Goal: Task Accomplishment & Management: Use online tool/utility

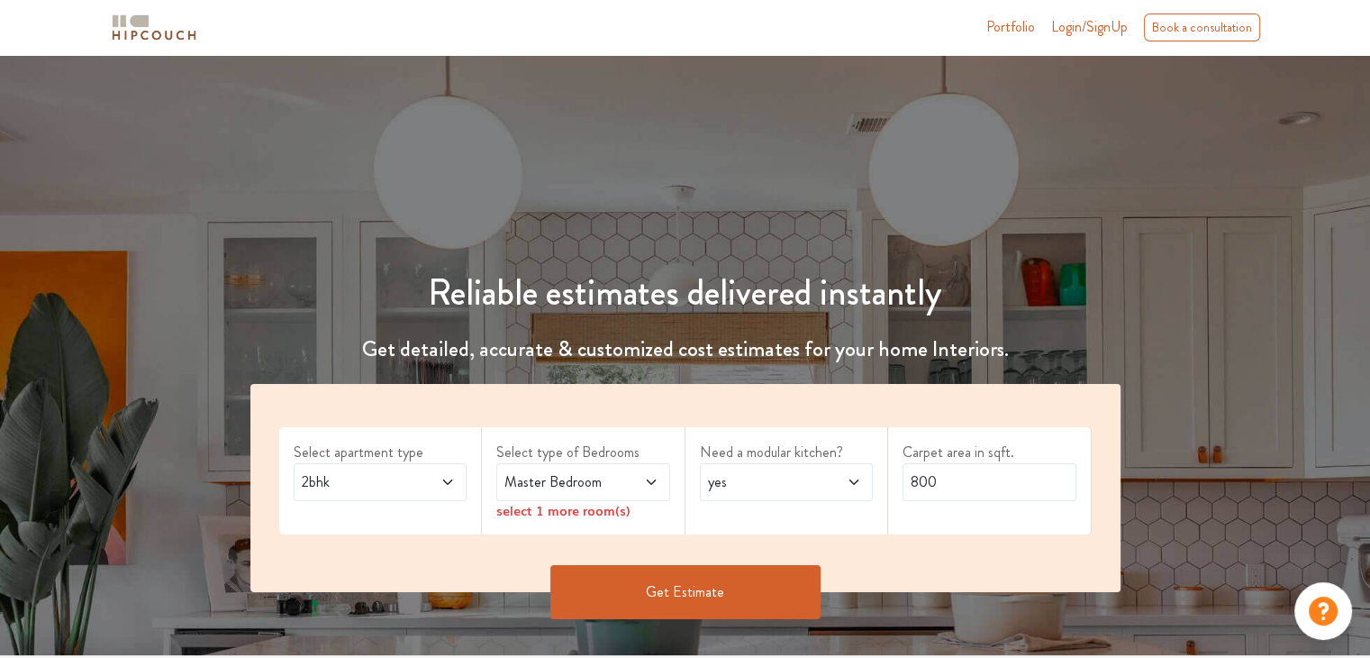
click at [358, 477] on span "2bhk" at bounding box center [357, 482] width 118 height 22
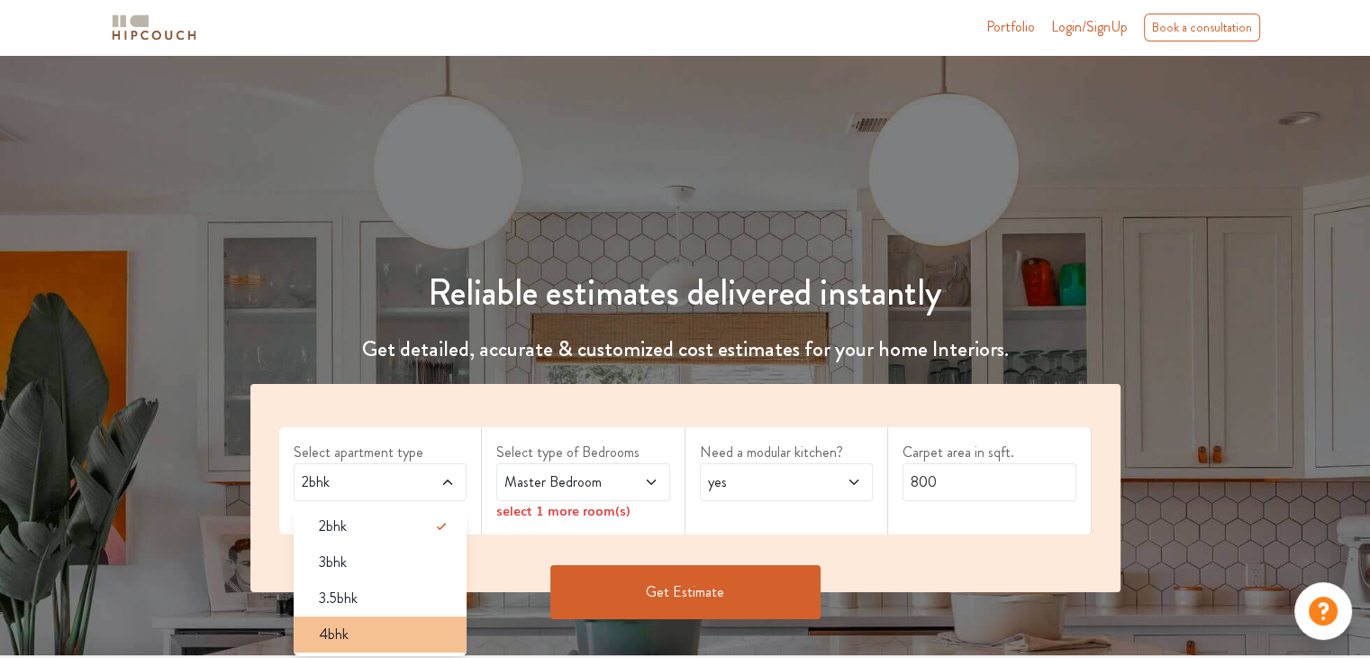
click at [360, 642] on div "4bhk" at bounding box center [386, 634] width 163 height 22
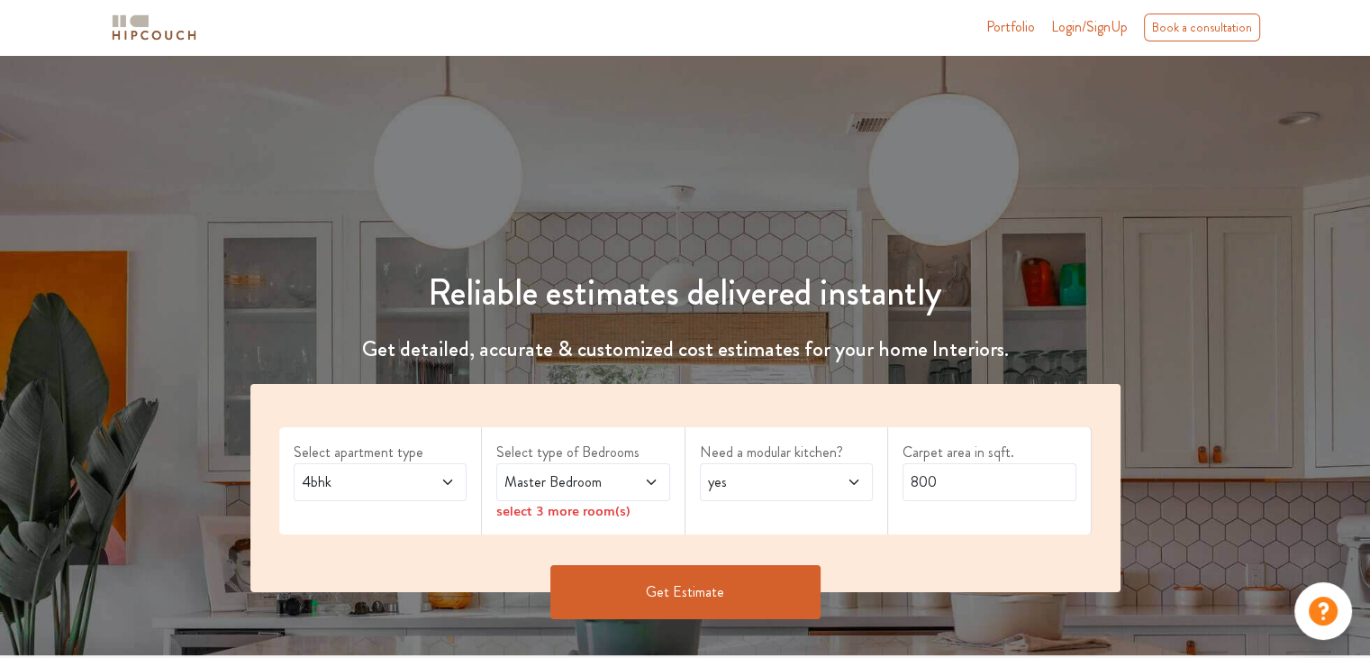
click at [441, 480] on icon at bounding box center [448, 482] width 14 height 14
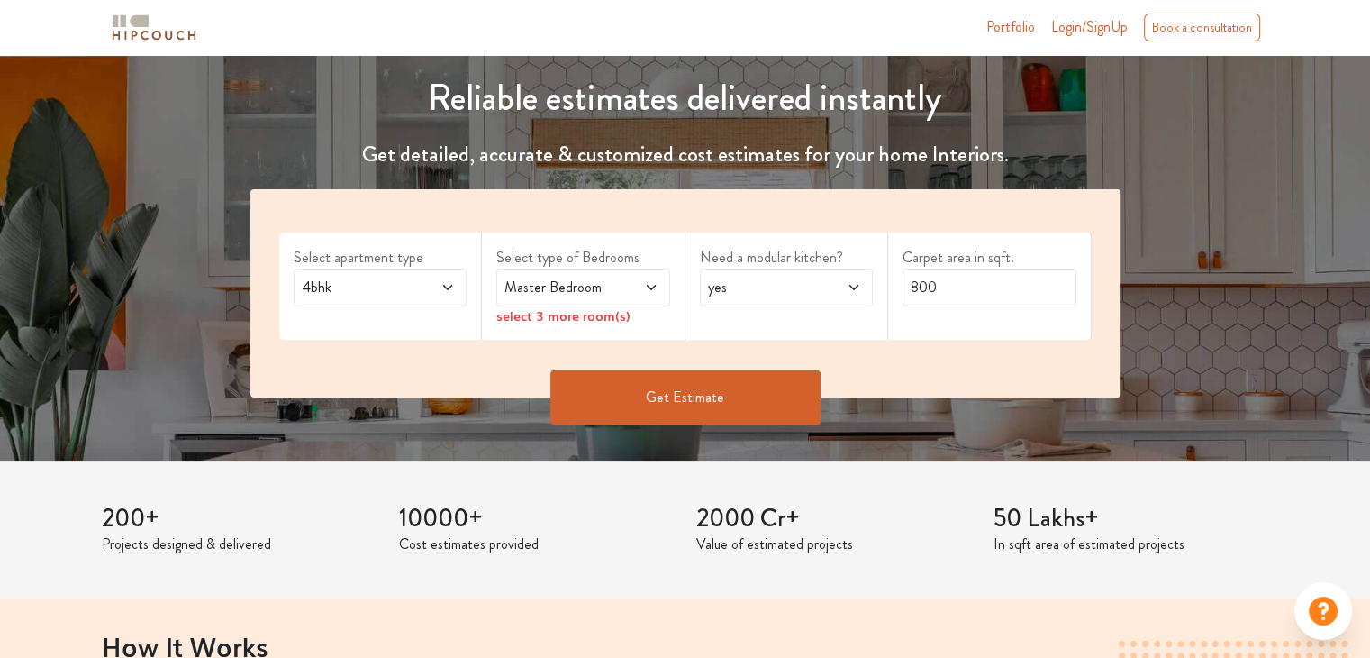
scroll to position [238, 0]
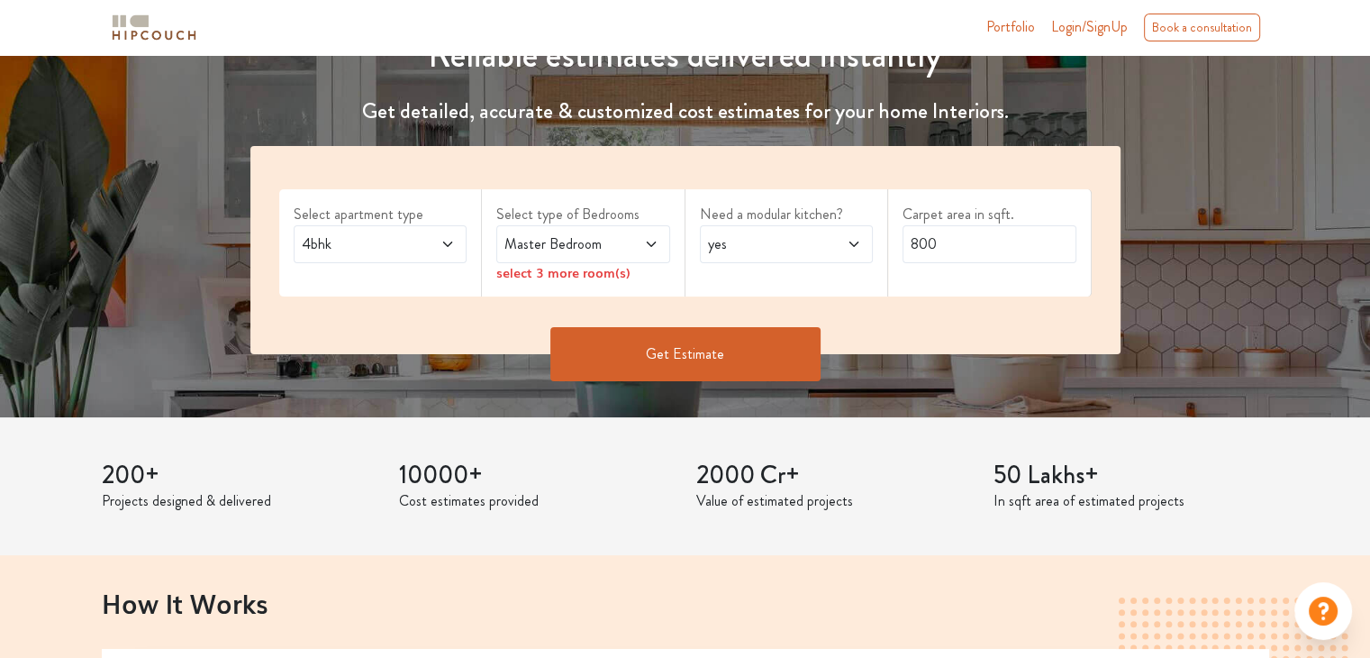
click at [414, 248] on span "4bhk" at bounding box center [357, 244] width 118 height 22
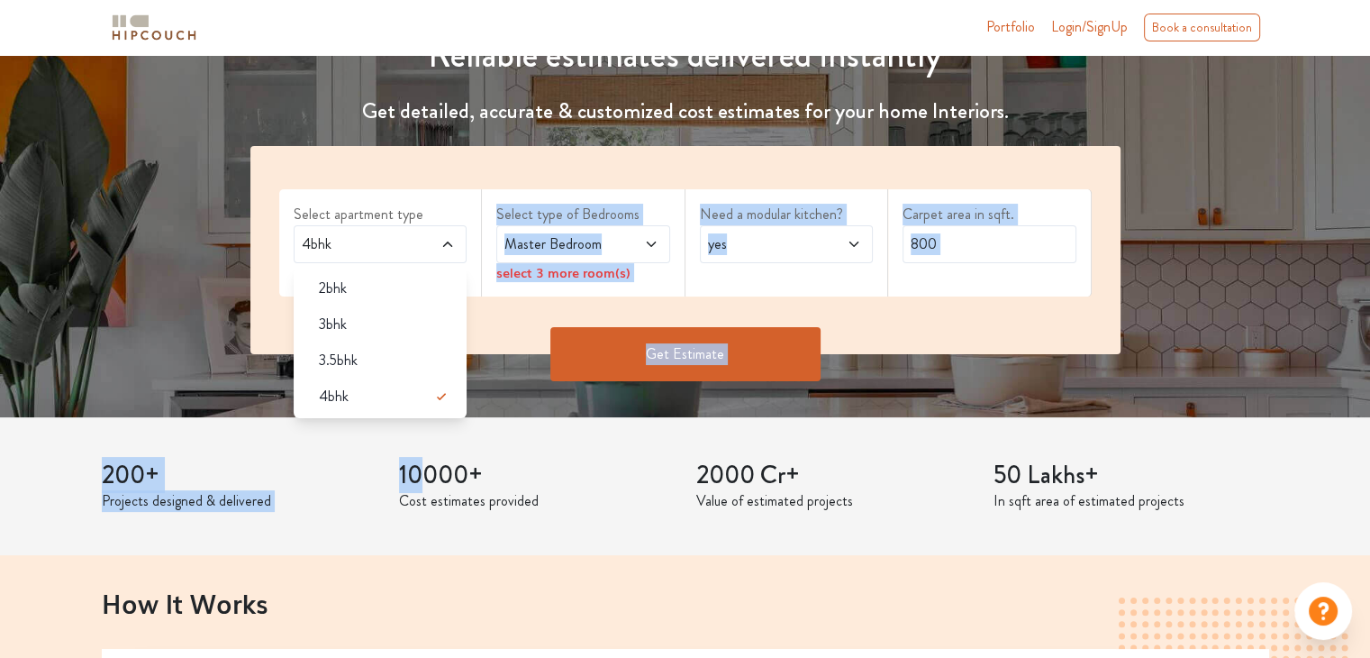
drag, startPoint x: 417, startPoint y: 404, endPoint x: 425, endPoint y: 427, distance: 24.8
click at [354, 392] on div "4bhk" at bounding box center [386, 397] width 163 height 22
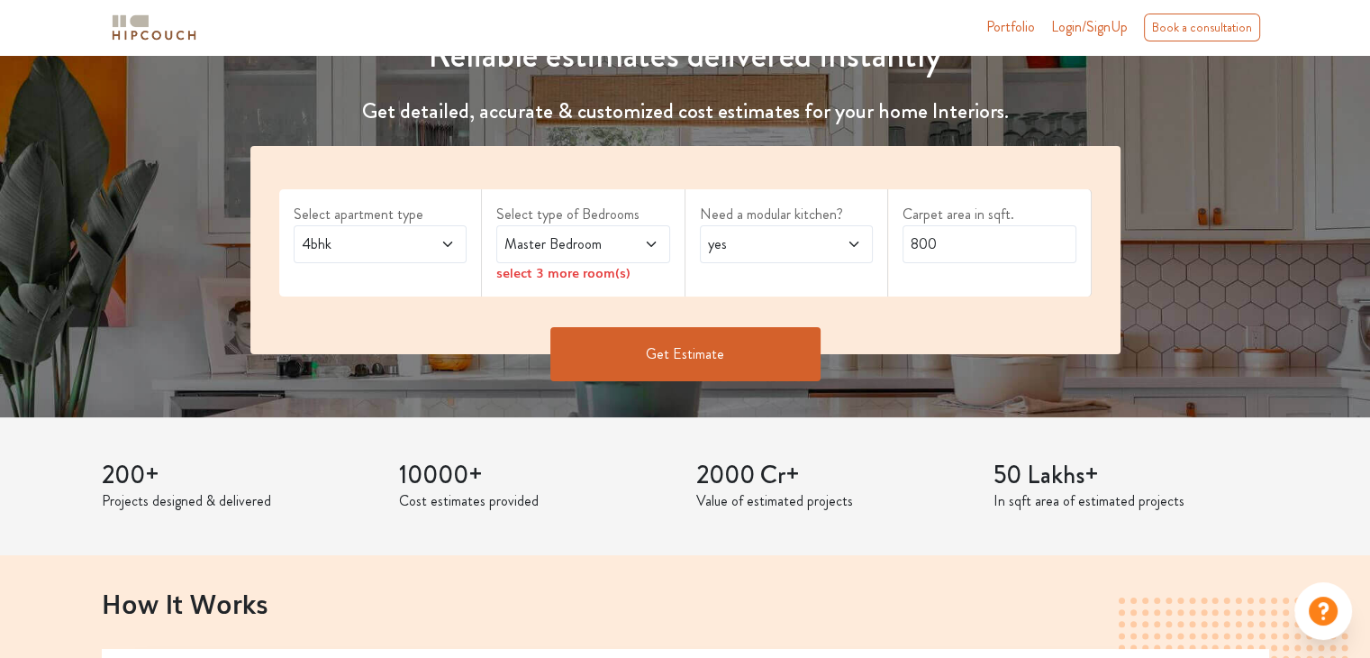
click at [625, 242] on span at bounding box center [639, 244] width 40 height 22
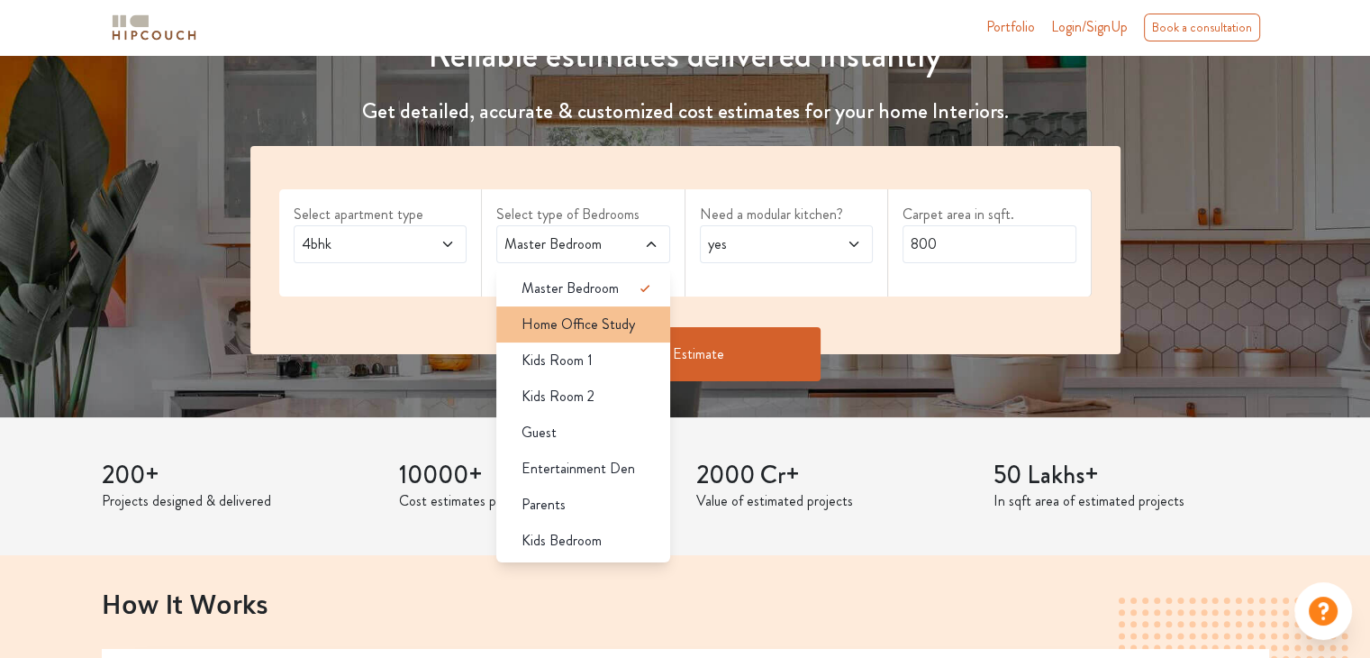
click at [623, 315] on span "Home Office Study" at bounding box center [579, 325] width 114 height 22
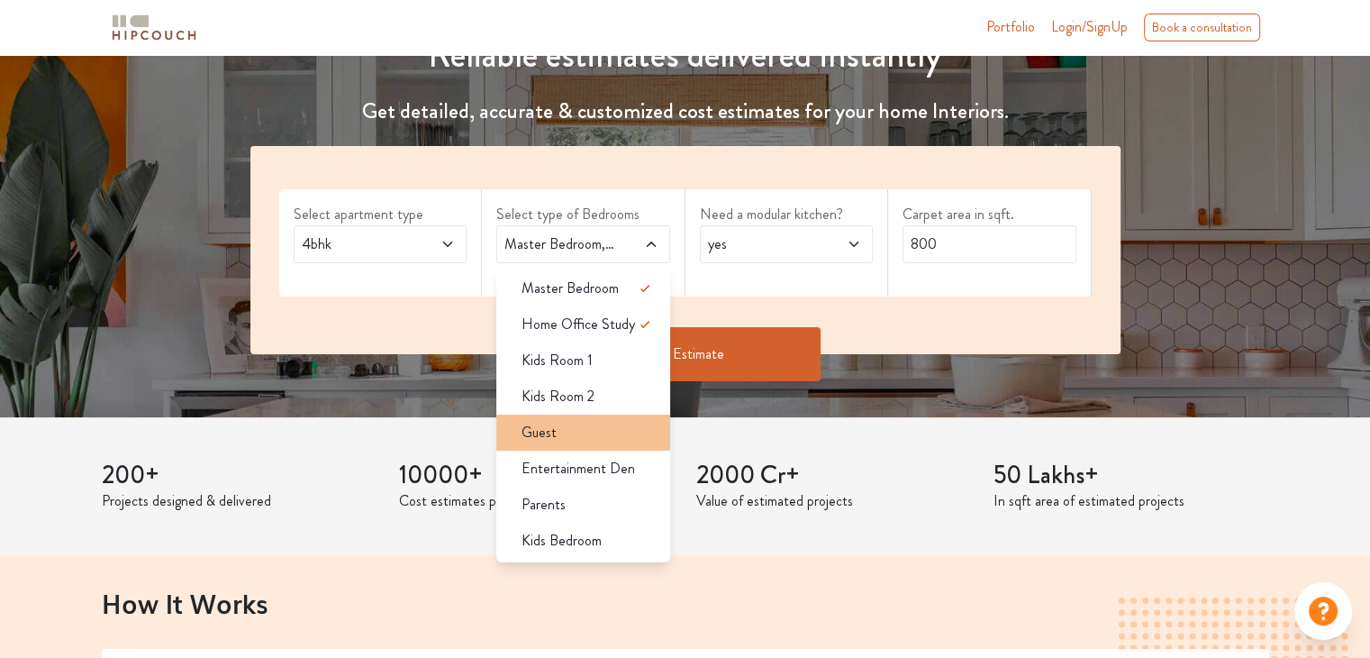
click at [592, 433] on div "Guest" at bounding box center [588, 433] width 163 height 22
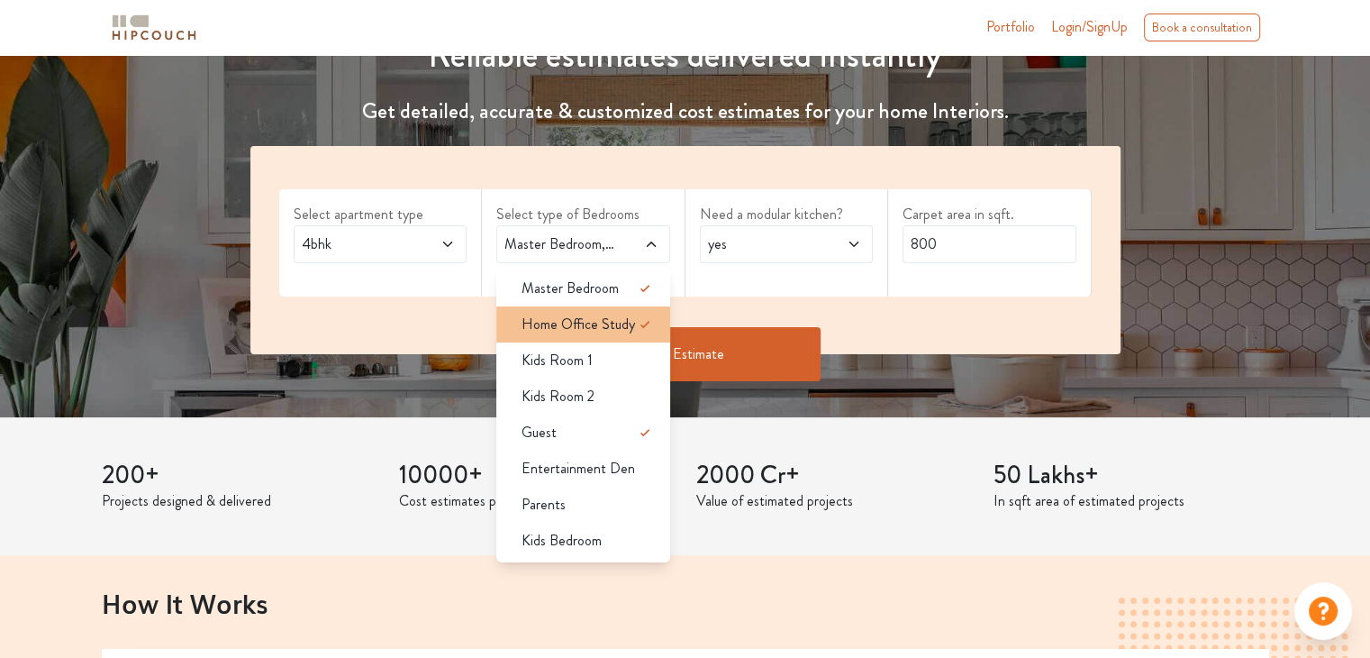
click at [607, 325] on span "Home Office Study" at bounding box center [579, 325] width 114 height 22
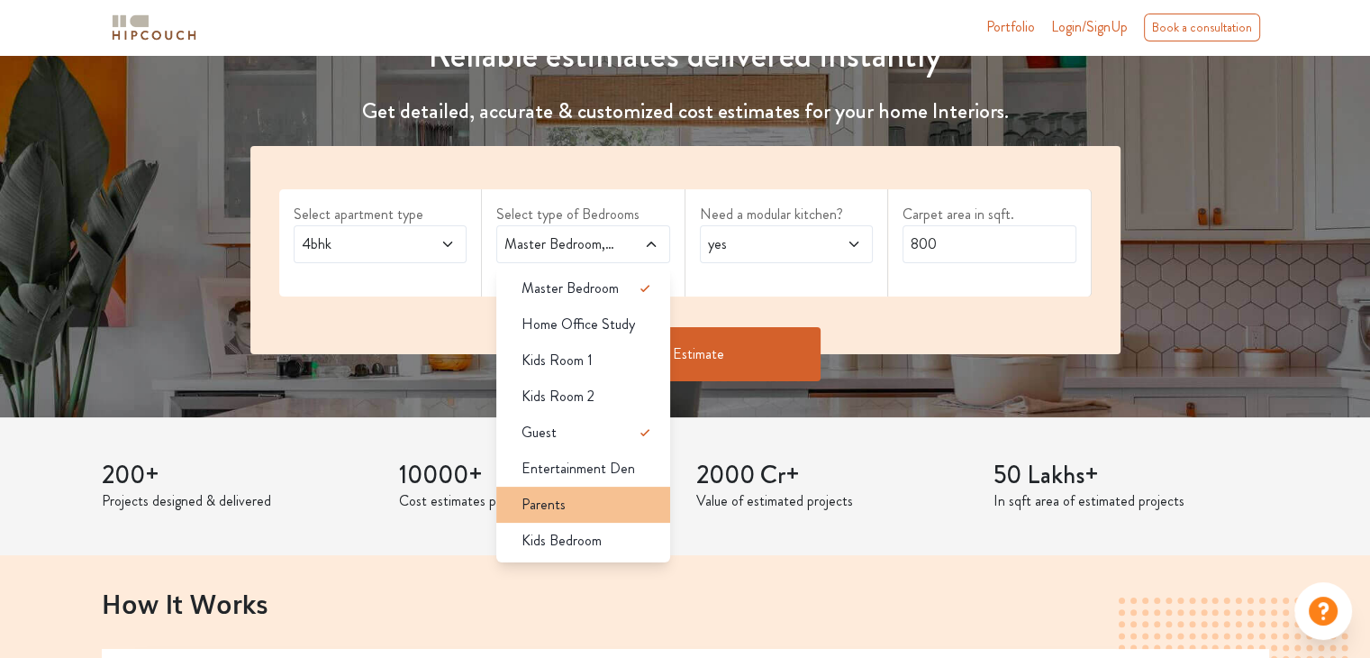
click at [603, 495] on div "Parents" at bounding box center [588, 505] width 163 height 22
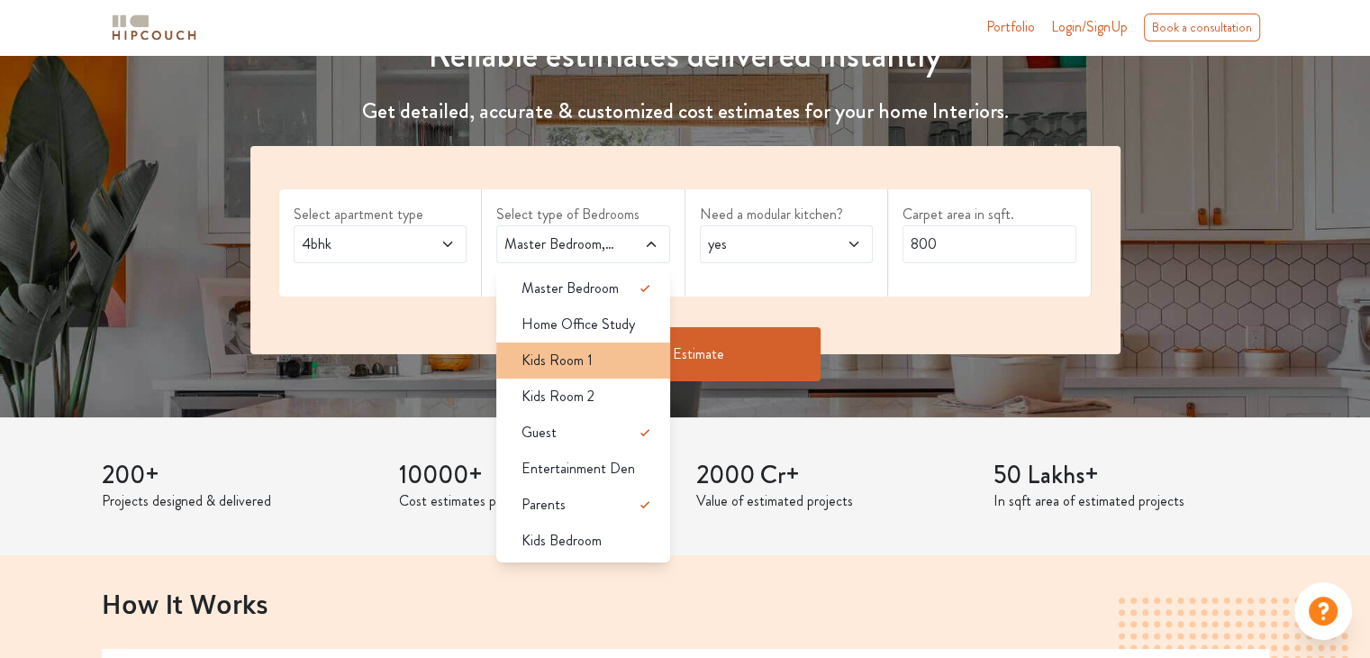
click at [631, 374] on li "Kids Room 1" at bounding box center [583, 360] width 174 height 36
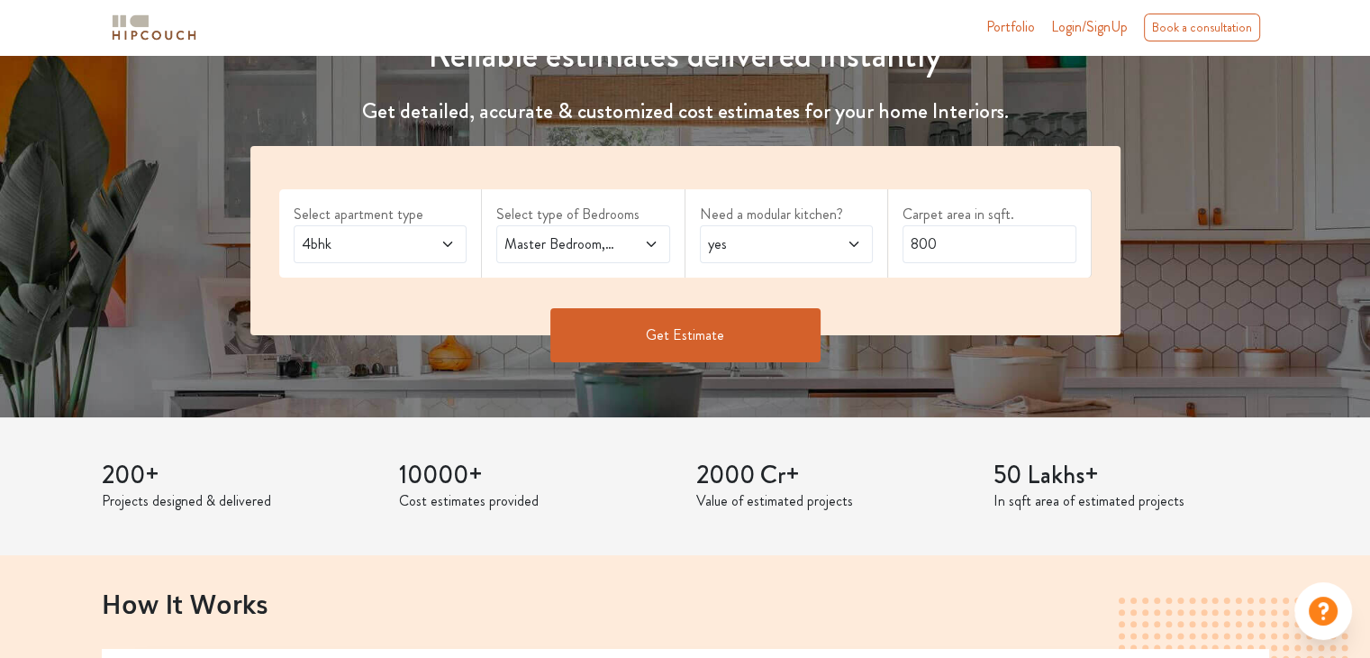
click at [807, 241] on span "yes" at bounding box center [764, 244] width 118 height 22
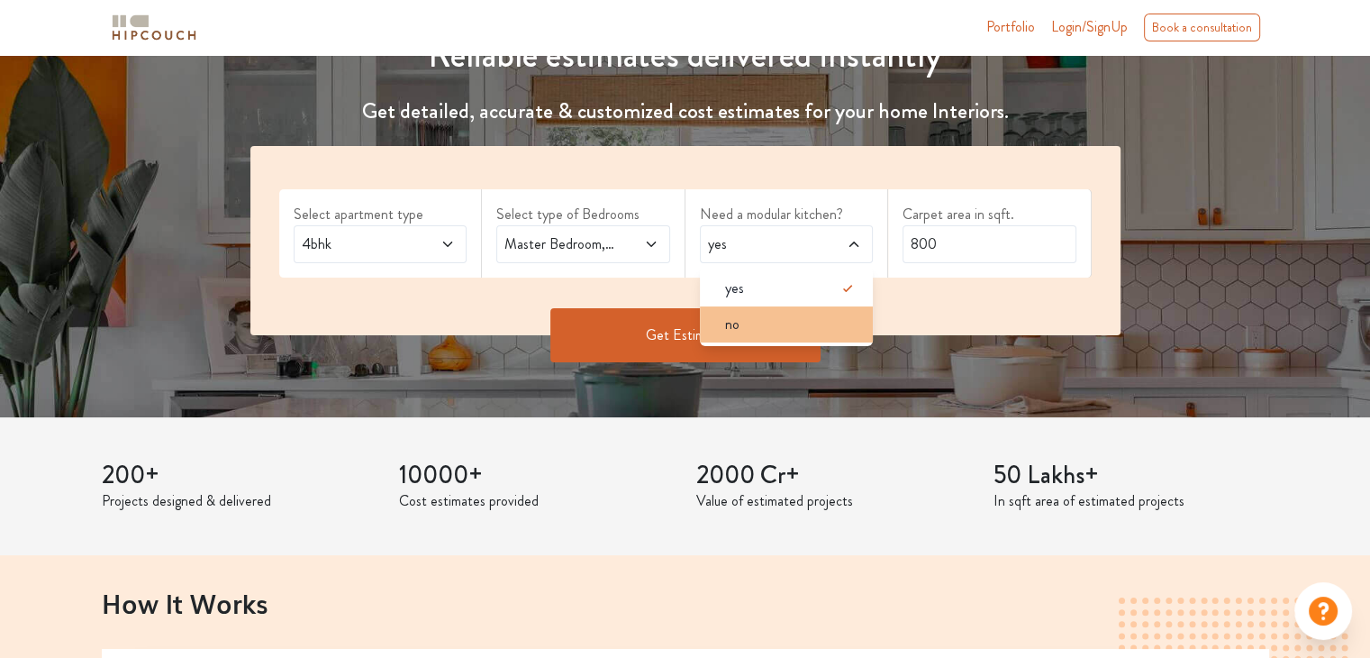
click at [804, 323] on div "no" at bounding box center [792, 325] width 163 height 22
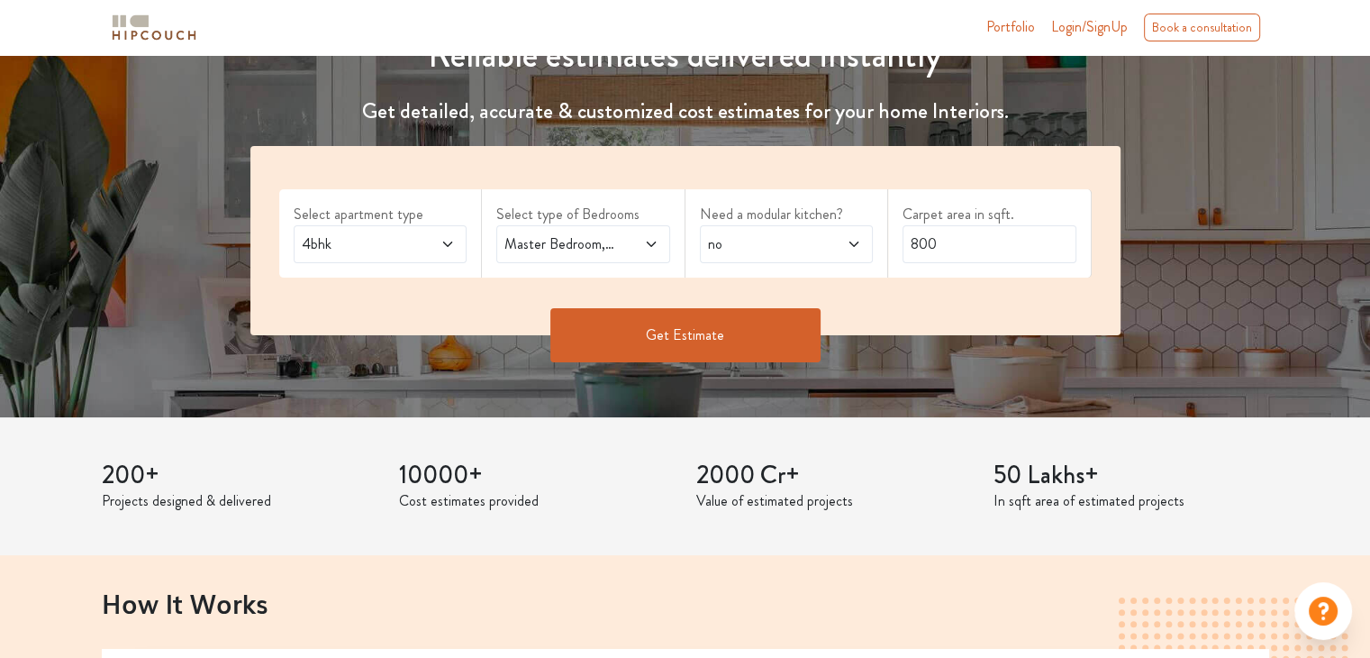
click at [654, 240] on icon at bounding box center [651, 244] width 14 height 14
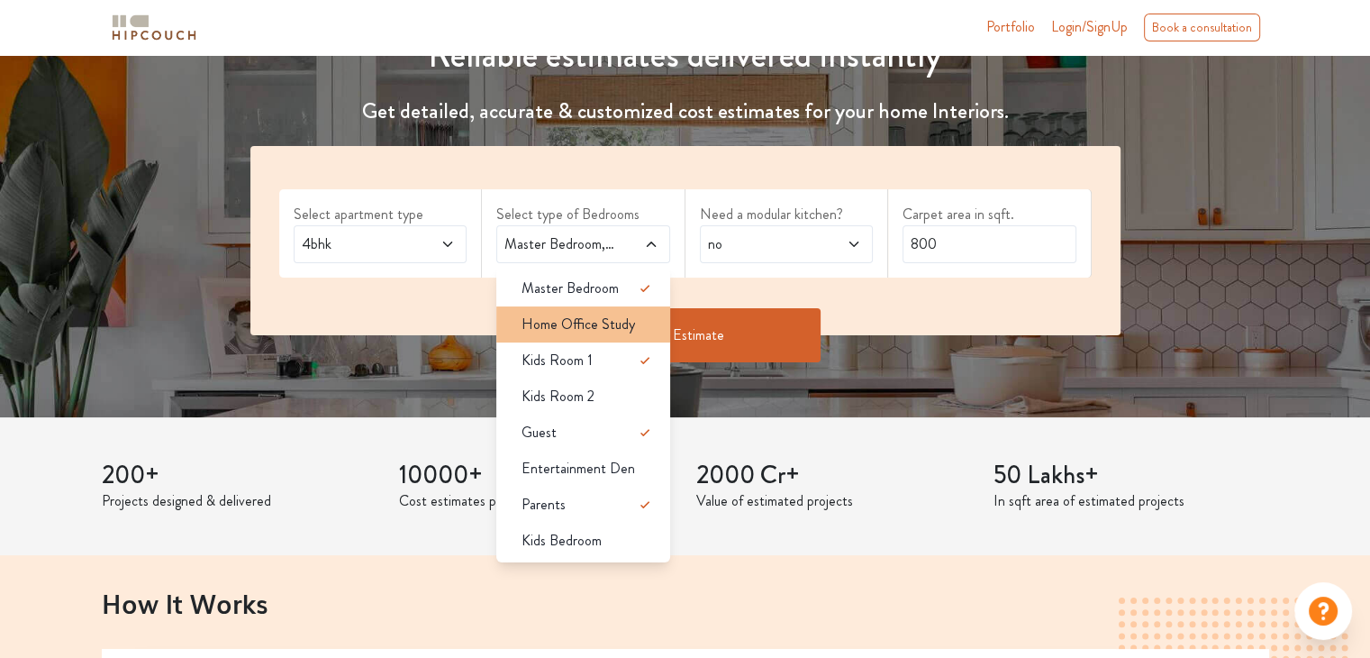
click at [638, 325] on div "Home Office Study" at bounding box center [588, 325] width 163 height 22
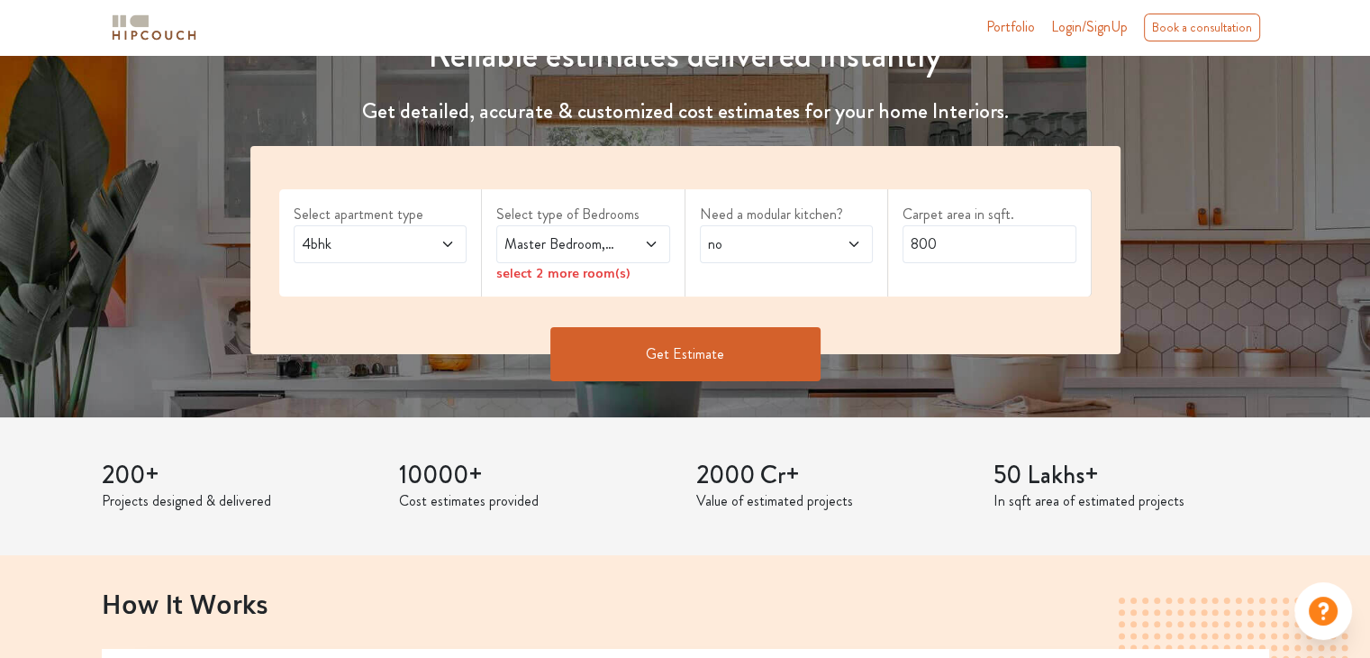
click at [607, 234] on span "Master Bedroom,Home Office Study" at bounding box center [560, 244] width 118 height 22
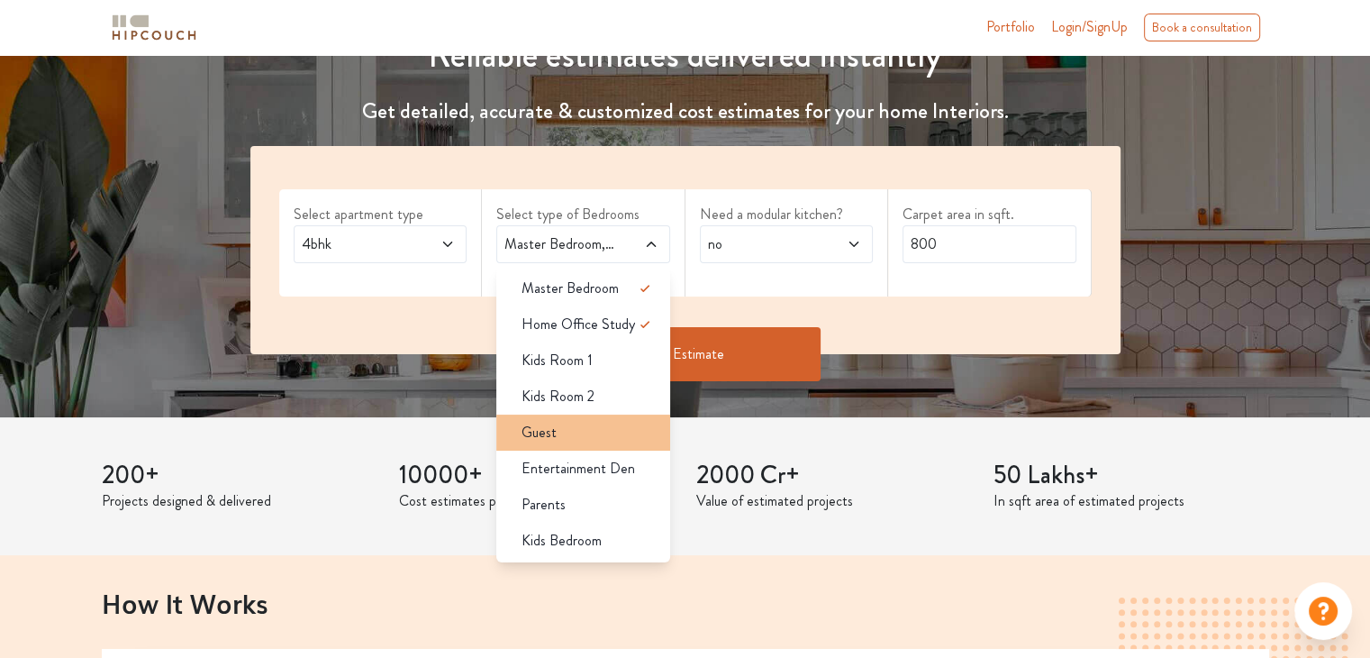
click at [615, 425] on div "Guest" at bounding box center [588, 433] width 163 height 22
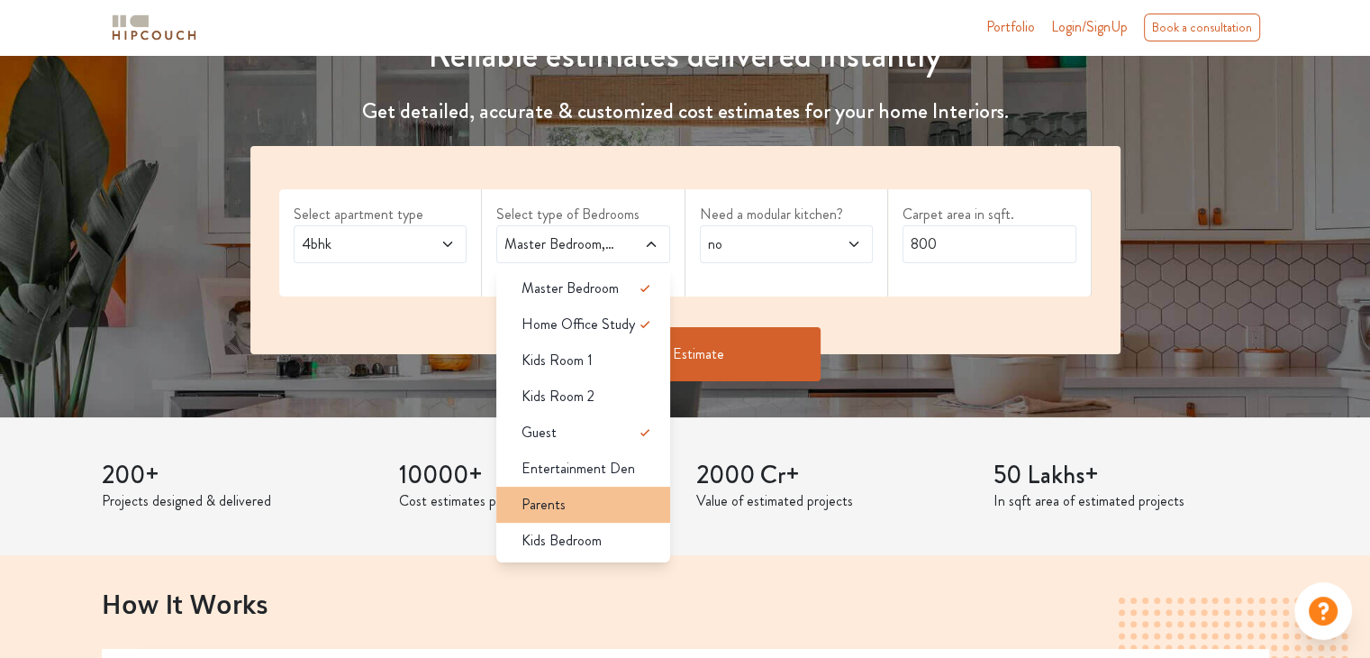
click at [605, 514] on li "Parents" at bounding box center [583, 504] width 174 height 36
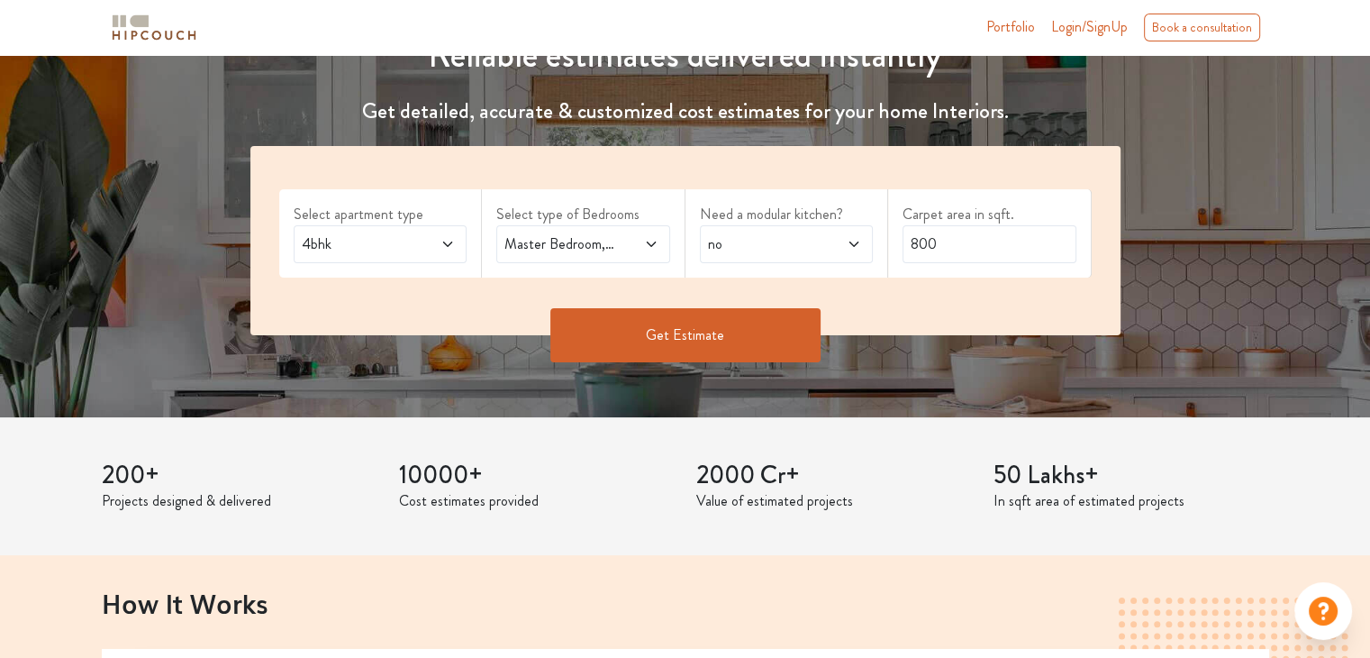
click at [739, 235] on span "no" at bounding box center [764, 244] width 118 height 22
click at [957, 238] on input "800" at bounding box center [990, 244] width 174 height 38
type input "8"
type input "1980"
click at [704, 336] on button "Get Estimate" at bounding box center [685, 335] width 270 height 54
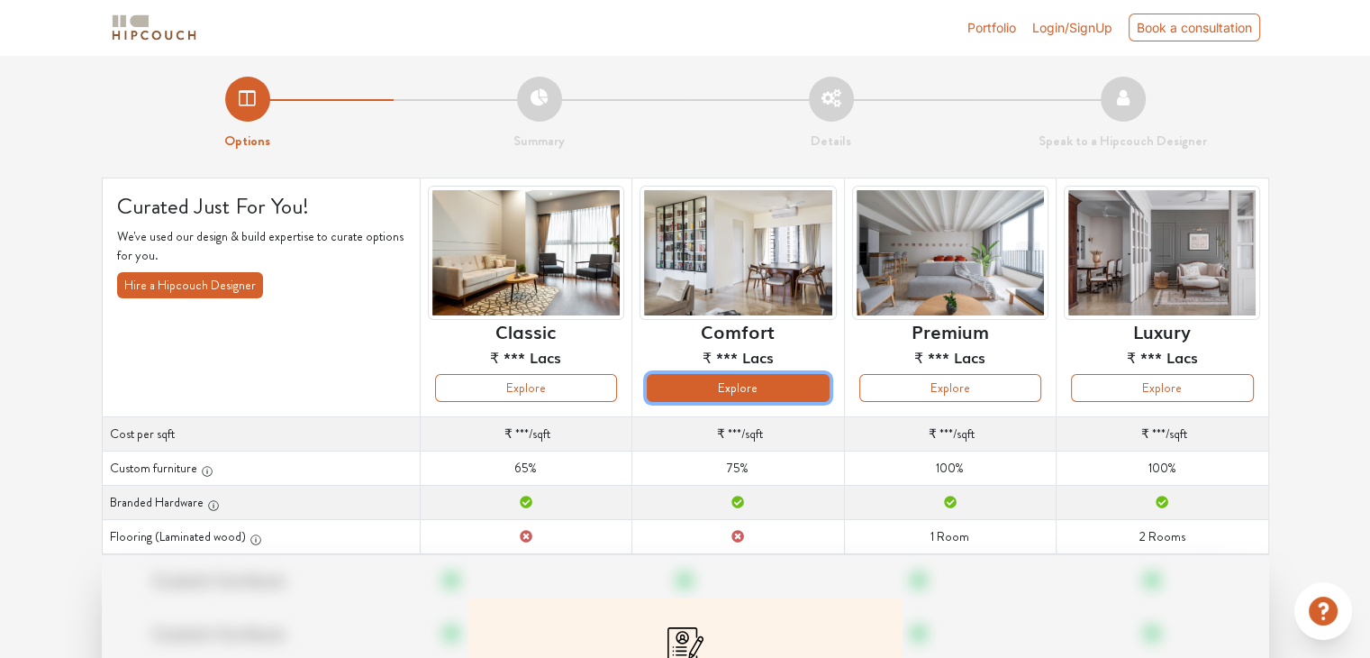
click at [817, 391] on button "Explore" at bounding box center [738, 388] width 182 height 28
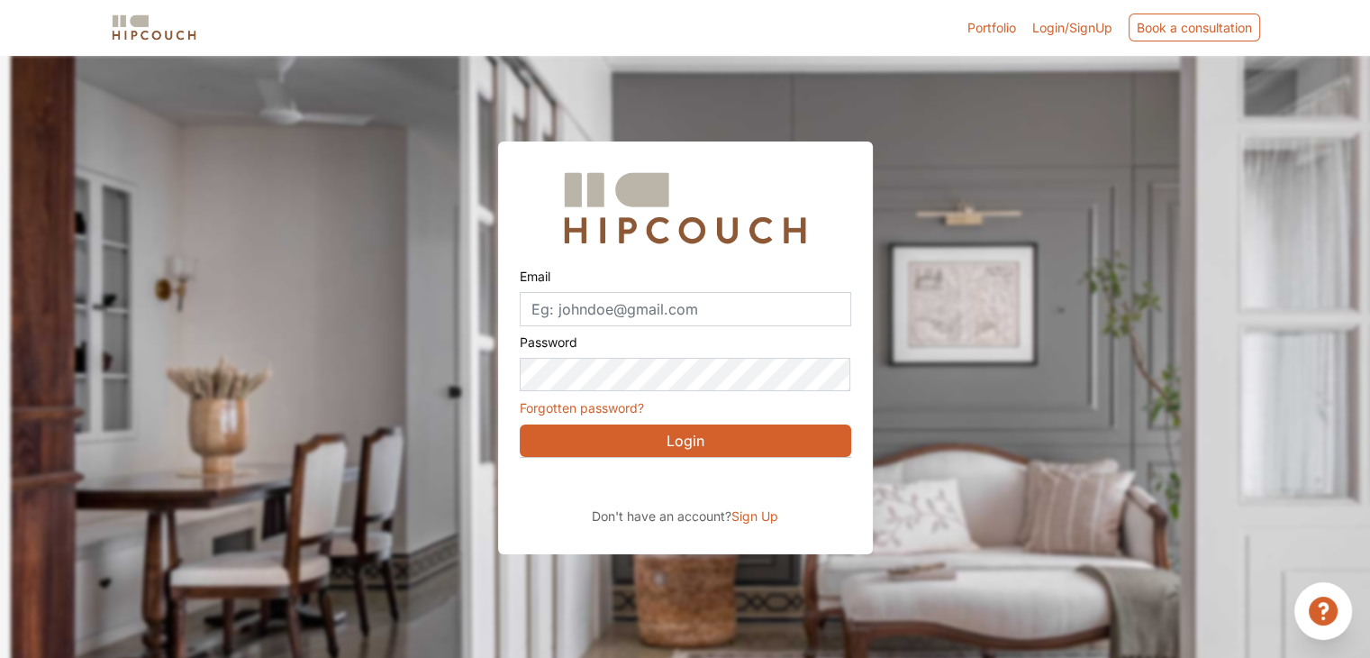
click at [752, 517] on span "Sign Up" at bounding box center [755, 515] width 47 height 15
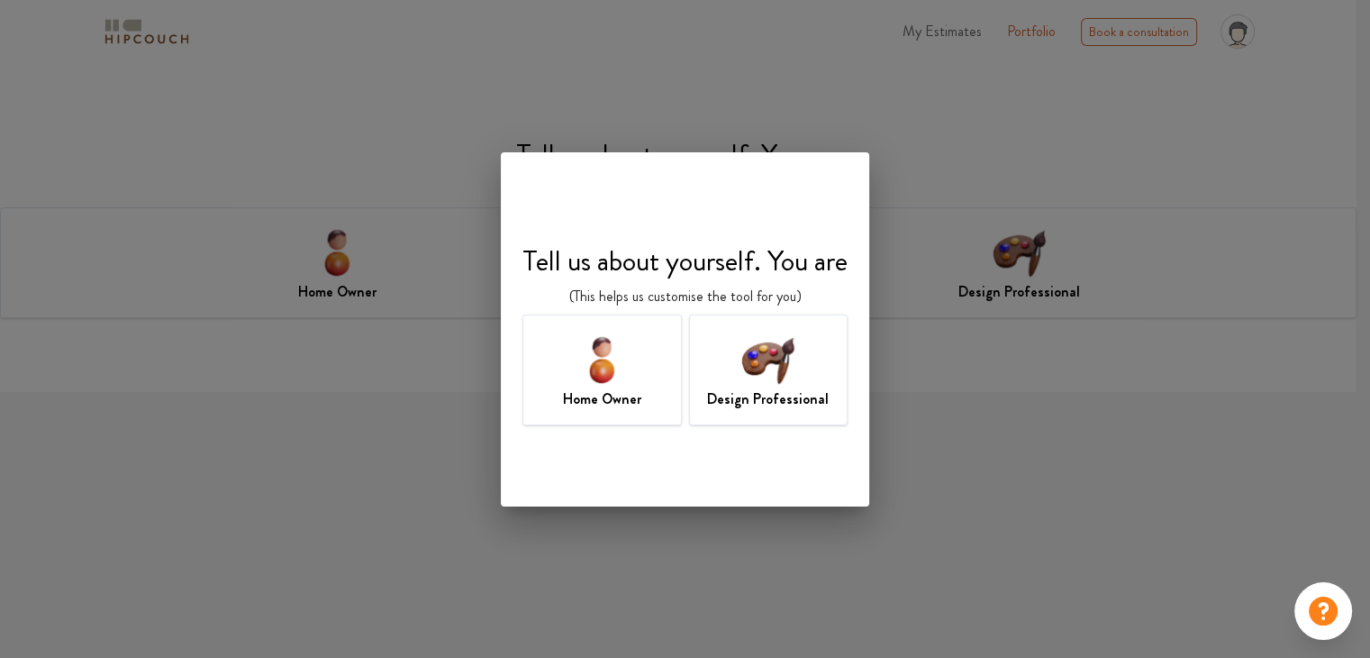
click at [802, 386] on div "Design Professional" at bounding box center [768, 369] width 159 height 111
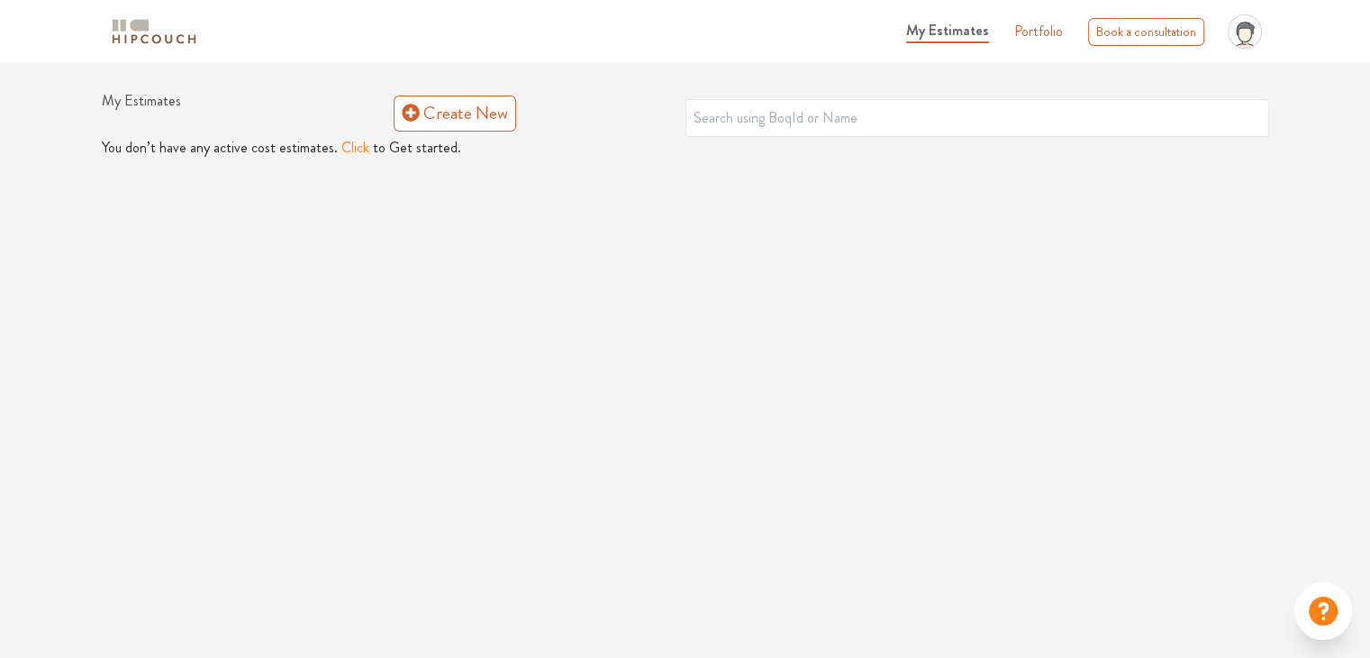
click at [350, 150] on button "Click" at bounding box center [355, 148] width 28 height 22
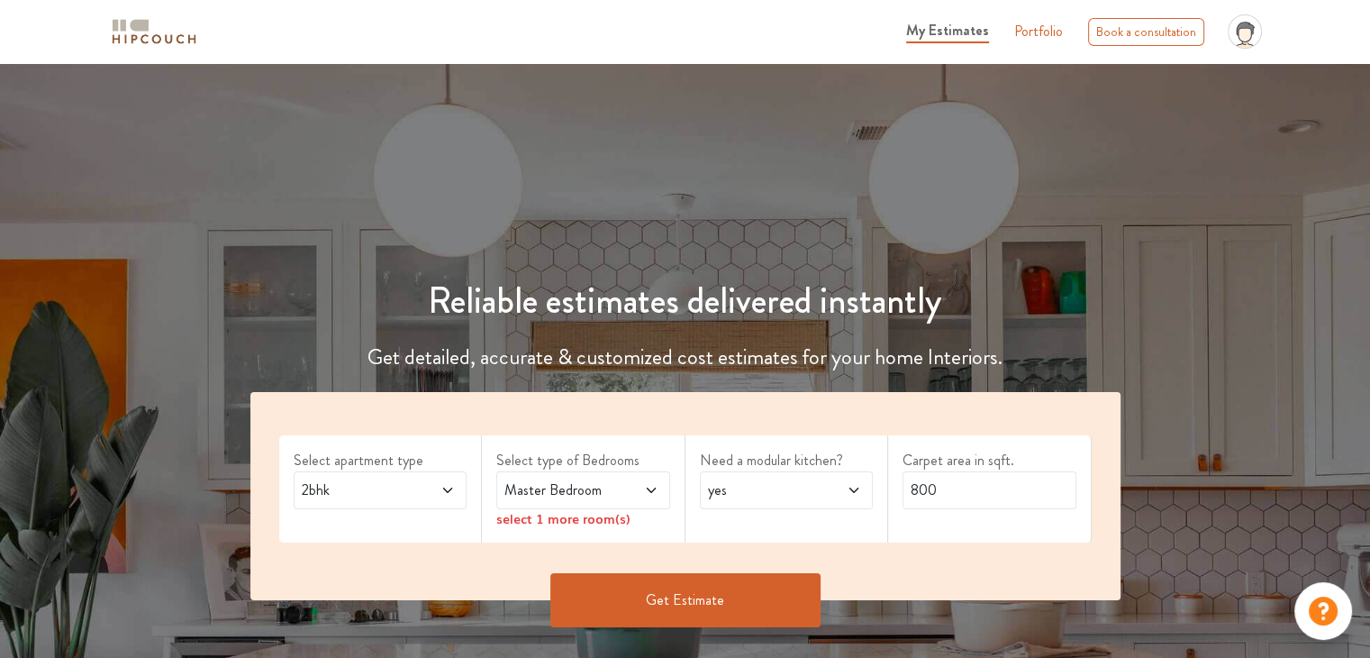
click at [369, 489] on span "2bhk" at bounding box center [357, 490] width 118 height 22
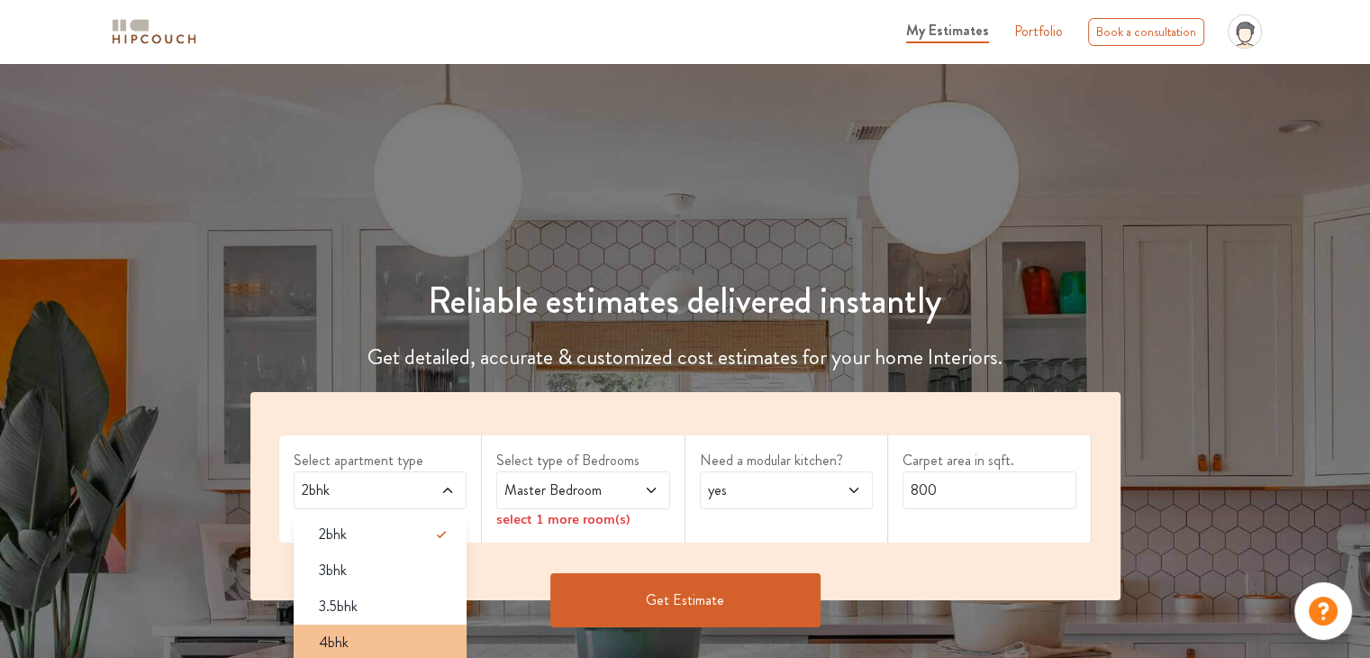
click at [373, 639] on div "4bhk" at bounding box center [386, 643] width 163 height 22
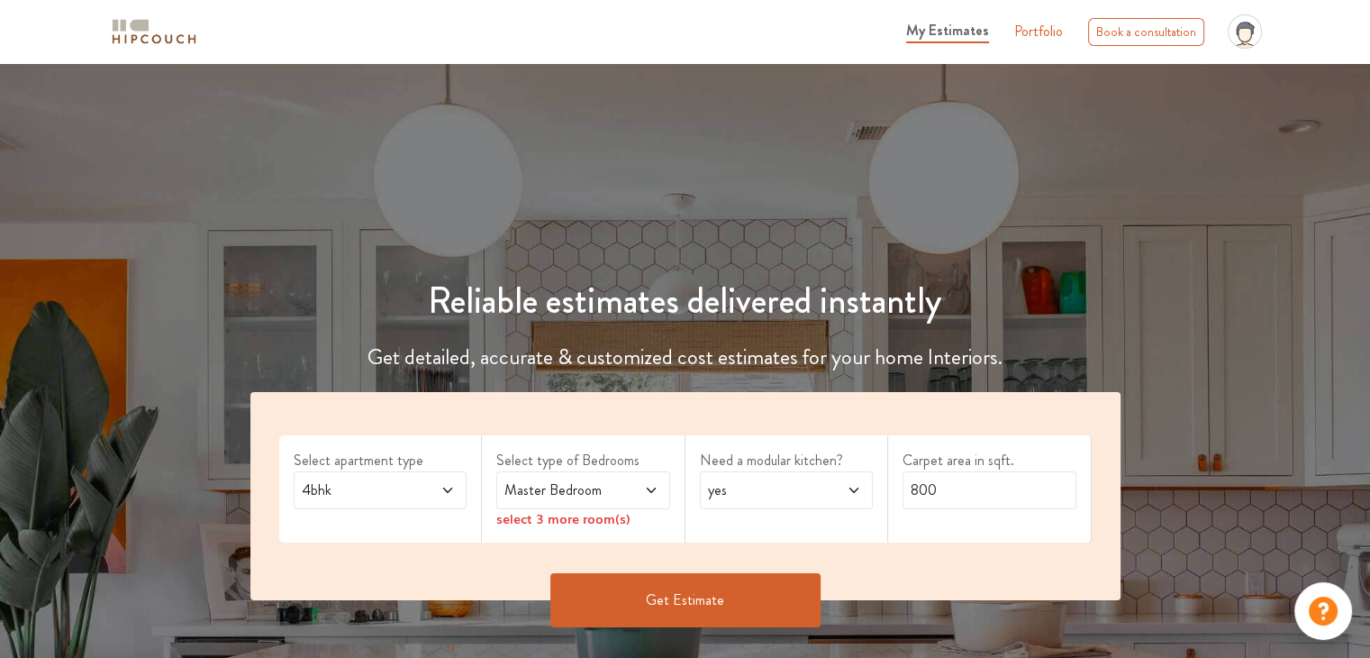
click at [586, 488] on span "Master Bedroom" at bounding box center [560, 490] width 118 height 22
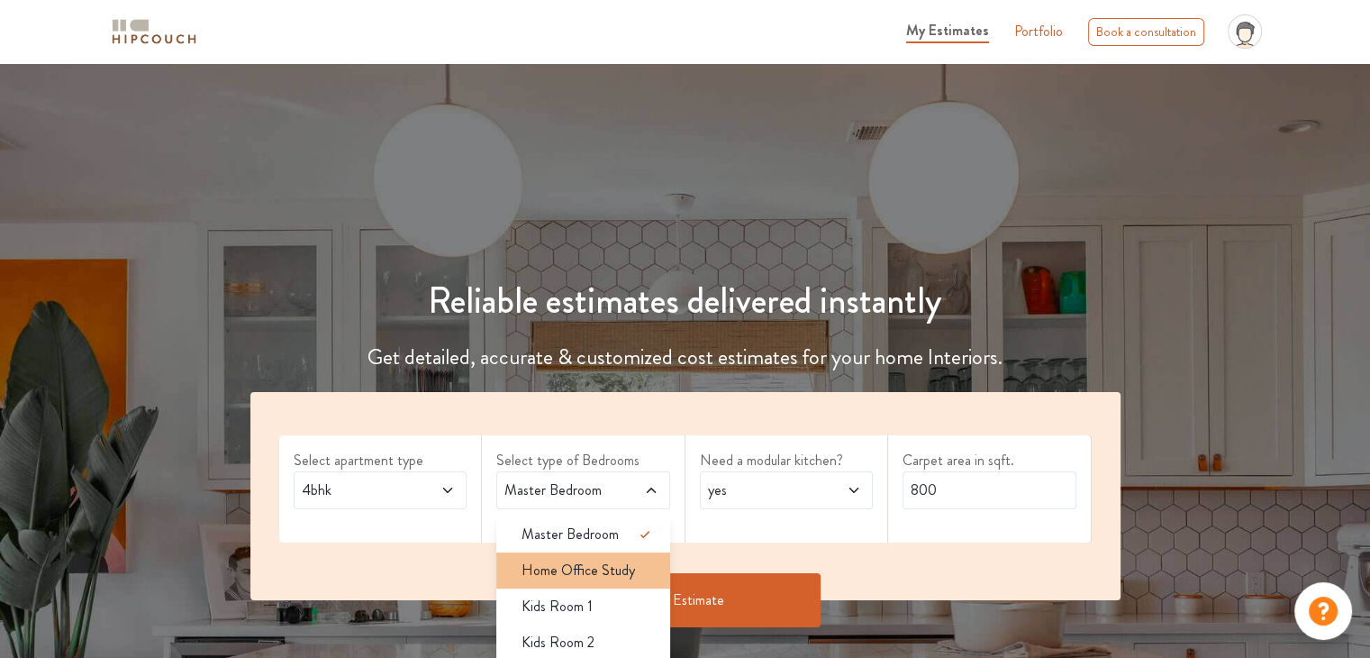
click at [632, 577] on div "Home Office Study" at bounding box center [588, 570] width 163 height 22
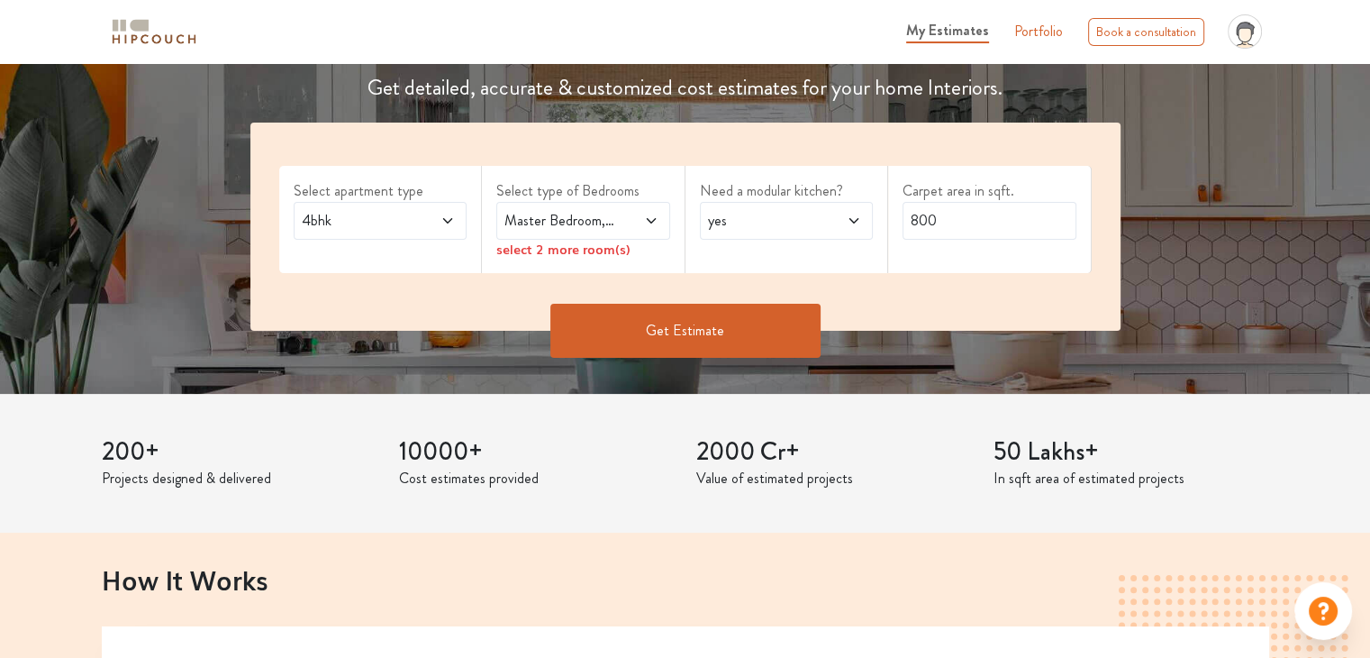
scroll to position [303, 0]
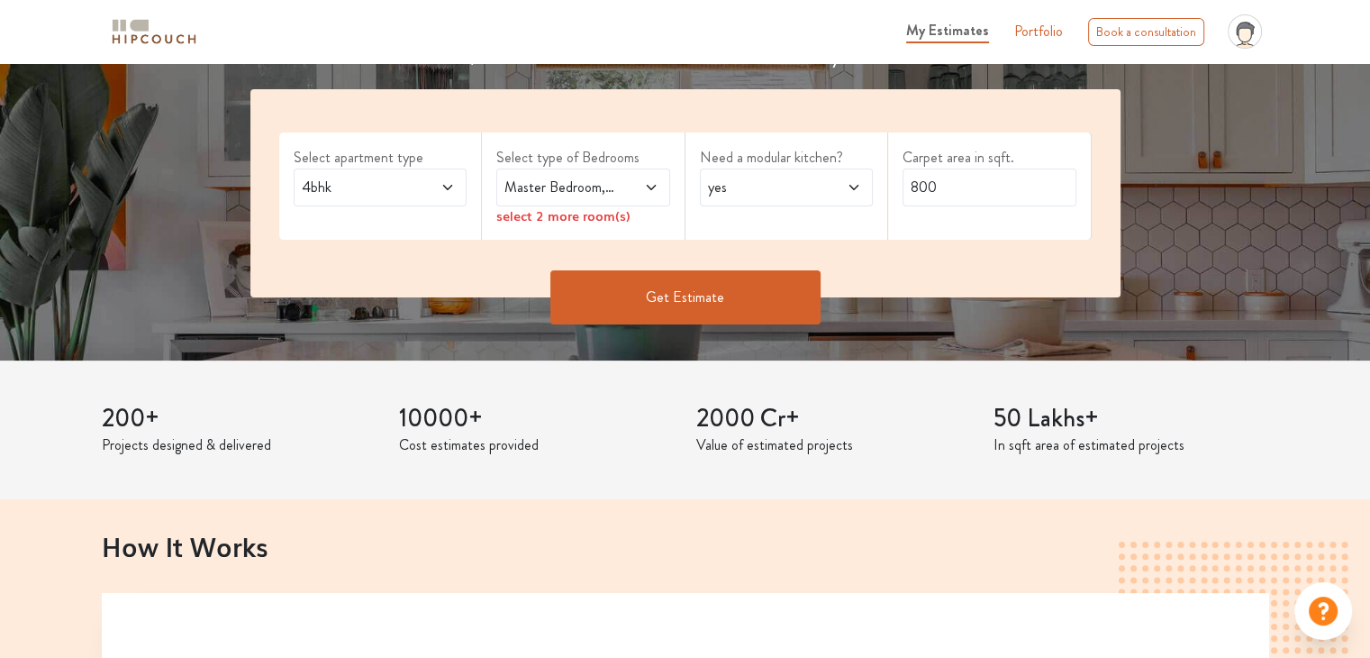
click at [644, 177] on span at bounding box center [639, 188] width 40 height 22
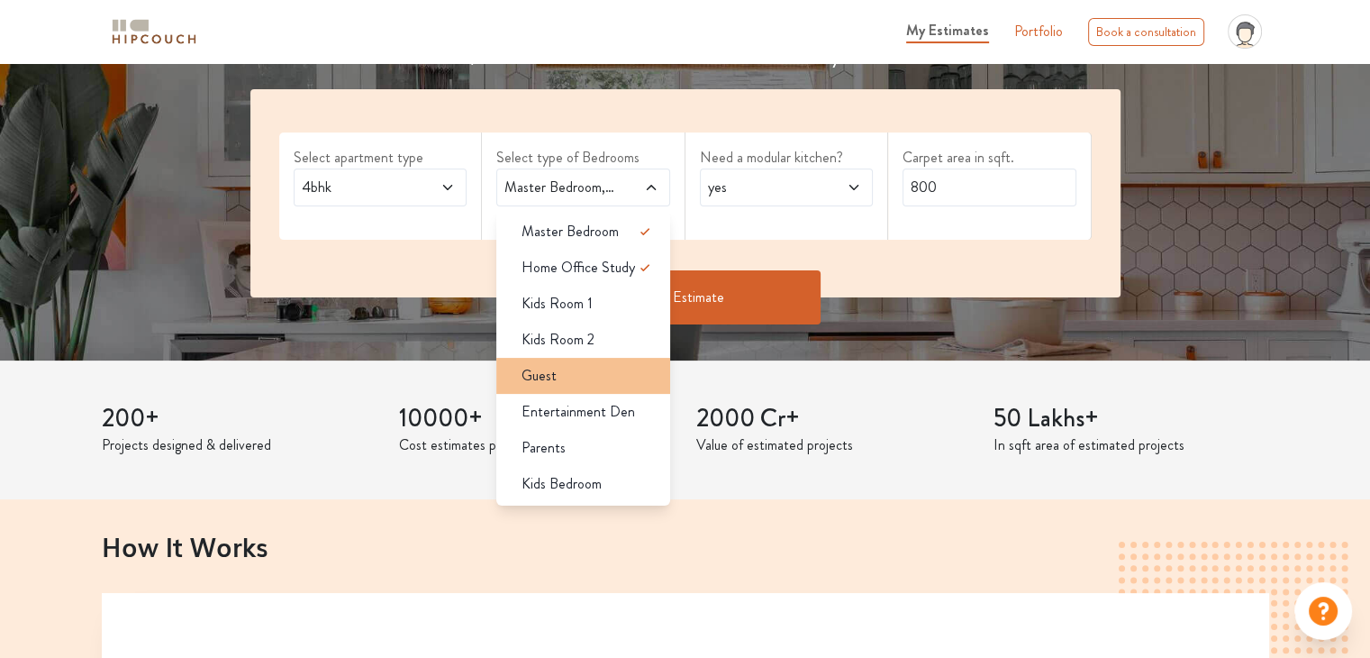
click at [609, 385] on div "Guest" at bounding box center [588, 376] width 163 height 22
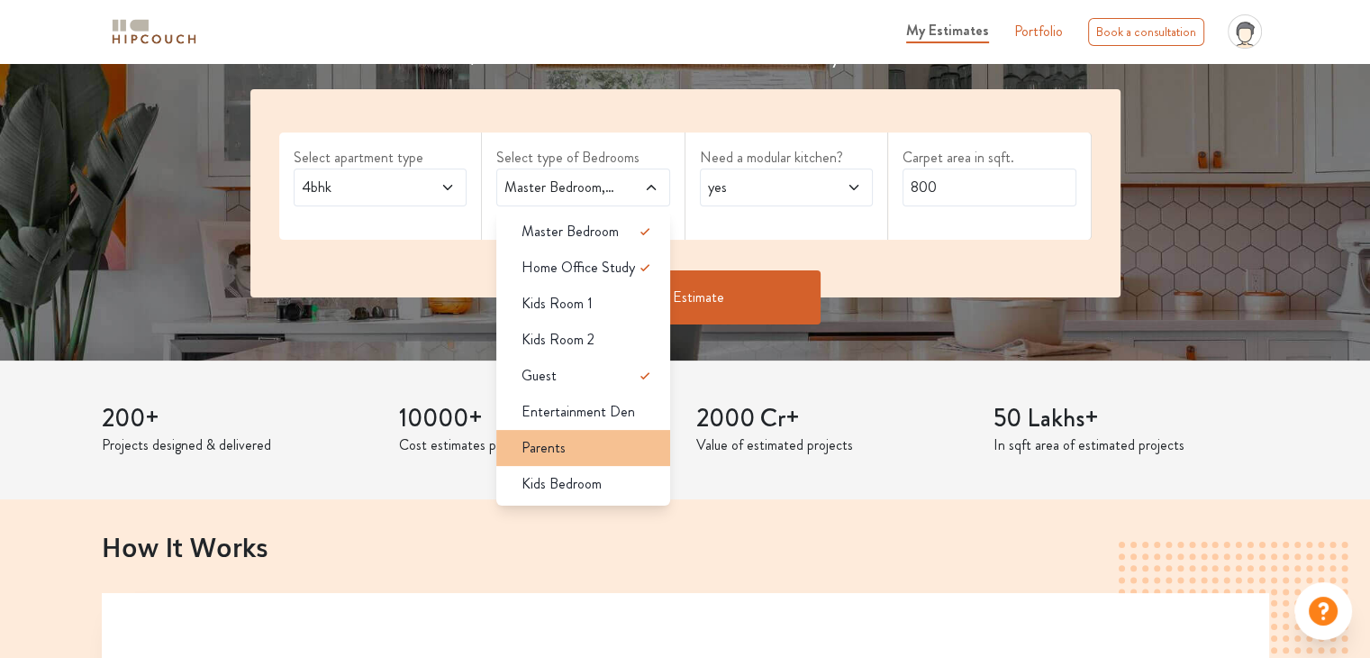
click at [592, 459] on li "Parents" at bounding box center [583, 448] width 174 height 36
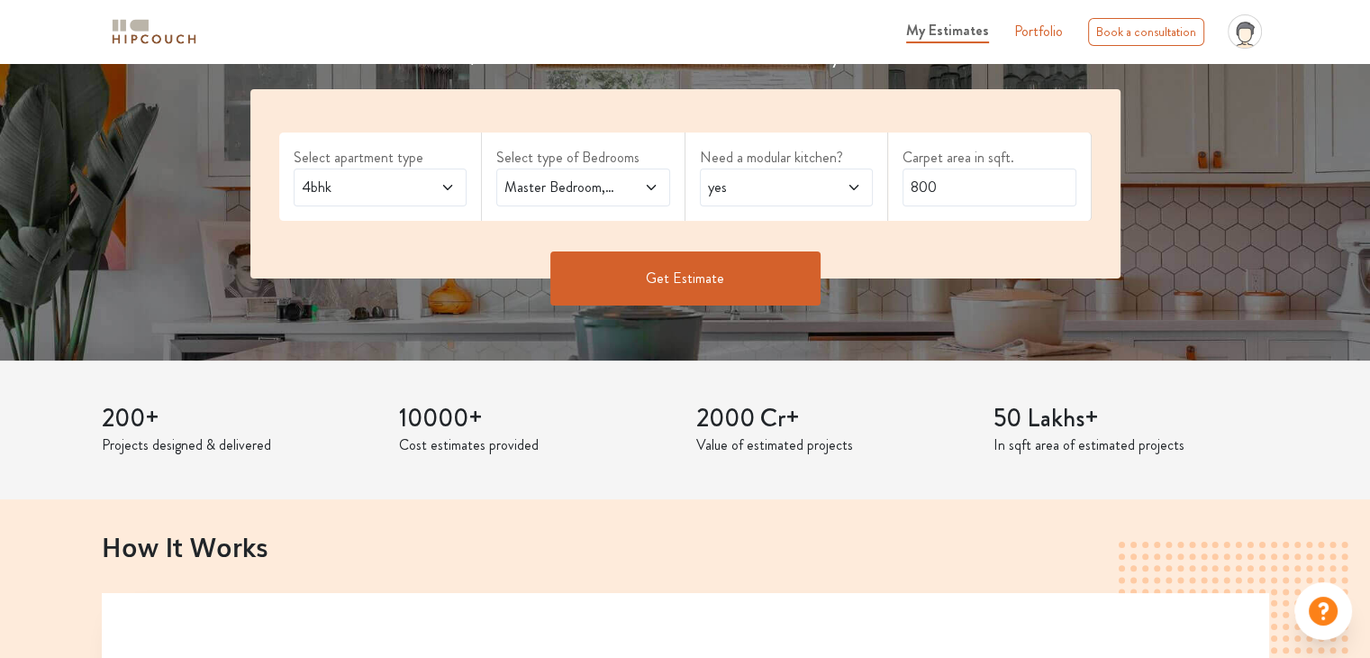
click at [615, 199] on div "Master Bedroom,Home Office Study,Guest,Parents" at bounding box center [583, 187] width 174 height 38
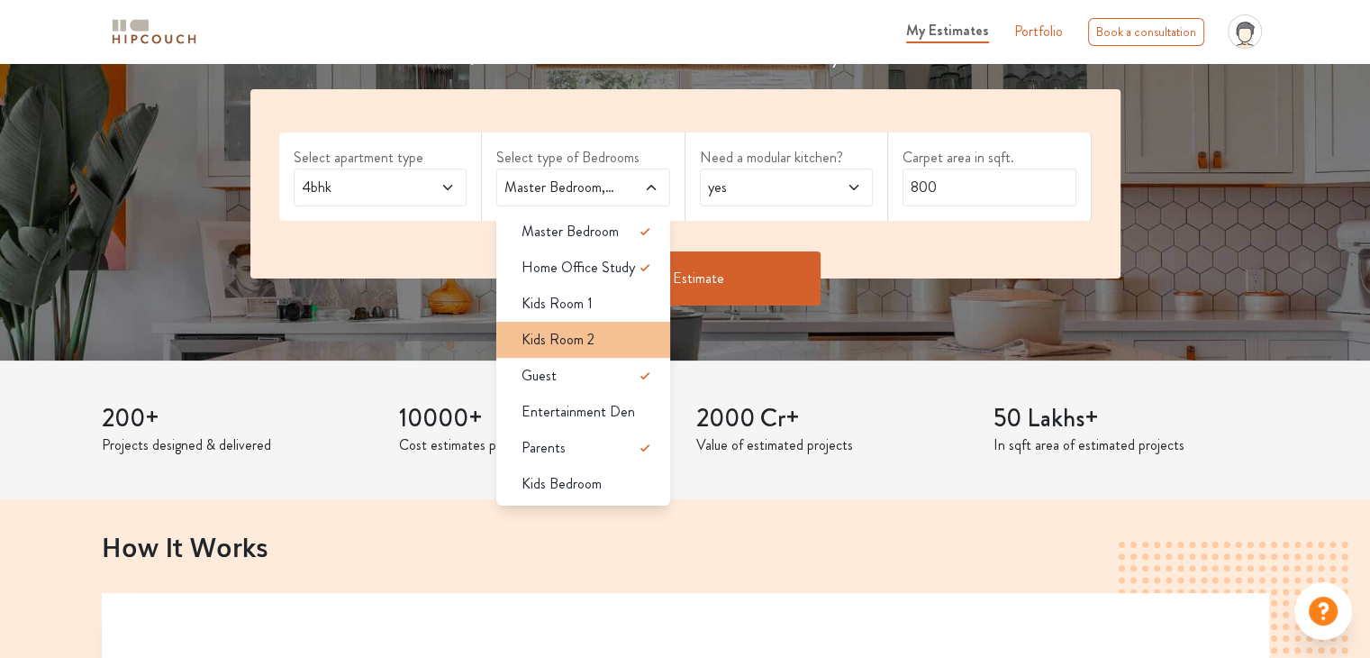
click at [601, 350] on li "Kids Room 2" at bounding box center [583, 340] width 174 height 36
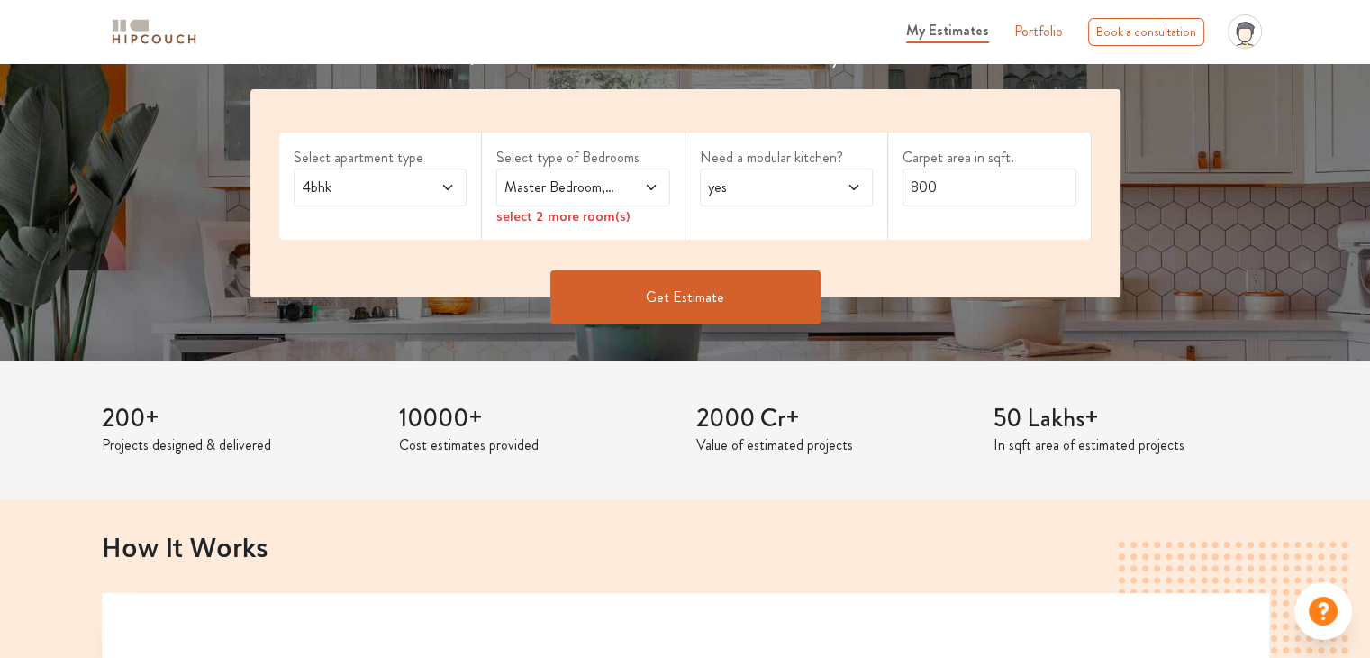
click at [626, 204] on div "Master Bedroom,Kids Room 2" at bounding box center [583, 187] width 174 height 38
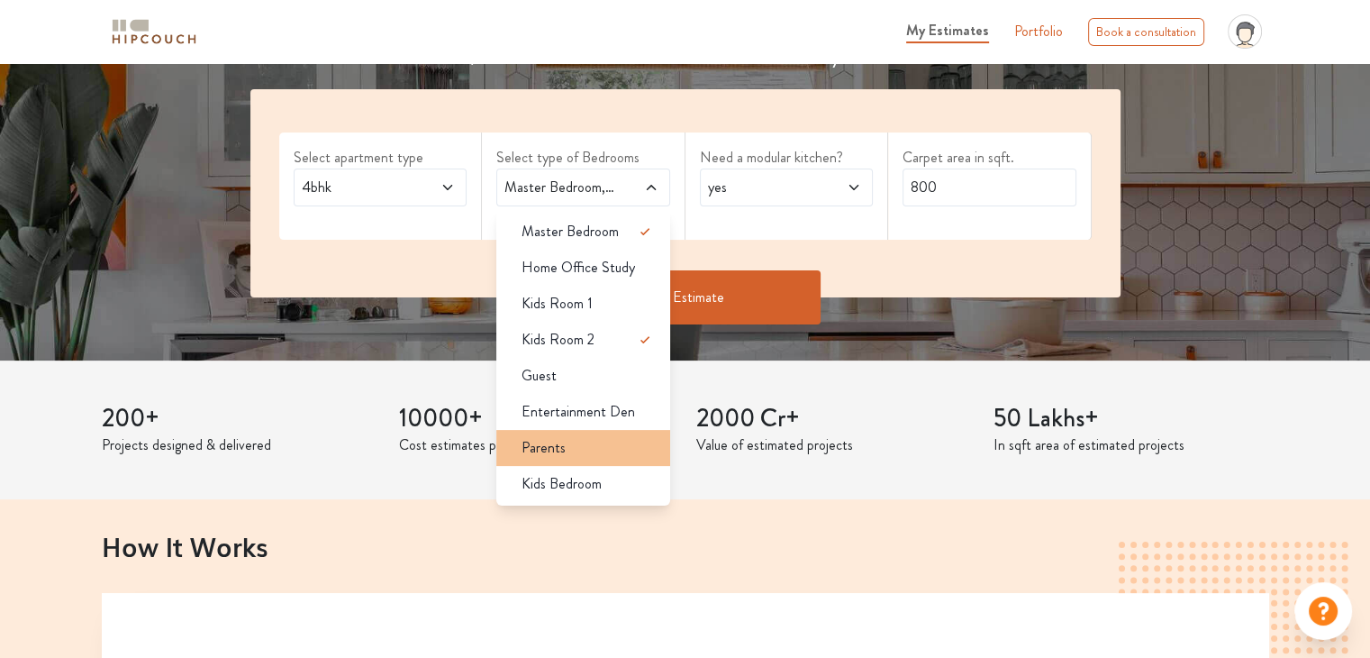
click at [614, 434] on li "Parents" at bounding box center [583, 448] width 174 height 36
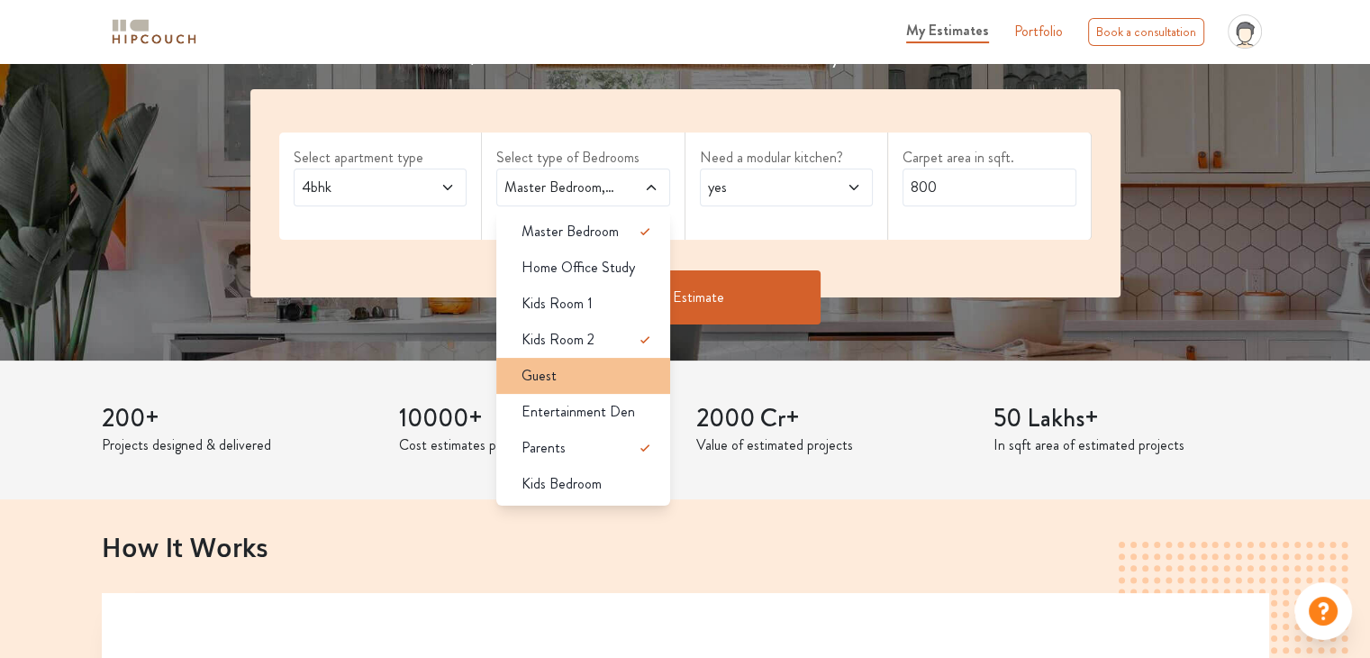
click at [631, 377] on div "Guest" at bounding box center [588, 376] width 163 height 22
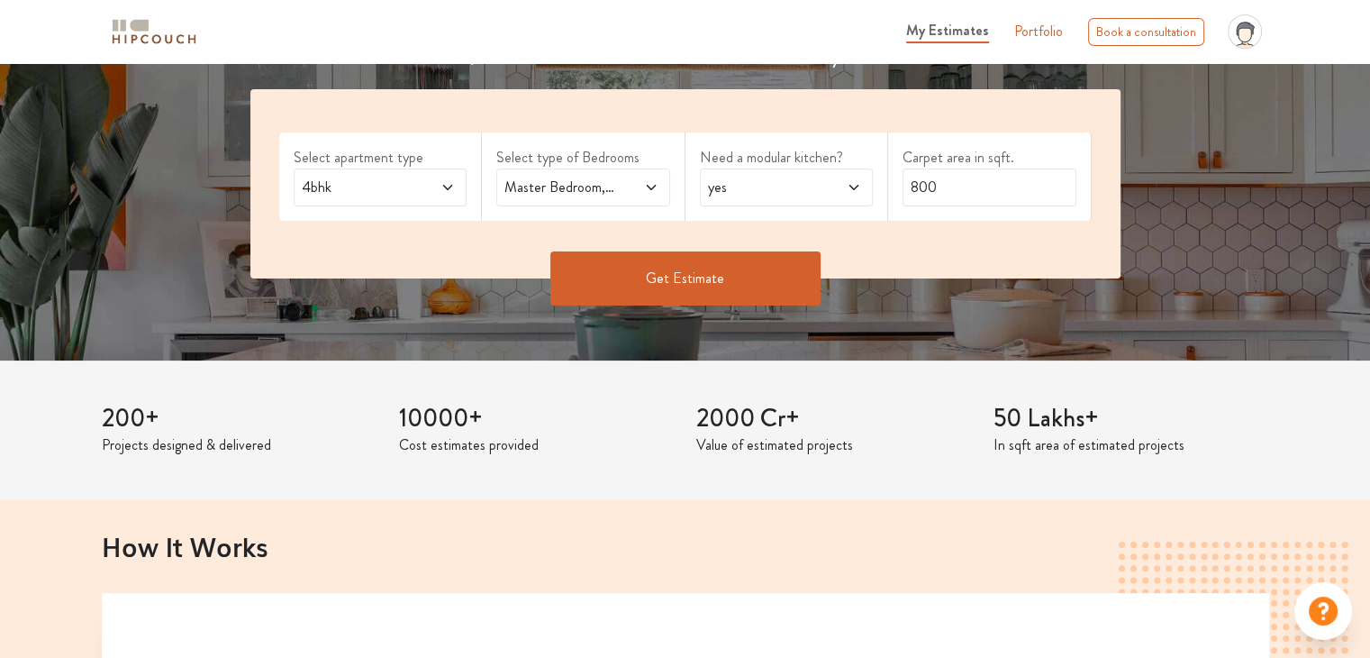
click at [824, 202] on div "yes" at bounding box center [787, 187] width 174 height 38
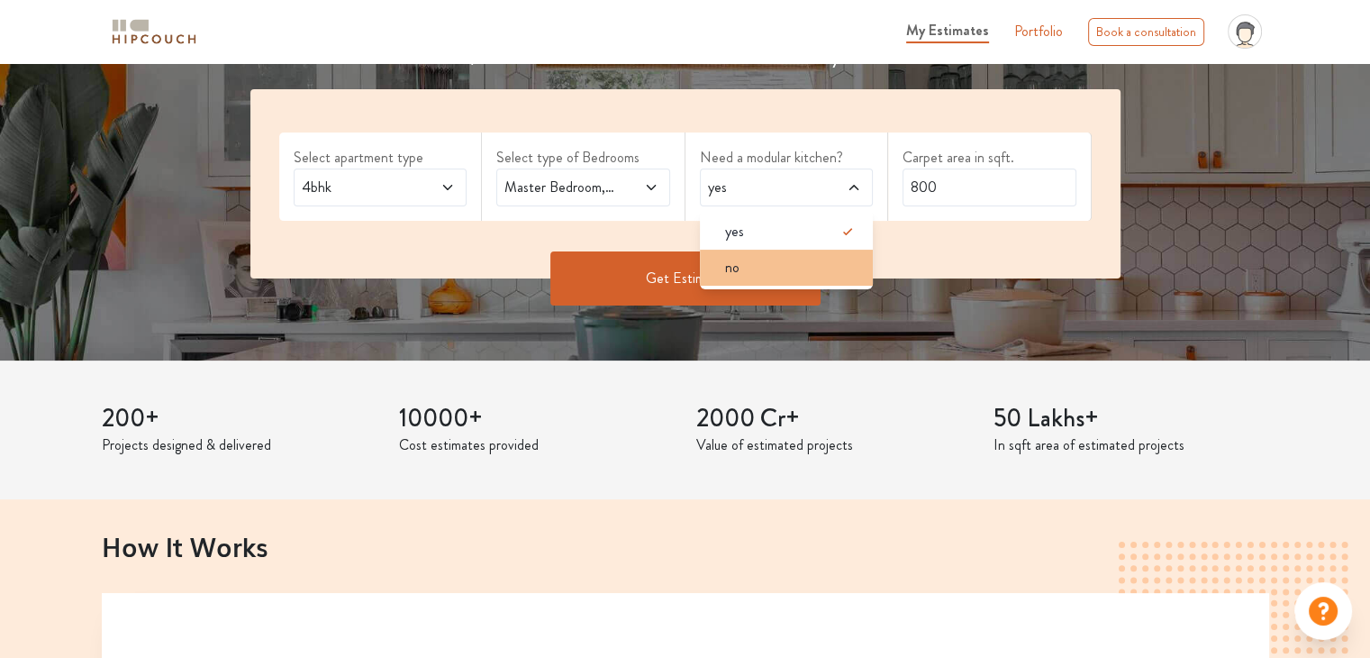
click at [823, 260] on div "no" at bounding box center [792, 268] width 163 height 22
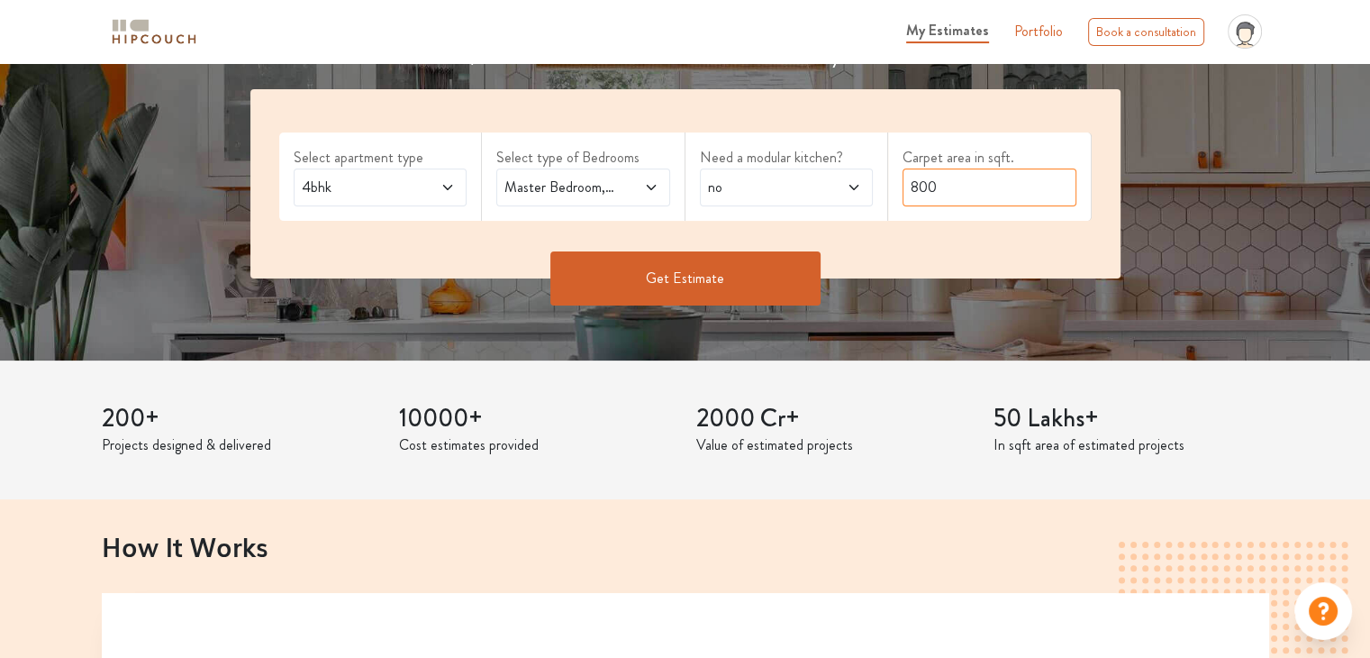
click at [1009, 183] on input "800" at bounding box center [990, 187] width 174 height 38
type input "1987"
click at [793, 282] on button "Get Estimate" at bounding box center [685, 278] width 270 height 54
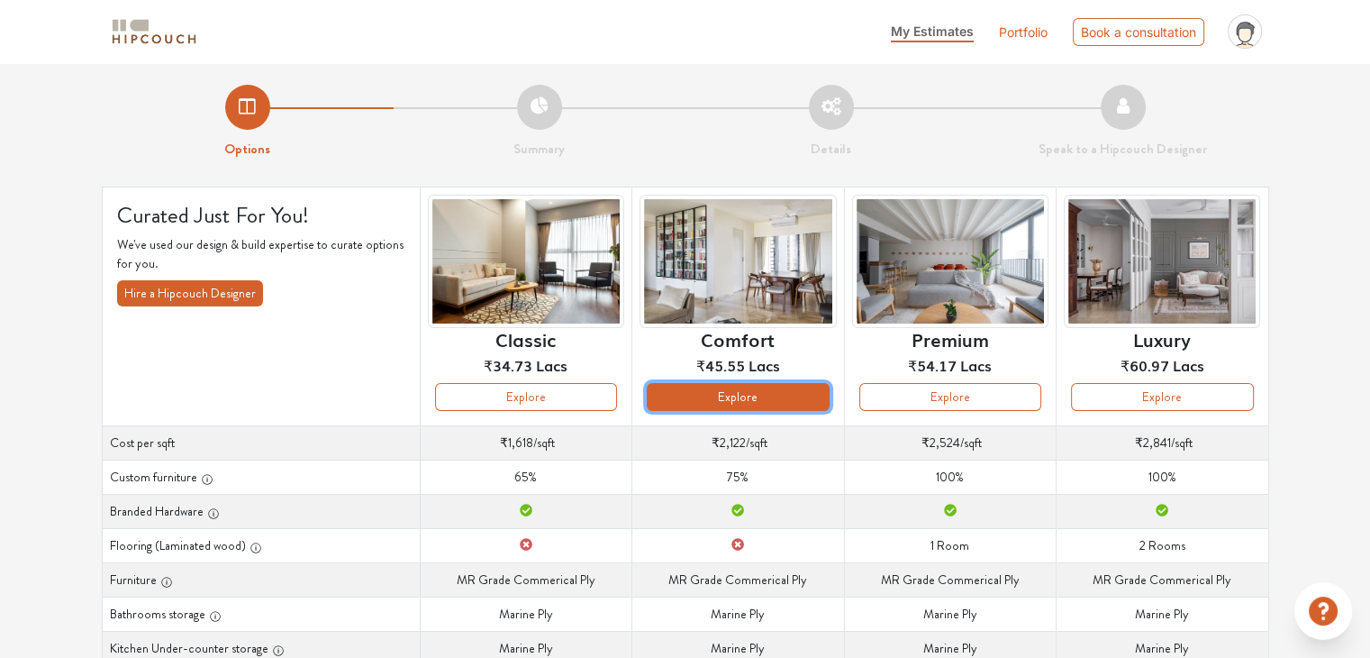
click at [714, 397] on button "Explore" at bounding box center [738, 397] width 182 height 28
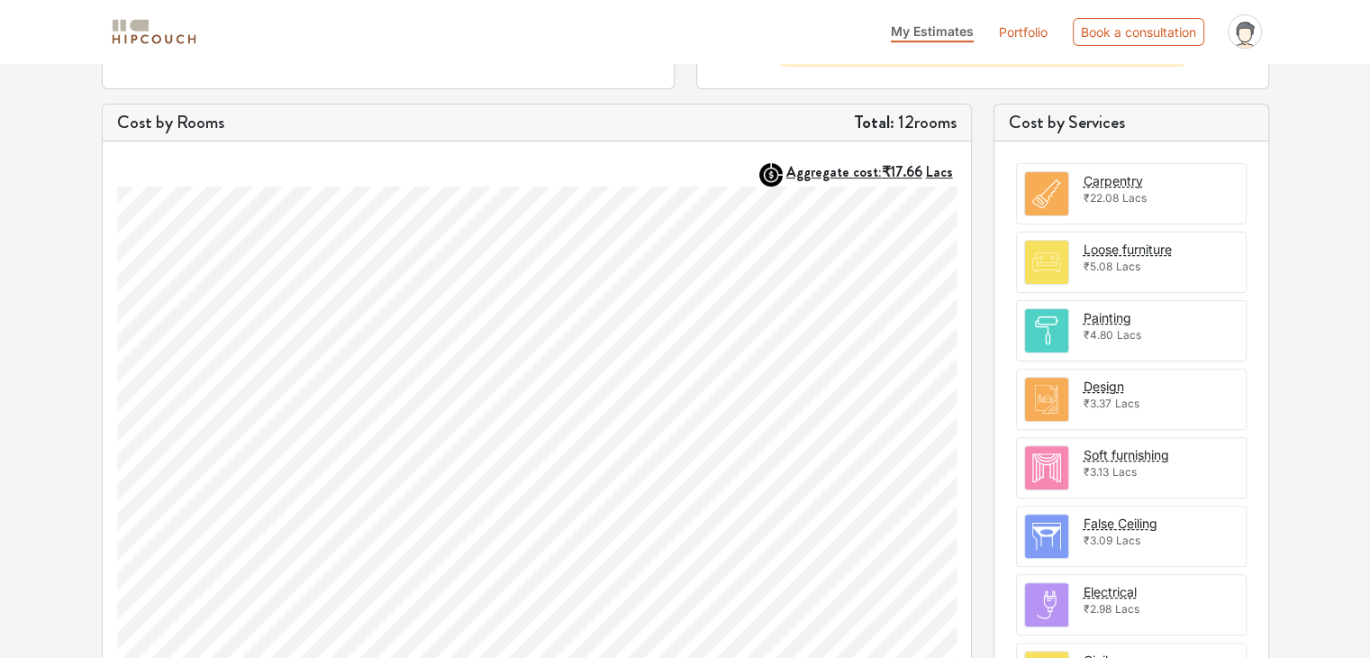
scroll to position [459, 0]
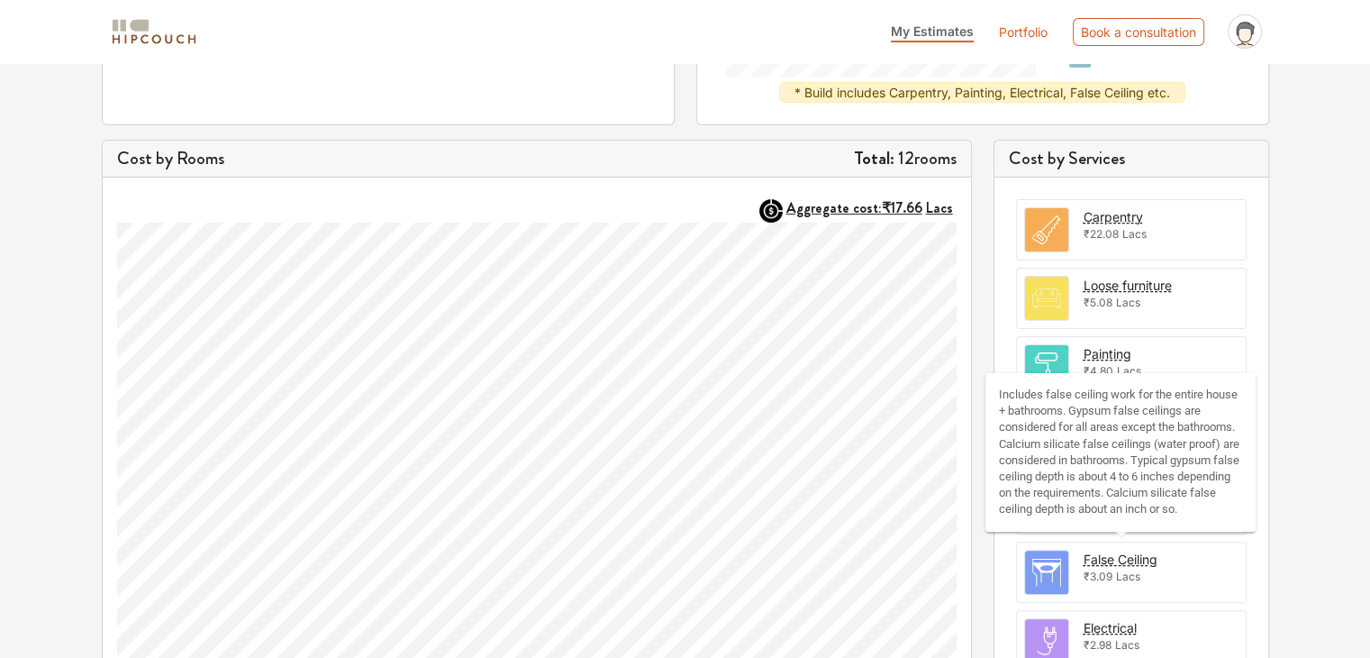
click at [1131, 544] on div "Includes false ceiling work for the entire house + bathrooms. Gypsum false ceil…" at bounding box center [1121, 455] width 270 height 178
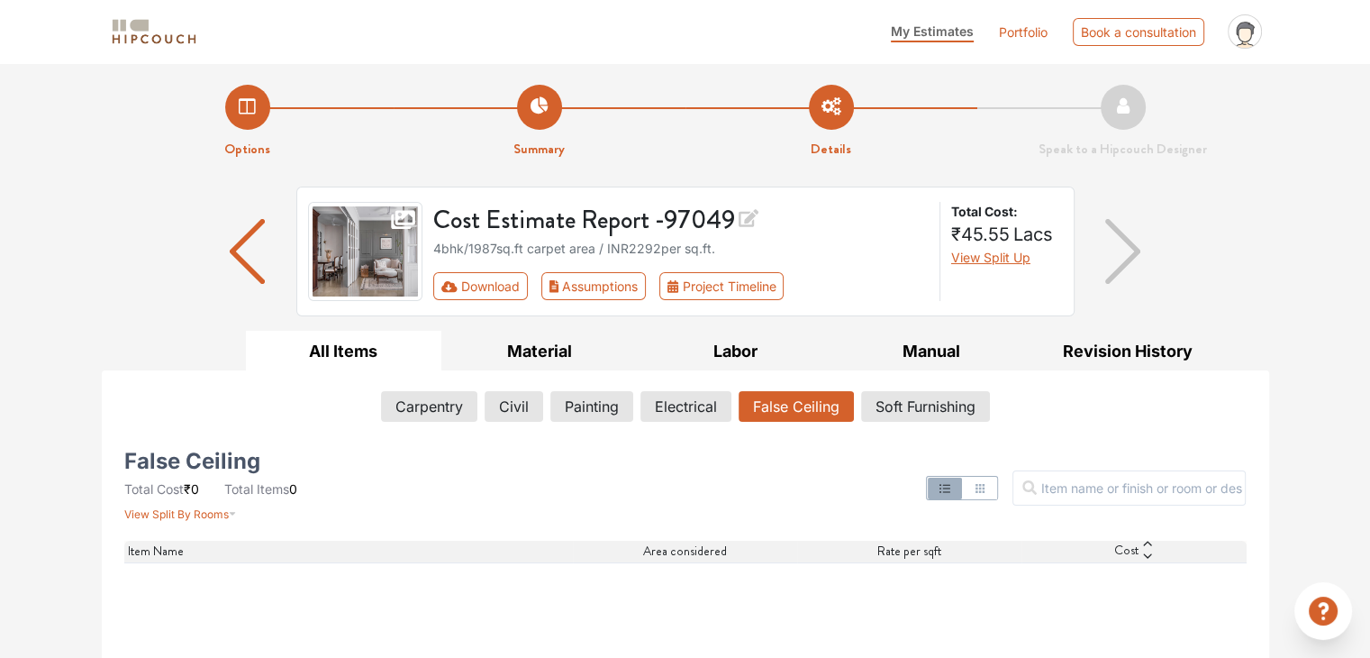
click at [340, 338] on button "All Items" at bounding box center [344, 351] width 196 height 41
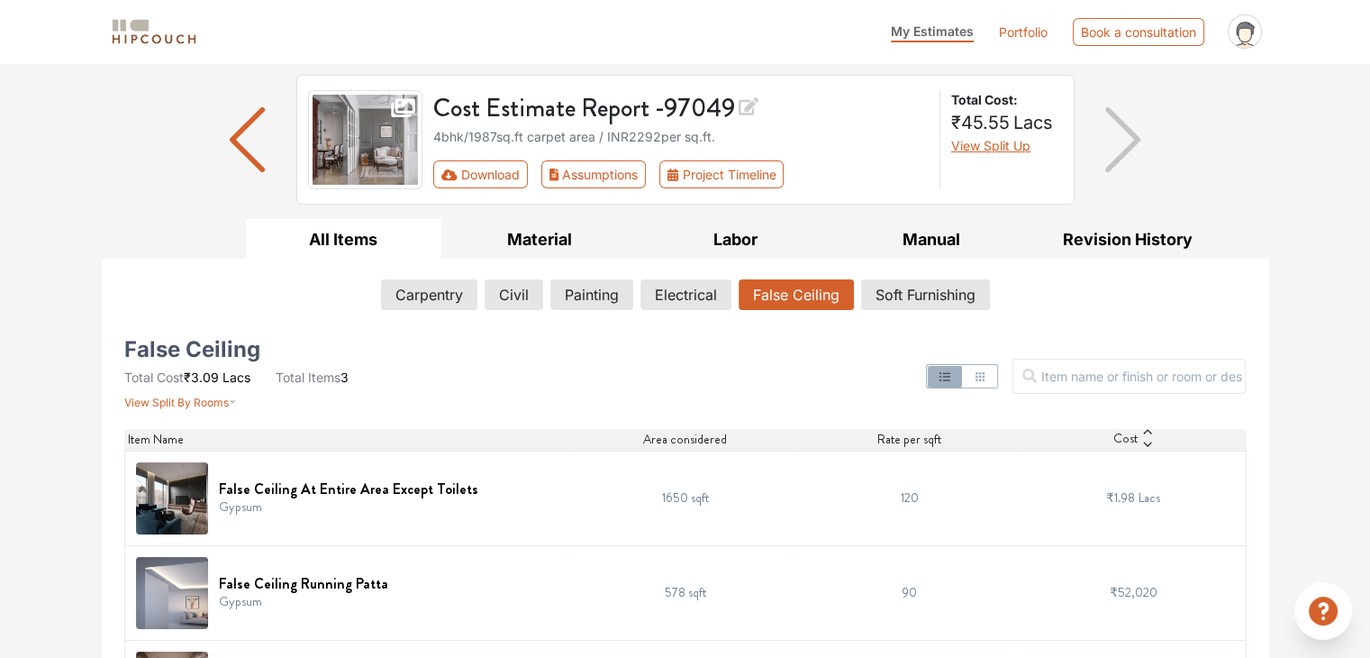
scroll to position [202, 0]
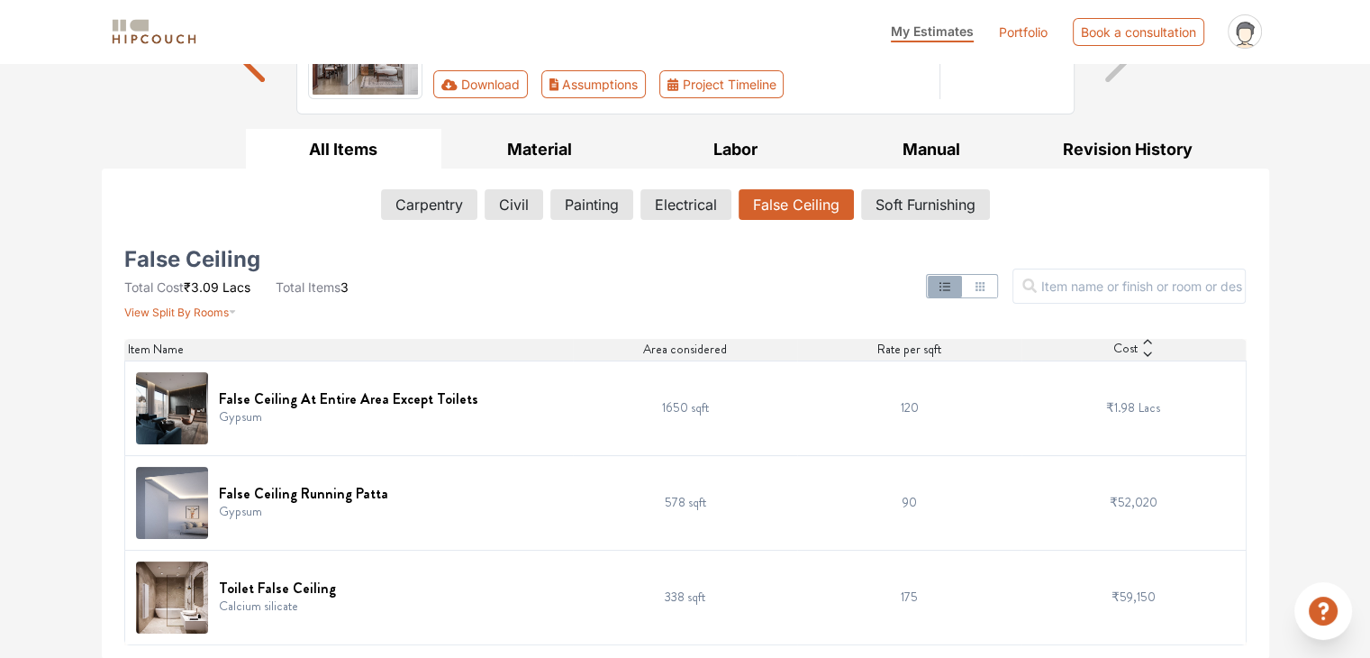
drag, startPoint x: 169, startPoint y: 391, endPoint x: 152, endPoint y: 397, distance: 18.2
click at [152, 397] on img at bounding box center [172, 408] width 72 height 72
click at [229, 398] on h6 "False Ceiling At Entire Area Except Toilets" at bounding box center [348, 398] width 259 height 17
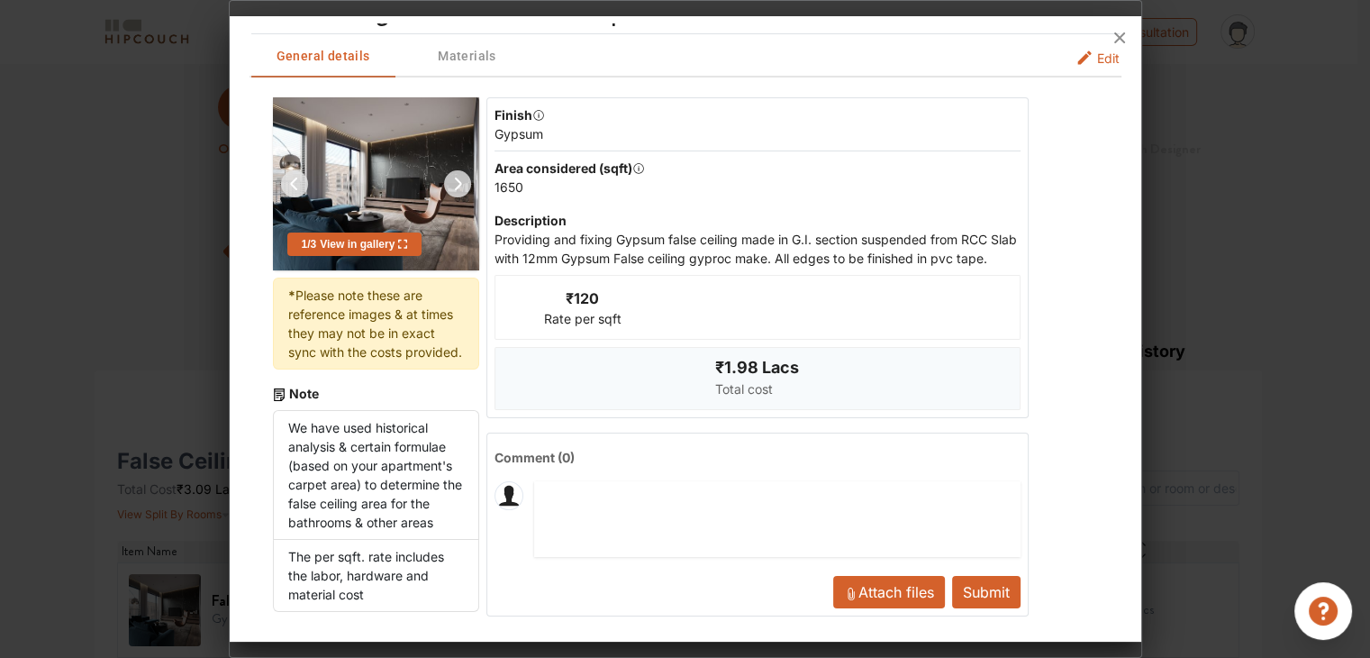
scroll to position [61, 0]
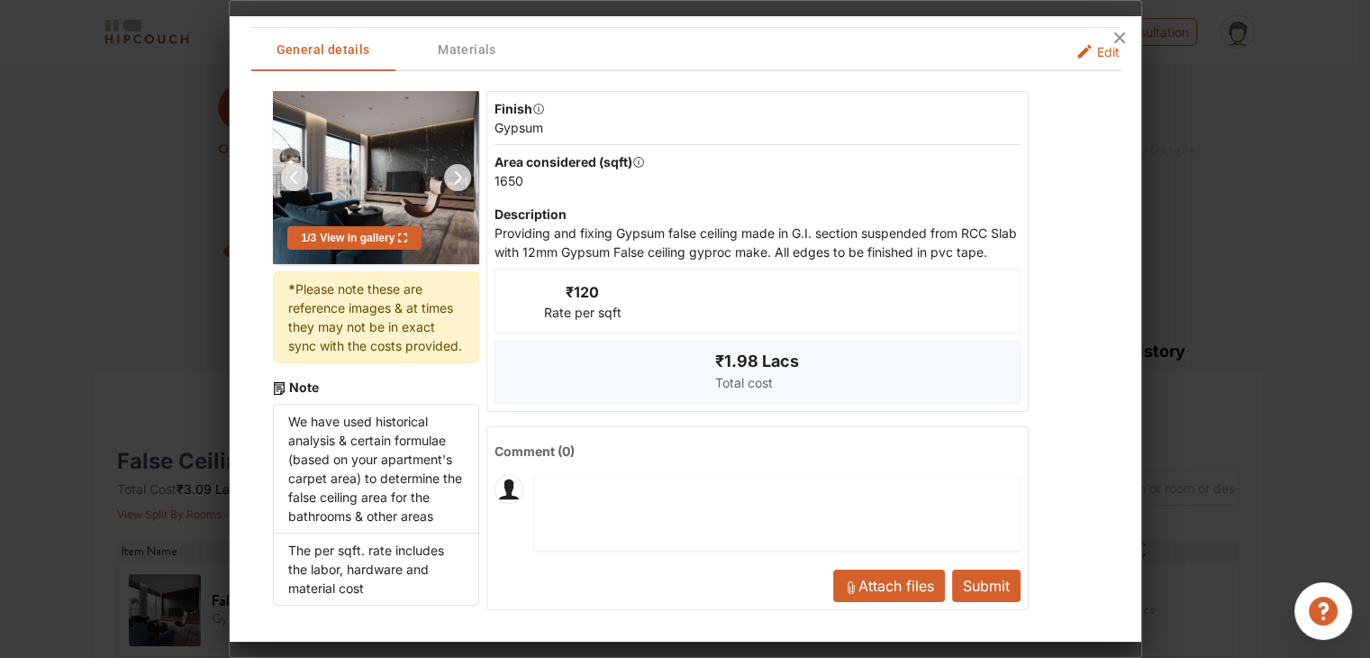
click at [1087, 28] on div at bounding box center [686, 37] width 912 height 43
click at [1099, 32] on div at bounding box center [686, 37] width 912 height 43
click at [1117, 41] on icon at bounding box center [1119, 37] width 11 height 11
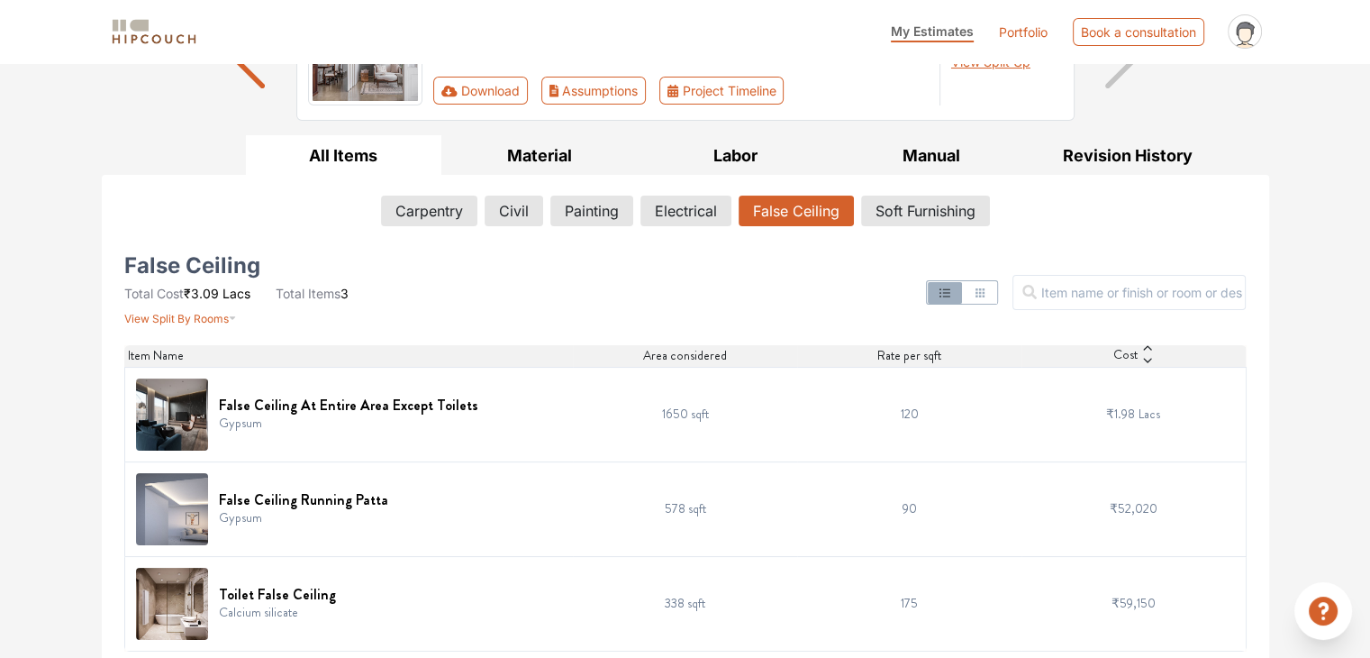
scroll to position [202, 0]
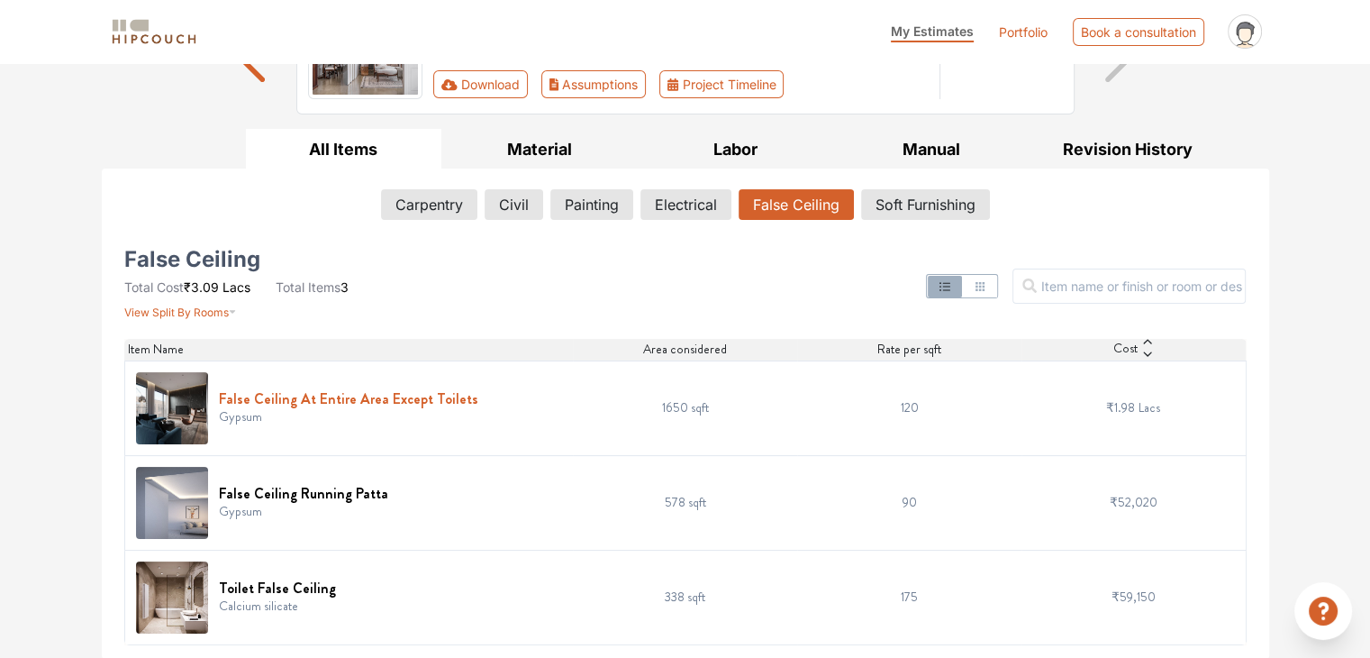
click at [368, 400] on h6 "False Ceiling At Entire Area Except Toilets" at bounding box center [348, 398] width 259 height 17
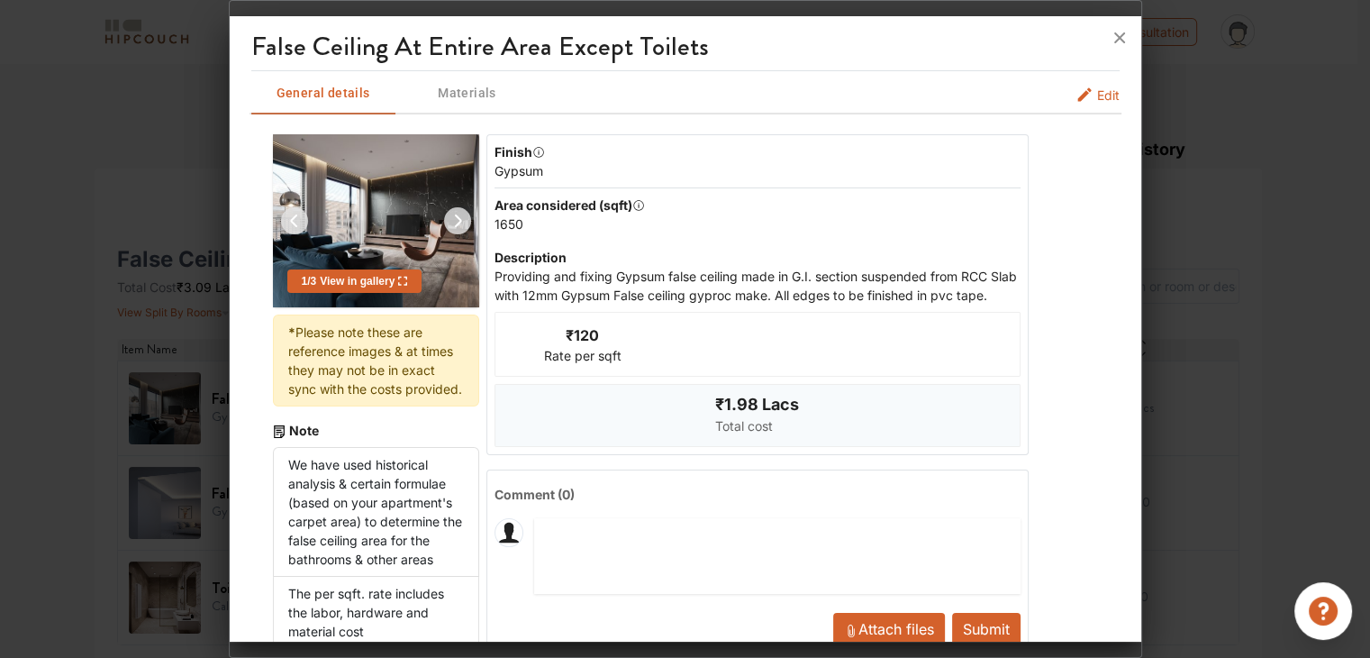
click at [1077, 97] on icon "false-ceiling info tabs" at bounding box center [1084, 95] width 14 height 14
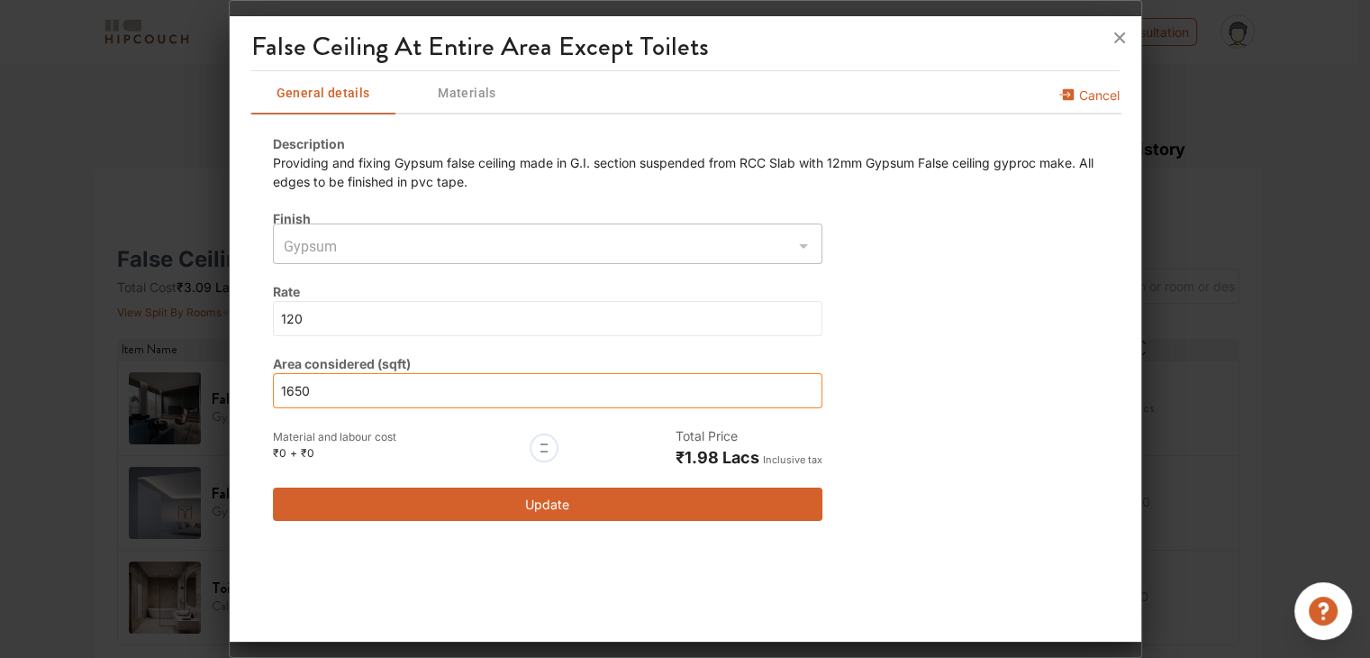
click at [423, 384] on input "1650" at bounding box center [548, 390] width 550 height 35
type input "165"
type input "1"
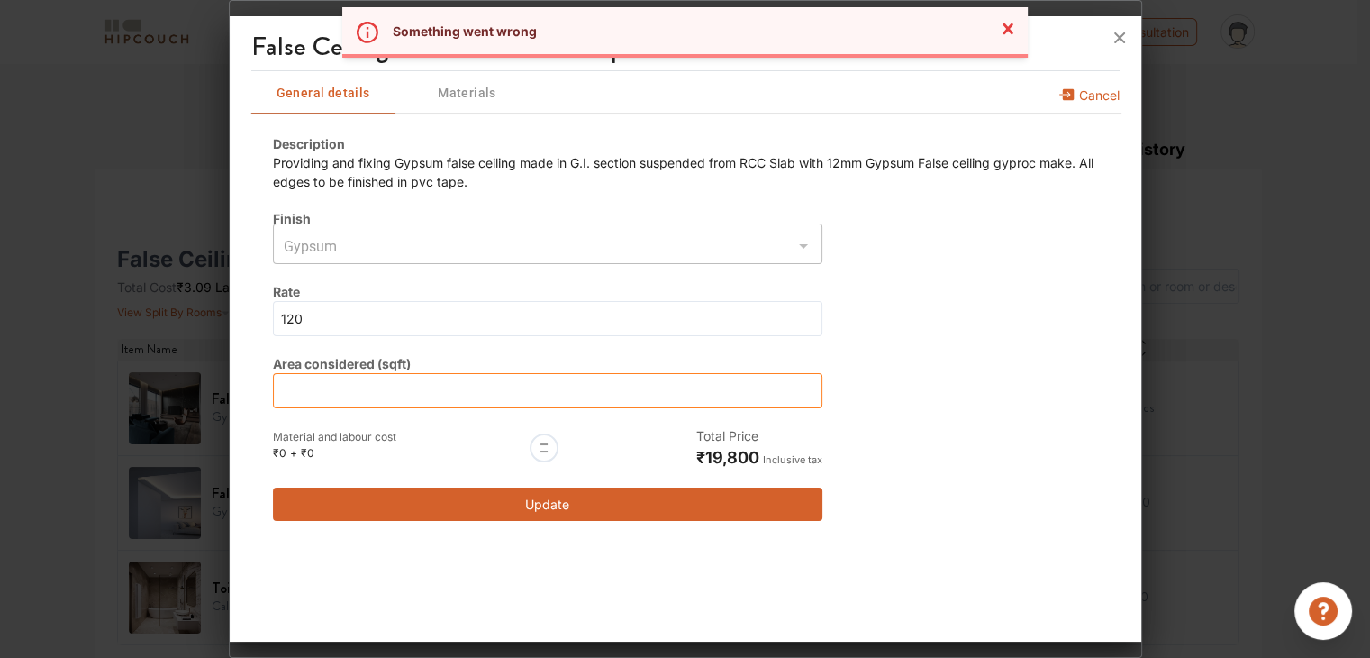
type input "1"
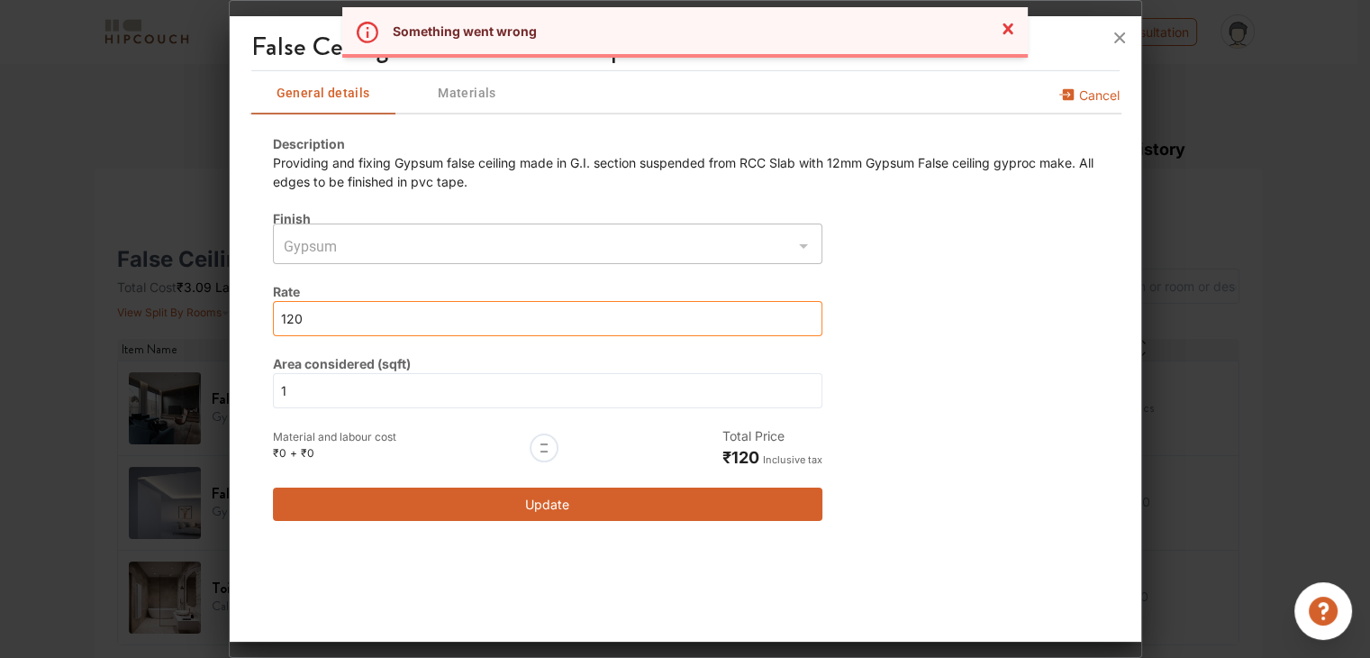
click at [364, 322] on input "120" at bounding box center [548, 318] width 550 height 35
type input "0"
click at [364, 322] on input "0" at bounding box center [548, 318] width 550 height 35
type input "0"
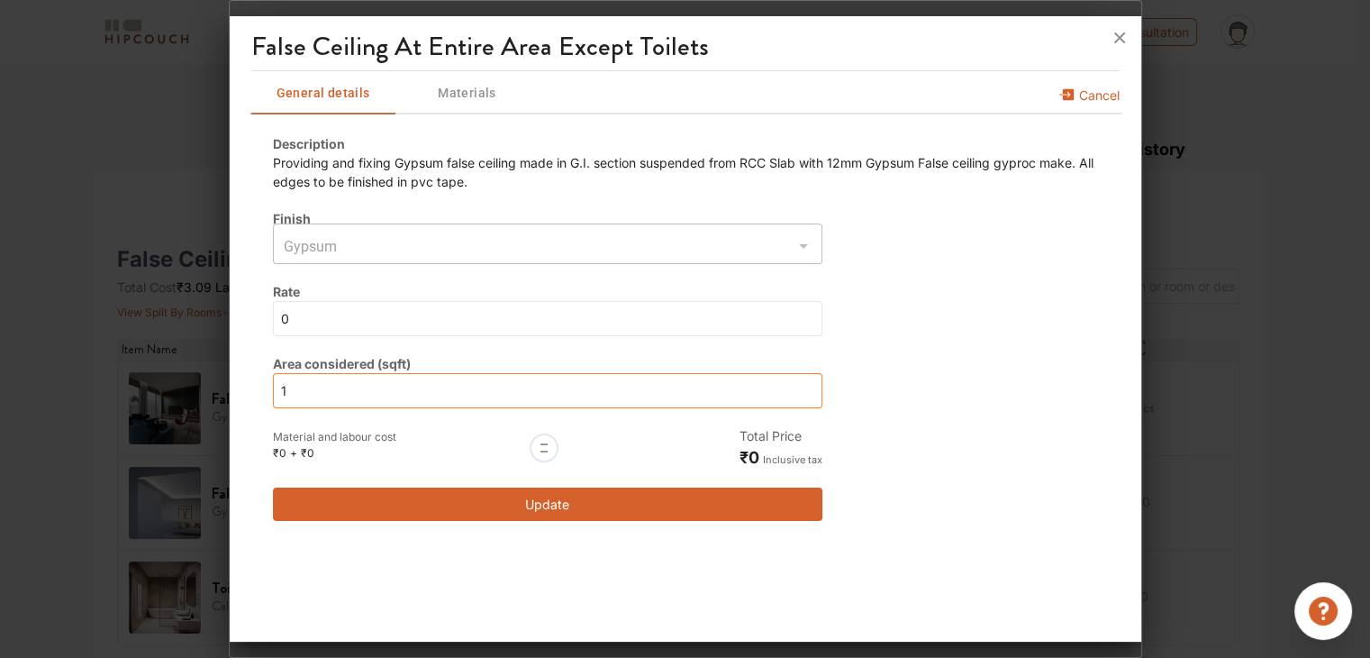
click at [333, 401] on input "1" at bounding box center [548, 390] width 550 height 35
type input "1"
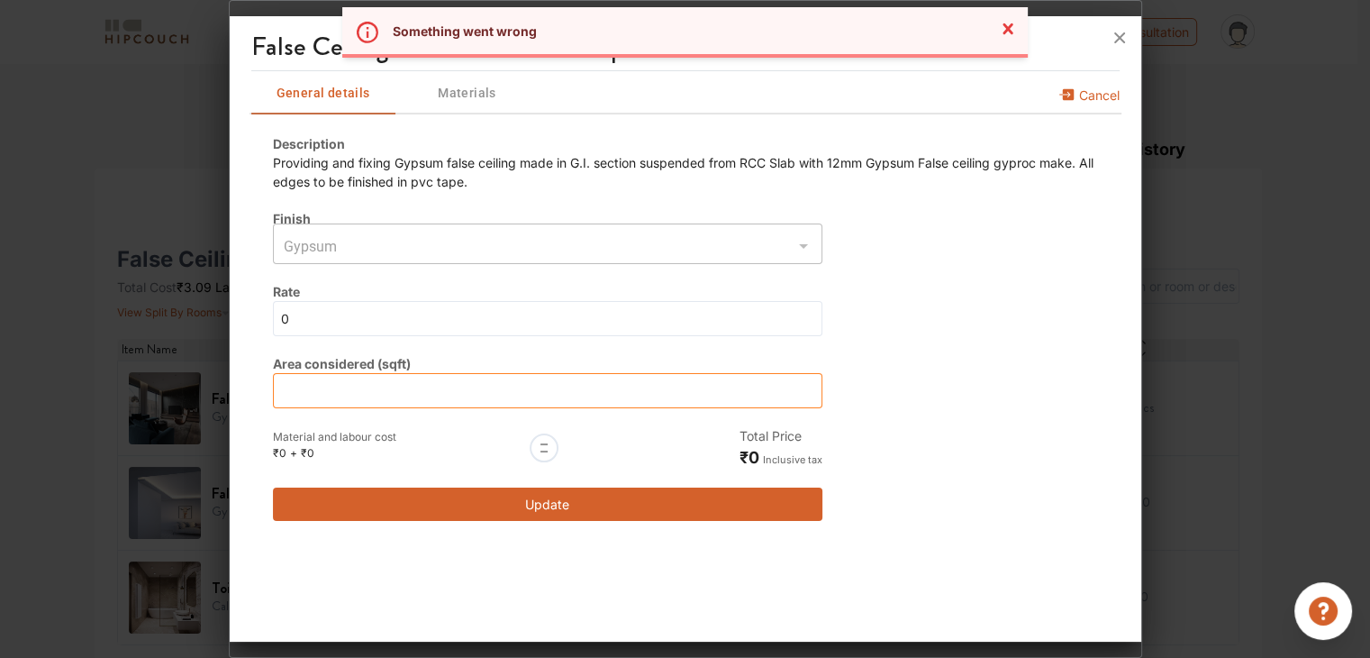
type input "1"
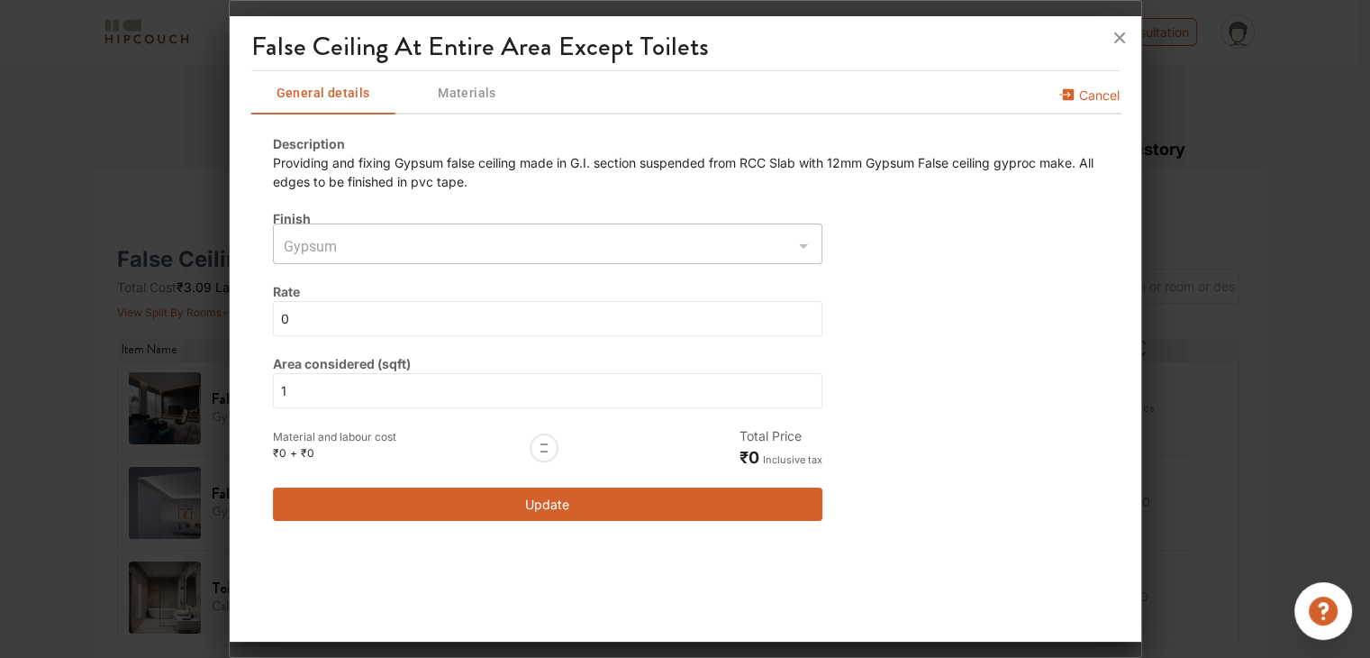
click at [1079, 91] on span "Cancel" at bounding box center [1099, 100] width 41 height 29
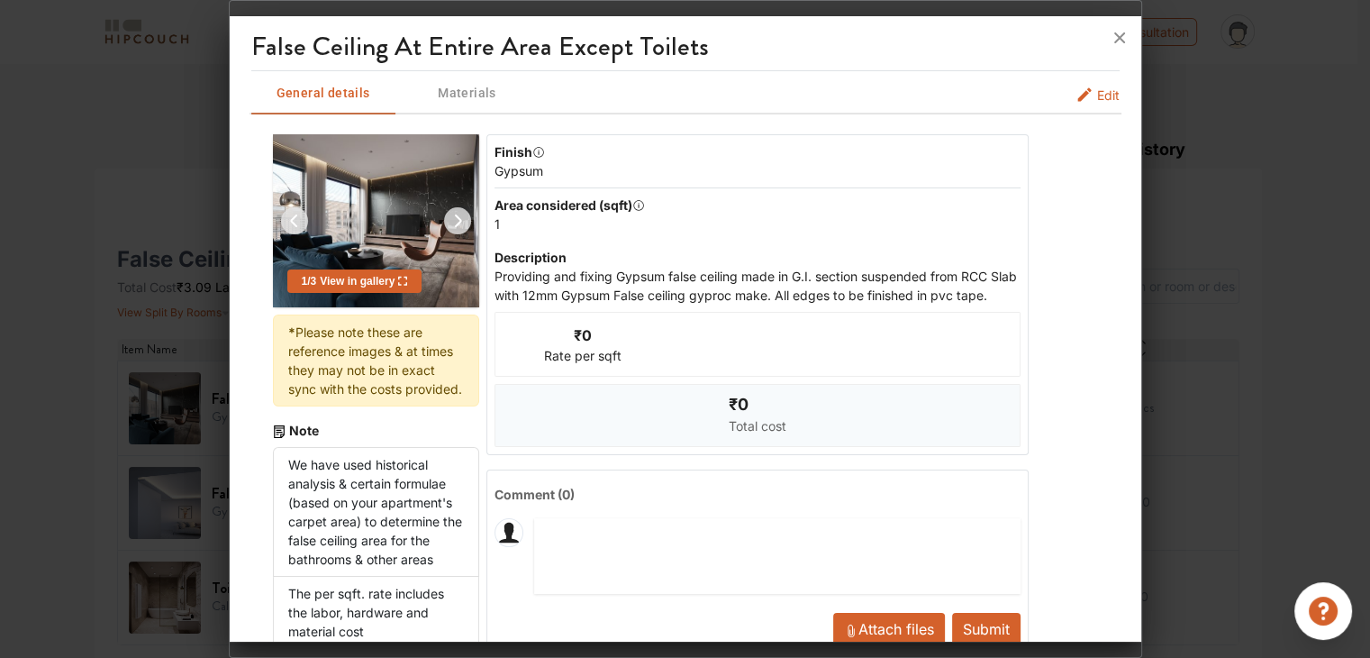
scroll to position [61, 0]
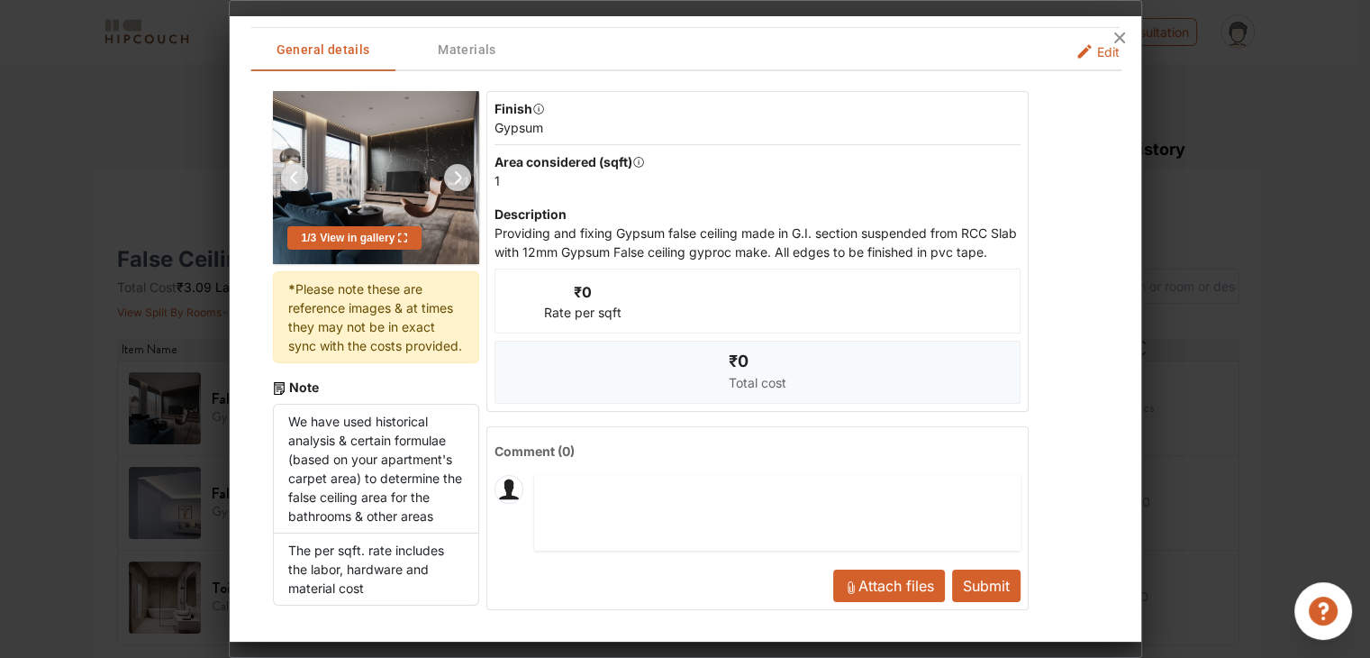
click at [973, 574] on button "Submit" at bounding box center [986, 585] width 68 height 32
click at [479, 30] on div at bounding box center [686, 37] width 912 height 43
click at [1120, 38] on icon at bounding box center [1119, 37] width 11 height 11
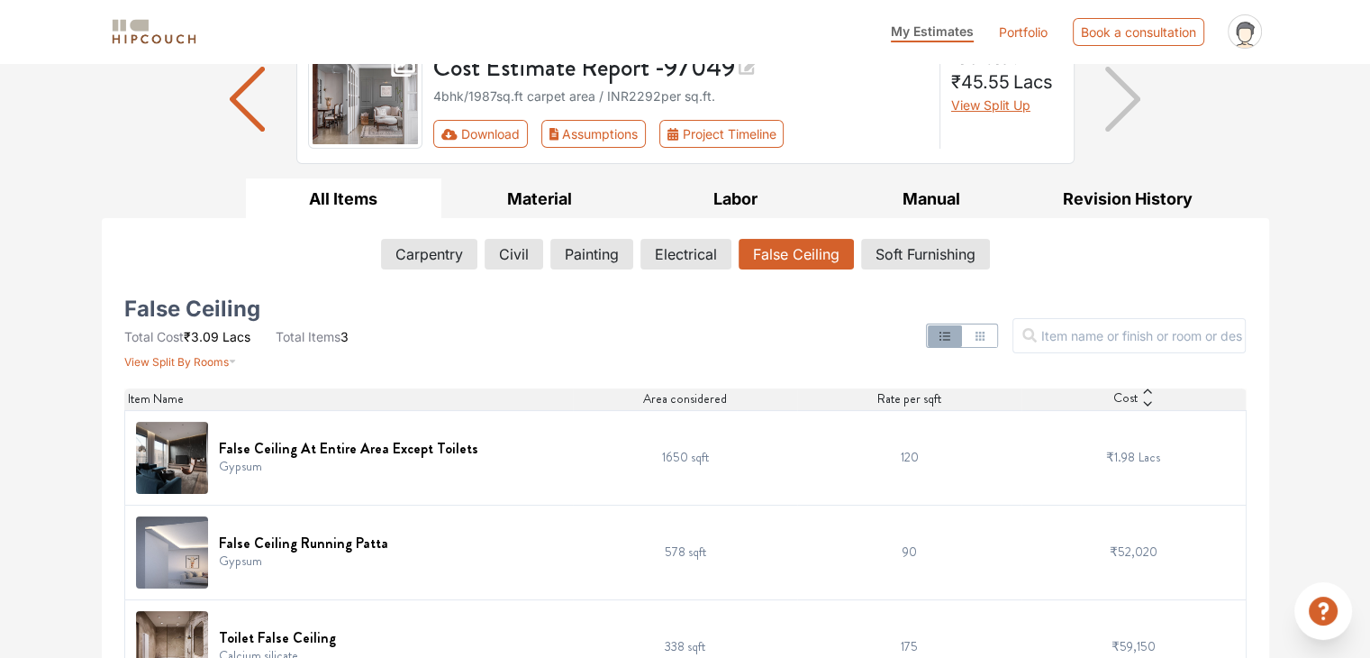
scroll to position [202, 0]
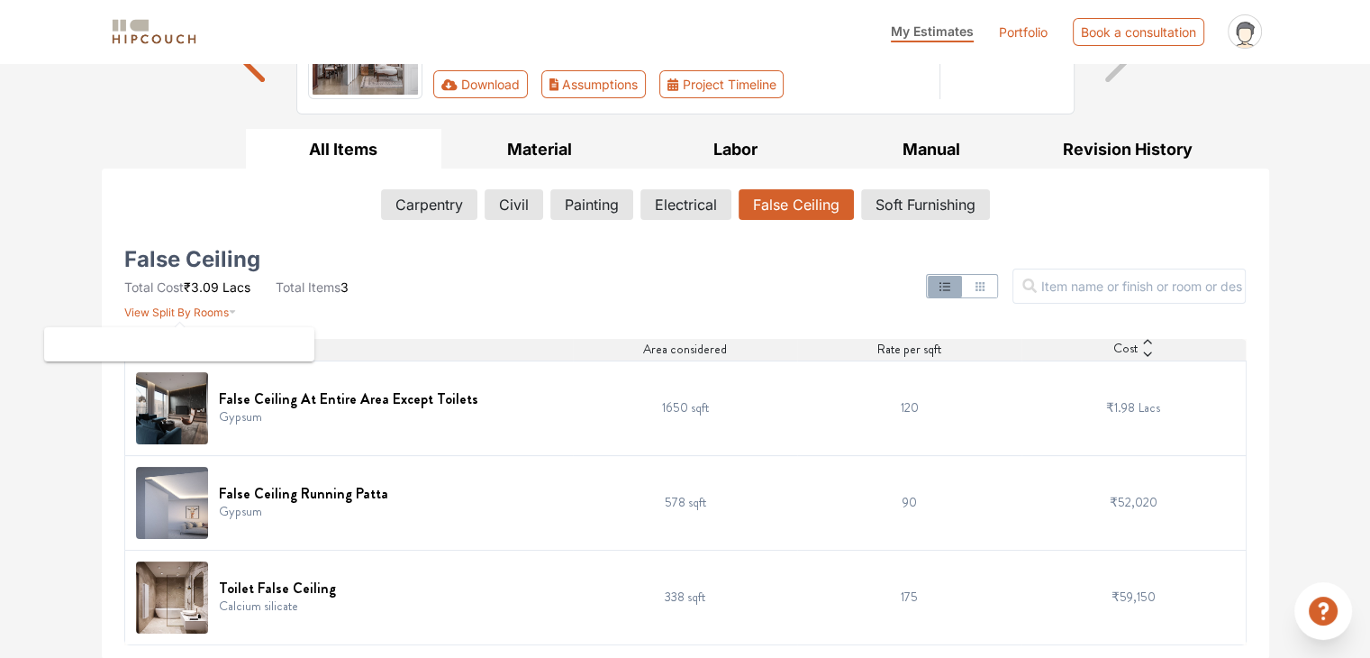
click at [217, 320] on div at bounding box center [179, 347] width 270 height 54
click at [218, 315] on span "View Split By Rooms" at bounding box center [176, 312] width 105 height 14
click at [428, 195] on button "Carpentry" at bounding box center [429, 204] width 95 height 31
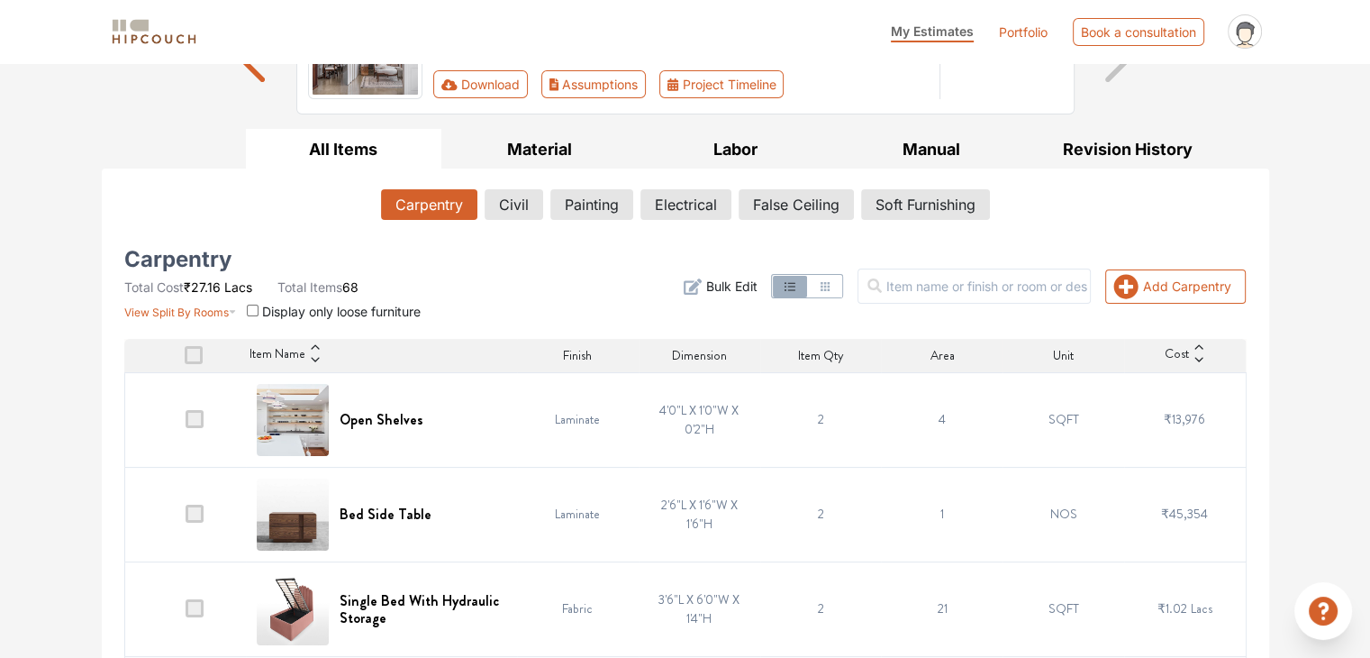
click at [194, 418] on span at bounding box center [195, 419] width 18 height 18
click at [186, 423] on input "checkbox" at bounding box center [186, 423] width 0 height 0
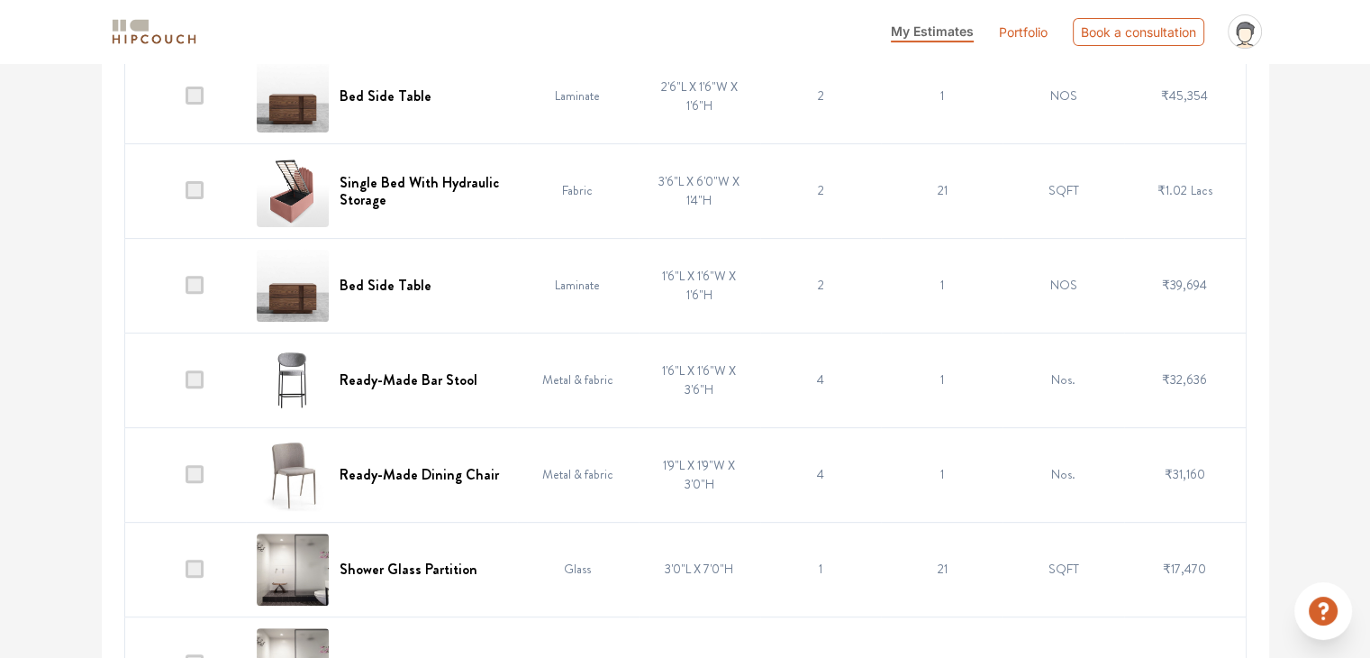
scroll to position [628, 0]
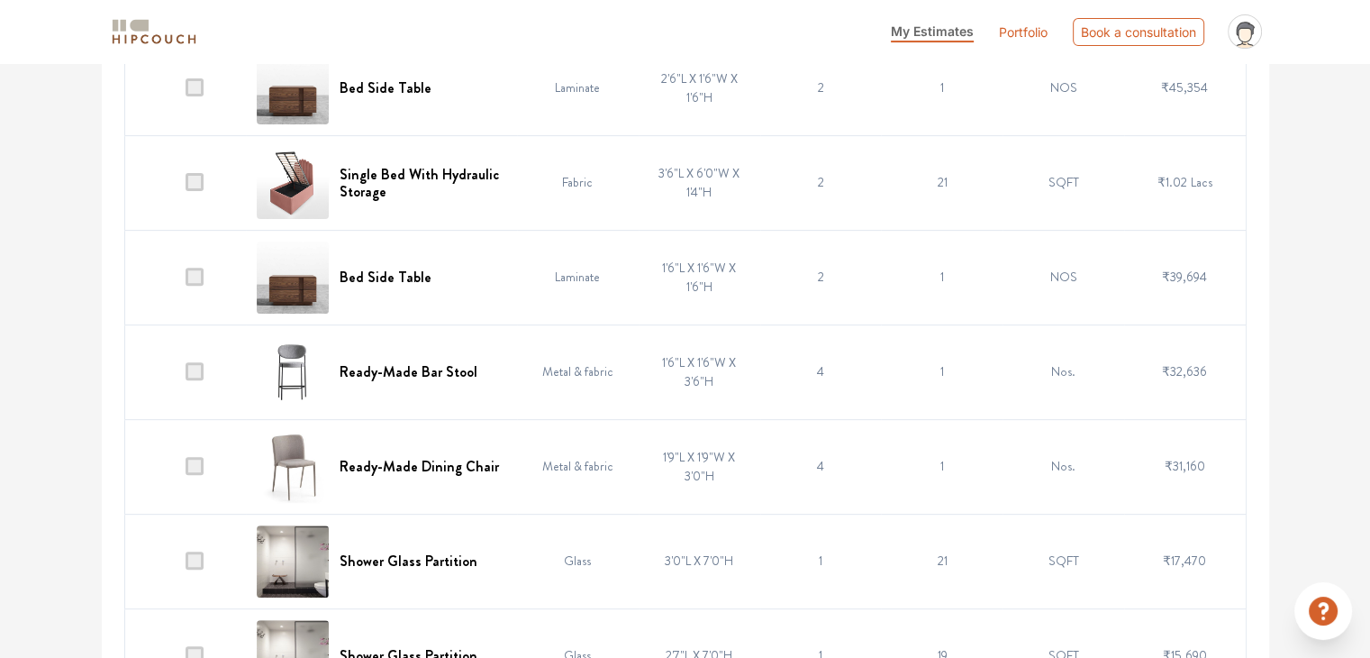
click at [195, 179] on span at bounding box center [195, 182] width 18 height 18
click at [186, 186] on input "checkbox" at bounding box center [186, 186] width 0 height 0
click at [196, 559] on span at bounding box center [195, 560] width 18 height 18
click at [186, 565] on input "checkbox" at bounding box center [186, 565] width 0 height 0
click at [197, 650] on span at bounding box center [195, 655] width 18 height 18
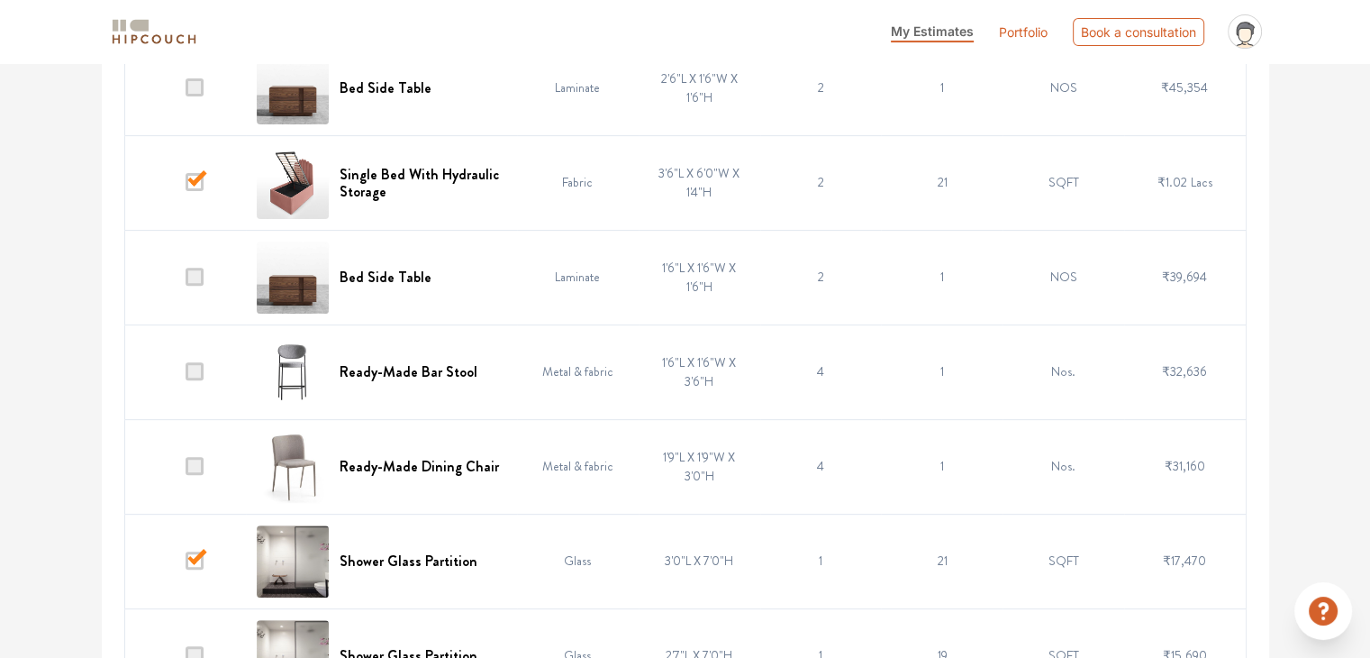
click at [186, 657] on input "checkbox" at bounding box center [186, 659] width 0 height 0
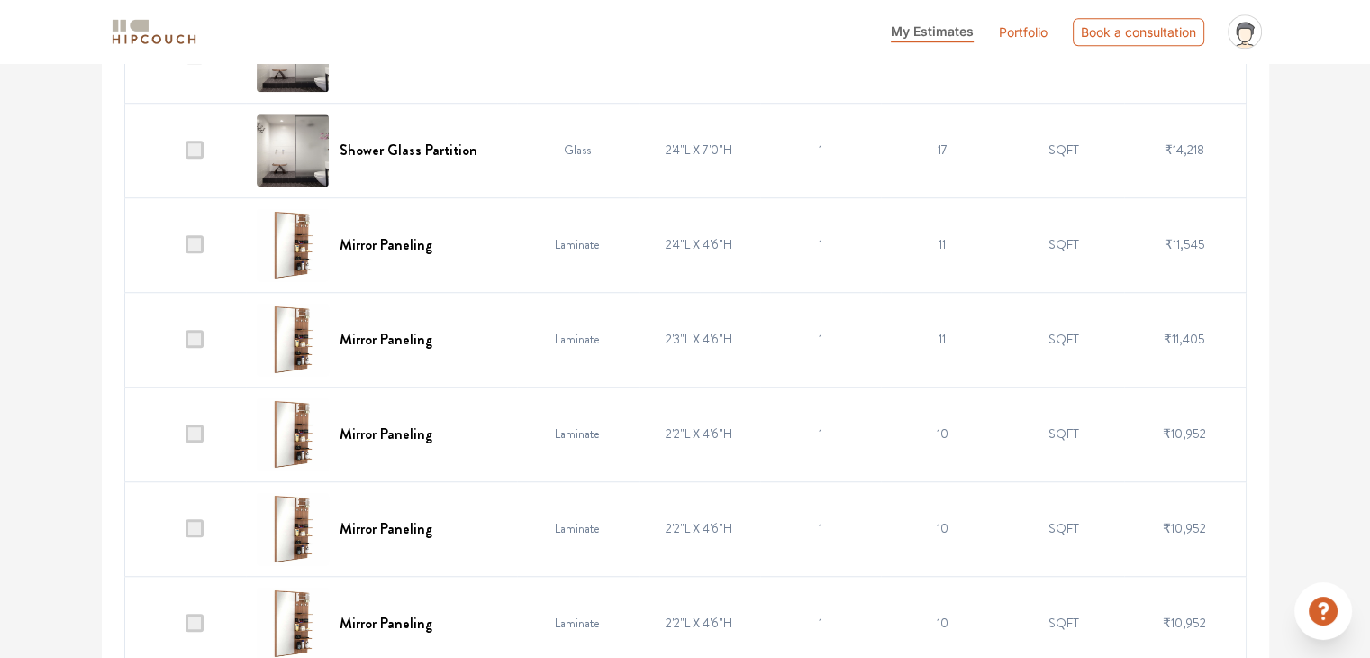
scroll to position [1305, 0]
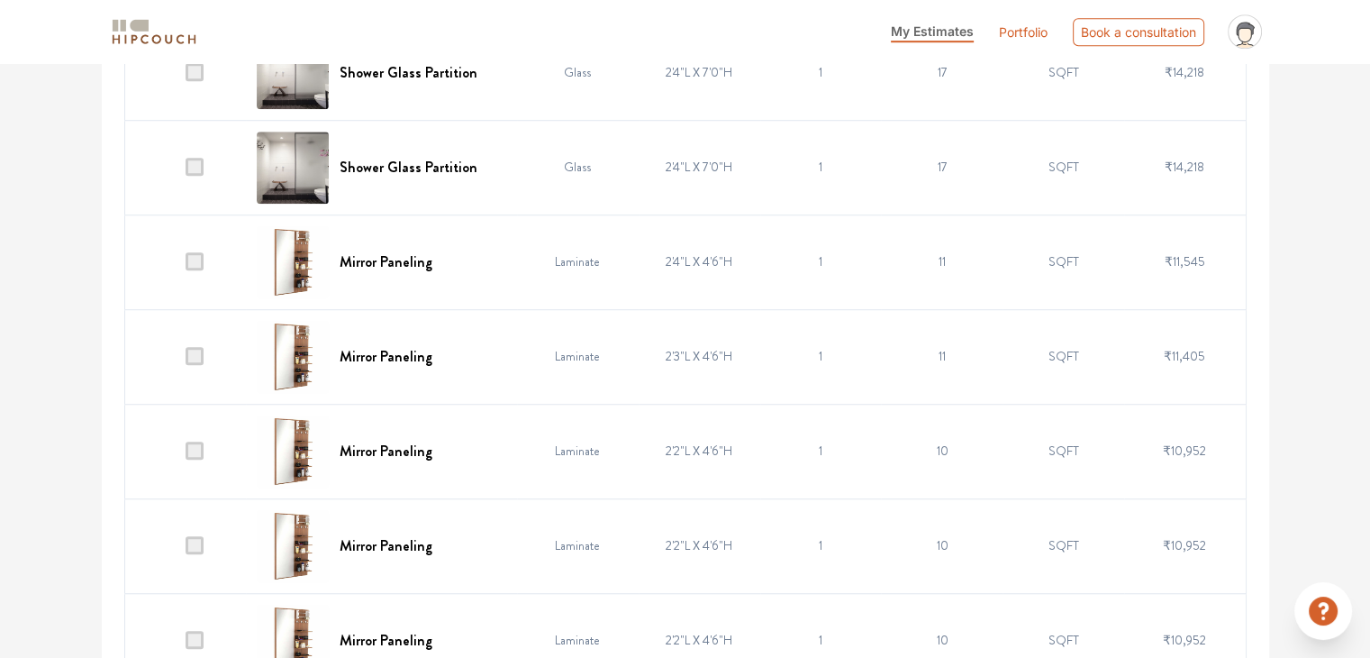
click at [196, 252] on span at bounding box center [195, 261] width 18 height 18
click at [186, 266] on input "checkbox" at bounding box center [186, 266] width 0 height 0
click at [194, 174] on td at bounding box center [185, 167] width 122 height 95
click at [198, 158] on span at bounding box center [195, 167] width 18 height 18
click at [186, 171] on input "checkbox" at bounding box center [186, 171] width 0 height 0
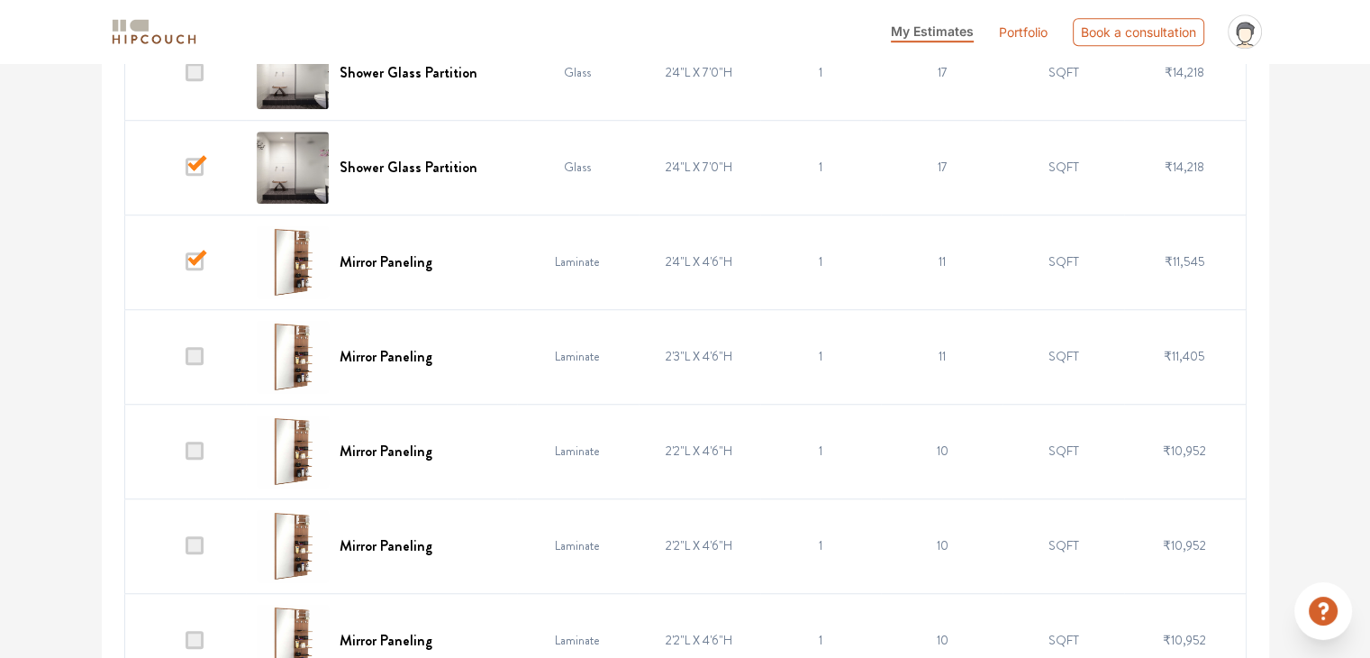
click at [195, 66] on span at bounding box center [195, 72] width 18 height 18
click at [186, 77] on input "checkbox" at bounding box center [186, 77] width 0 height 0
click at [198, 361] on td at bounding box center [185, 356] width 122 height 95
click at [195, 358] on span at bounding box center [195, 356] width 18 height 18
click at [186, 360] on input "checkbox" at bounding box center [186, 360] width 0 height 0
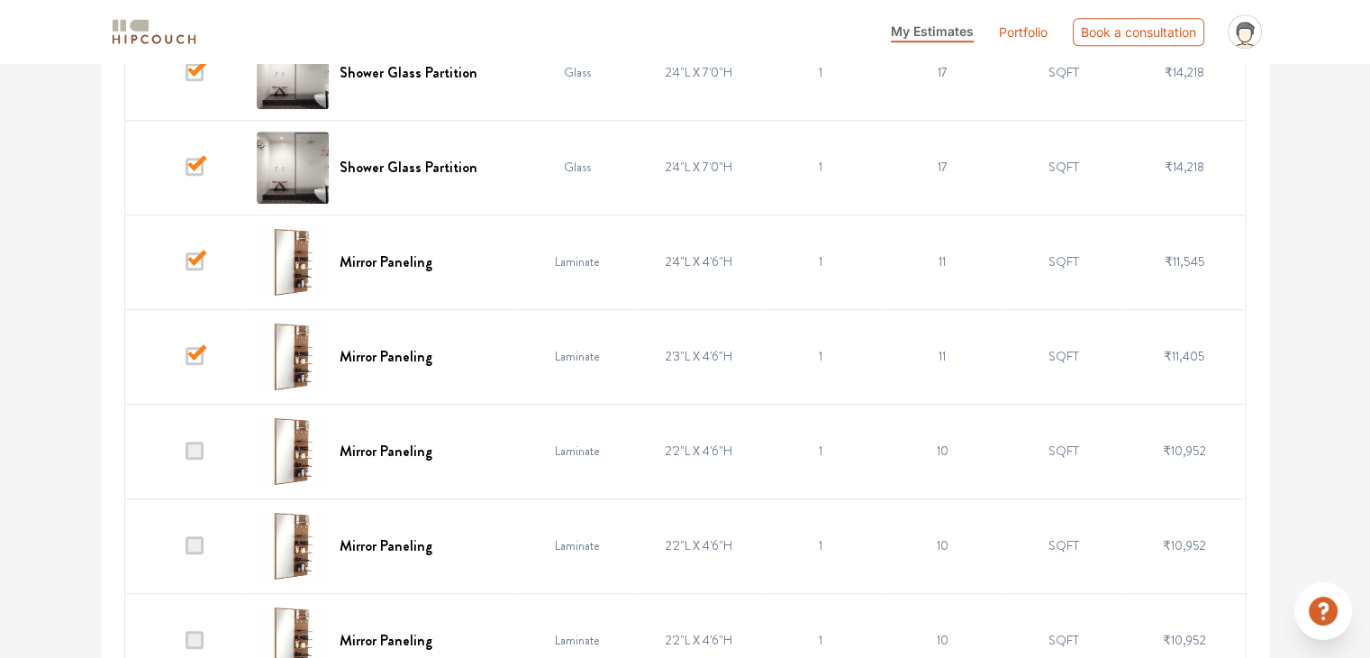
click at [196, 441] on span at bounding box center [195, 450] width 18 height 18
click at [186, 455] on input "checkbox" at bounding box center [186, 455] width 0 height 0
click at [195, 541] on span at bounding box center [195, 545] width 18 height 18
click at [186, 550] on input "checkbox" at bounding box center [186, 550] width 0 height 0
click at [202, 631] on span at bounding box center [195, 640] width 18 height 18
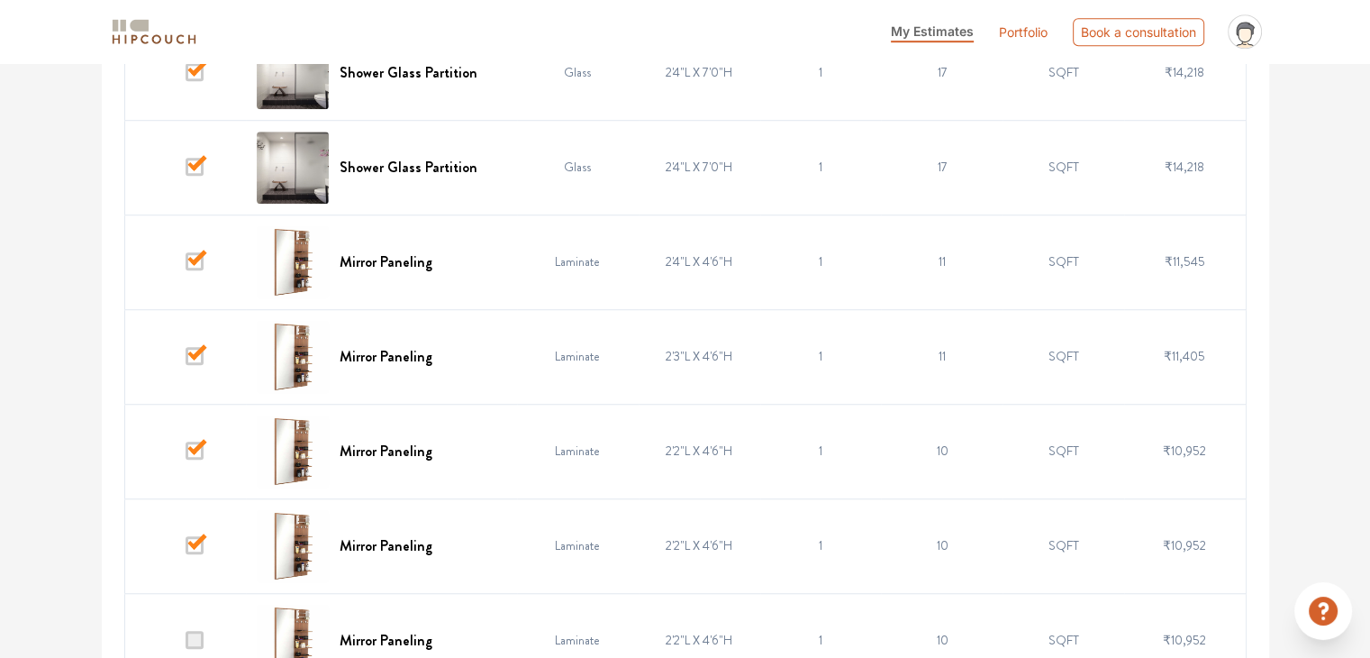
click at [186, 644] on input "checkbox" at bounding box center [186, 644] width 0 height 0
click at [195, 632] on span at bounding box center [195, 640] width 18 height 18
click at [186, 644] on input "checkbox" at bounding box center [186, 644] width 0 height 0
click at [186, 641] on span at bounding box center [195, 640] width 18 height 18
click at [186, 644] on input "checkbox" at bounding box center [186, 644] width 0 height 0
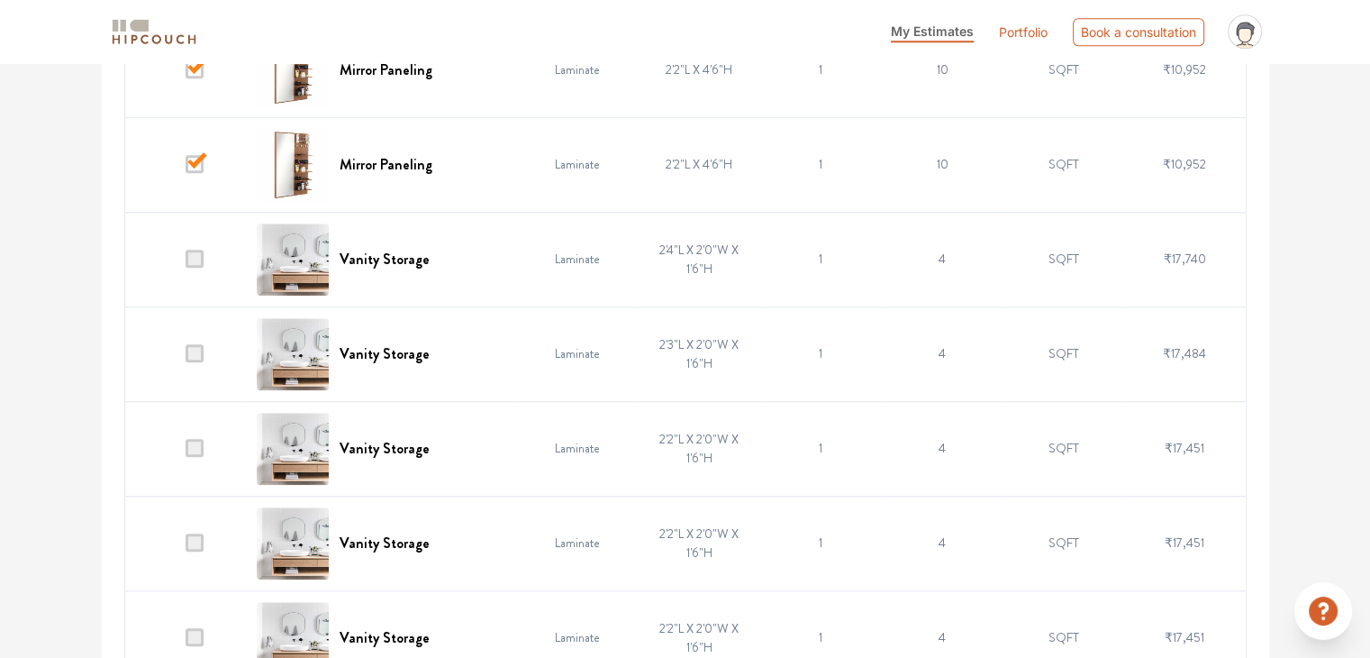
scroll to position [1765, 0]
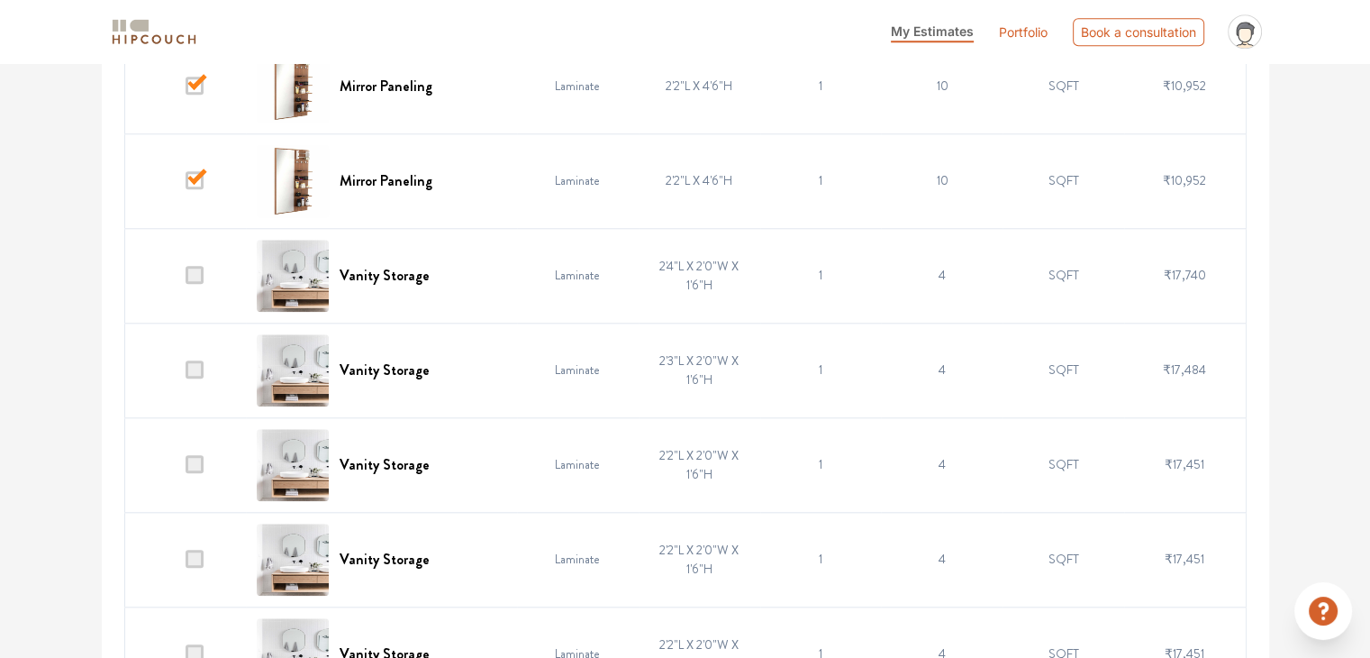
click at [198, 275] on span at bounding box center [195, 275] width 18 height 18
click at [186, 279] on input "checkbox" at bounding box center [186, 279] width 0 height 0
click at [198, 364] on span at bounding box center [195, 369] width 18 height 18
click at [186, 374] on input "checkbox" at bounding box center [186, 374] width 0 height 0
click at [199, 473] on td at bounding box center [185, 464] width 122 height 95
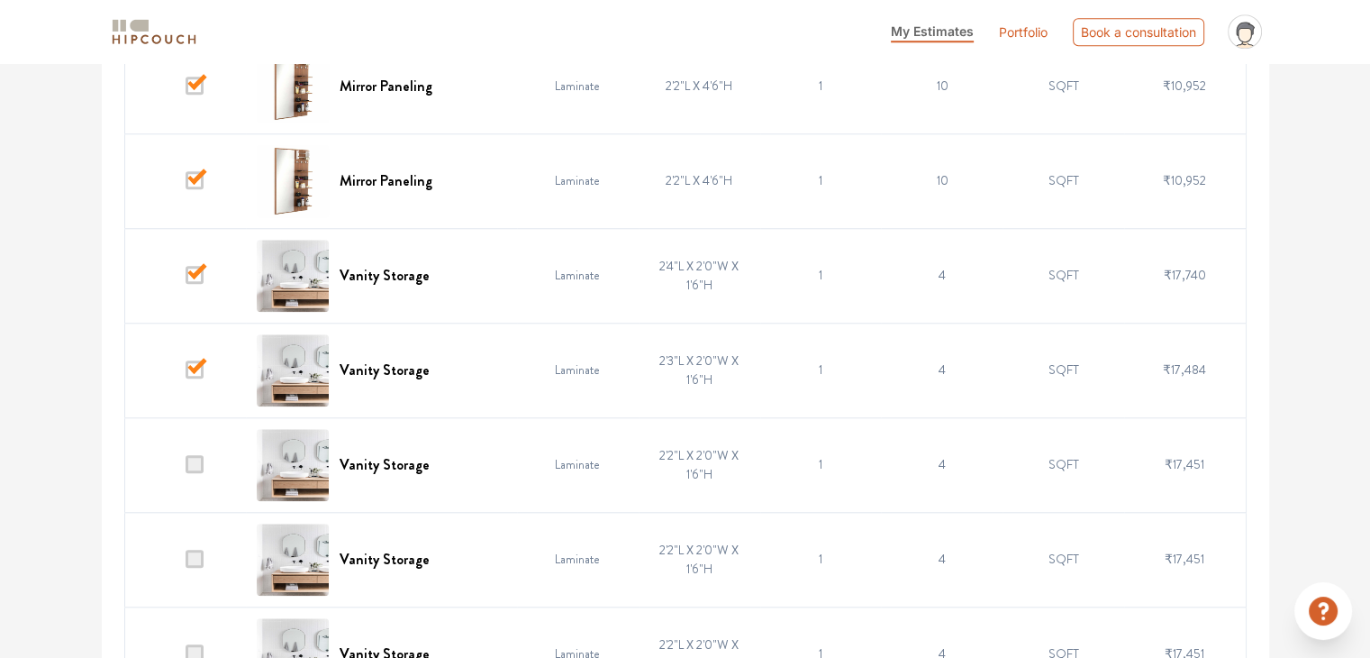
click at [195, 555] on span at bounding box center [195, 559] width 18 height 18
click at [186, 563] on input "checkbox" at bounding box center [186, 563] width 0 height 0
click at [205, 470] on td at bounding box center [185, 464] width 122 height 95
click at [188, 460] on span at bounding box center [195, 464] width 18 height 18
click at [186, 468] on input "checkbox" at bounding box center [186, 468] width 0 height 0
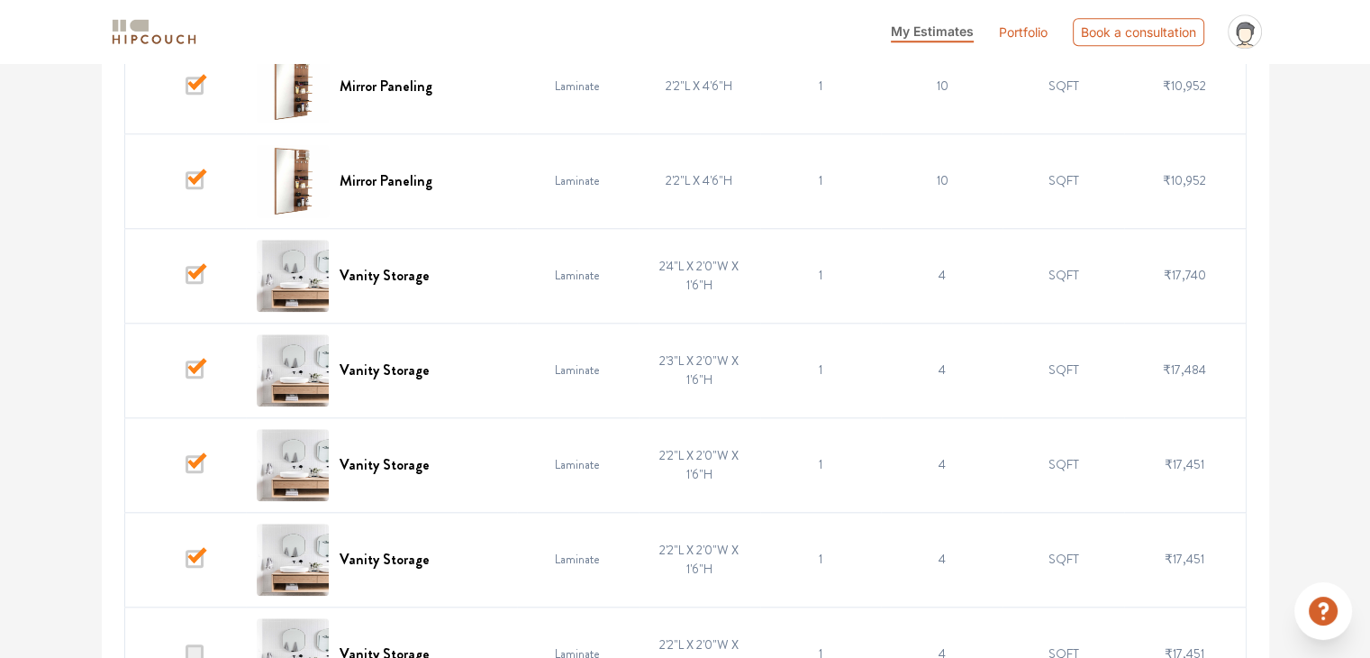
click at [202, 644] on span at bounding box center [195, 653] width 18 height 18
click at [186, 657] on input "checkbox" at bounding box center [186, 658] width 0 height 0
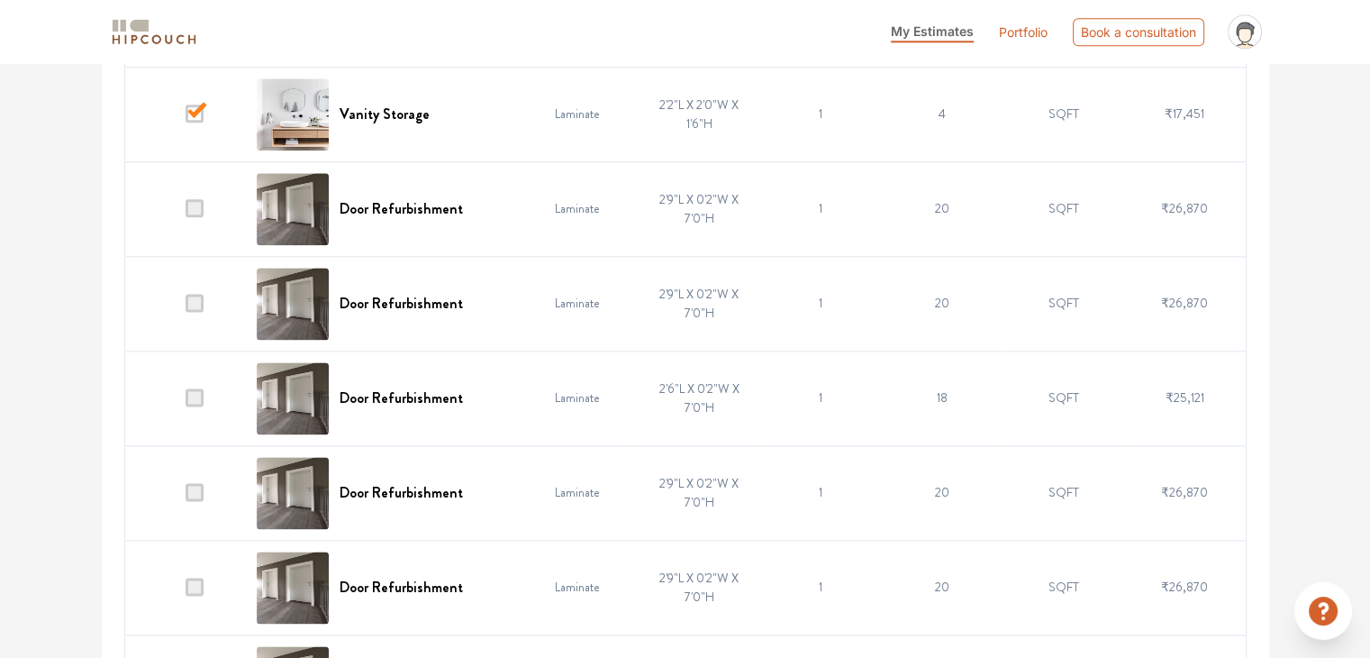
scroll to position [2272, 0]
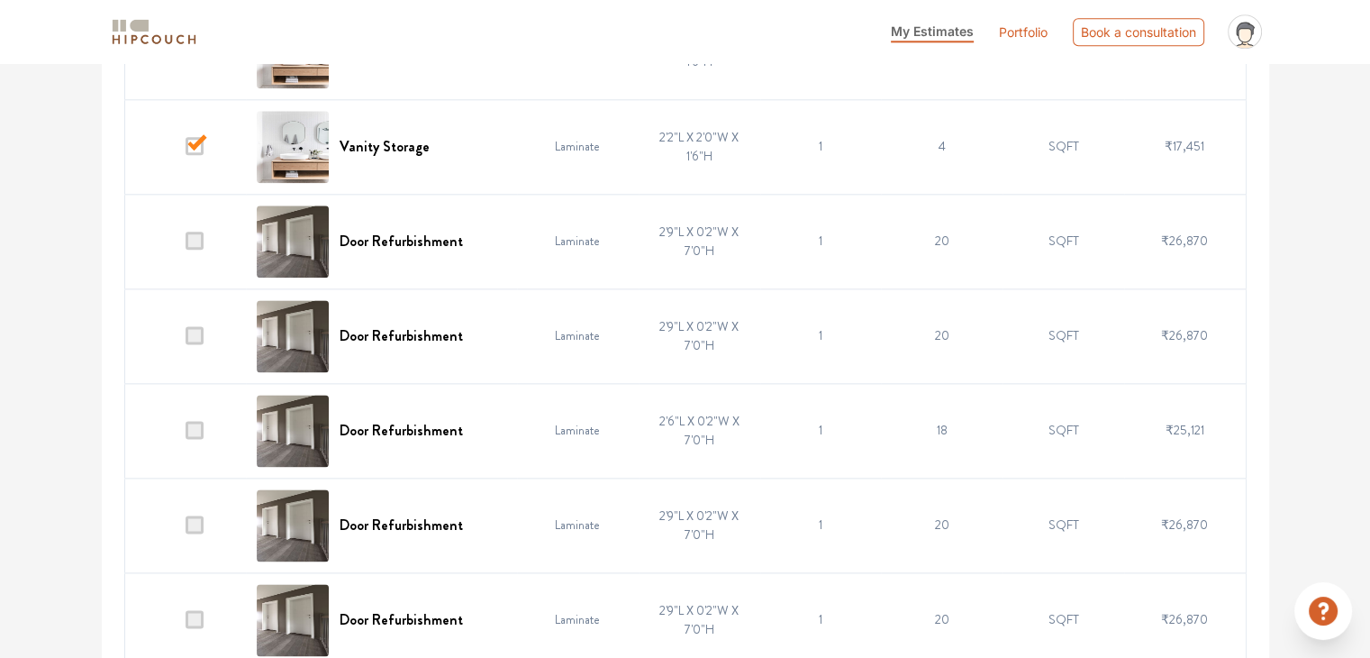
click at [207, 238] on td at bounding box center [185, 241] width 122 height 95
click at [201, 236] on span at bounding box center [195, 241] width 18 height 18
click at [186, 245] on input "checkbox" at bounding box center [186, 245] width 0 height 0
click at [202, 331] on span at bounding box center [195, 335] width 18 height 18
click at [186, 340] on input "checkbox" at bounding box center [186, 340] width 0 height 0
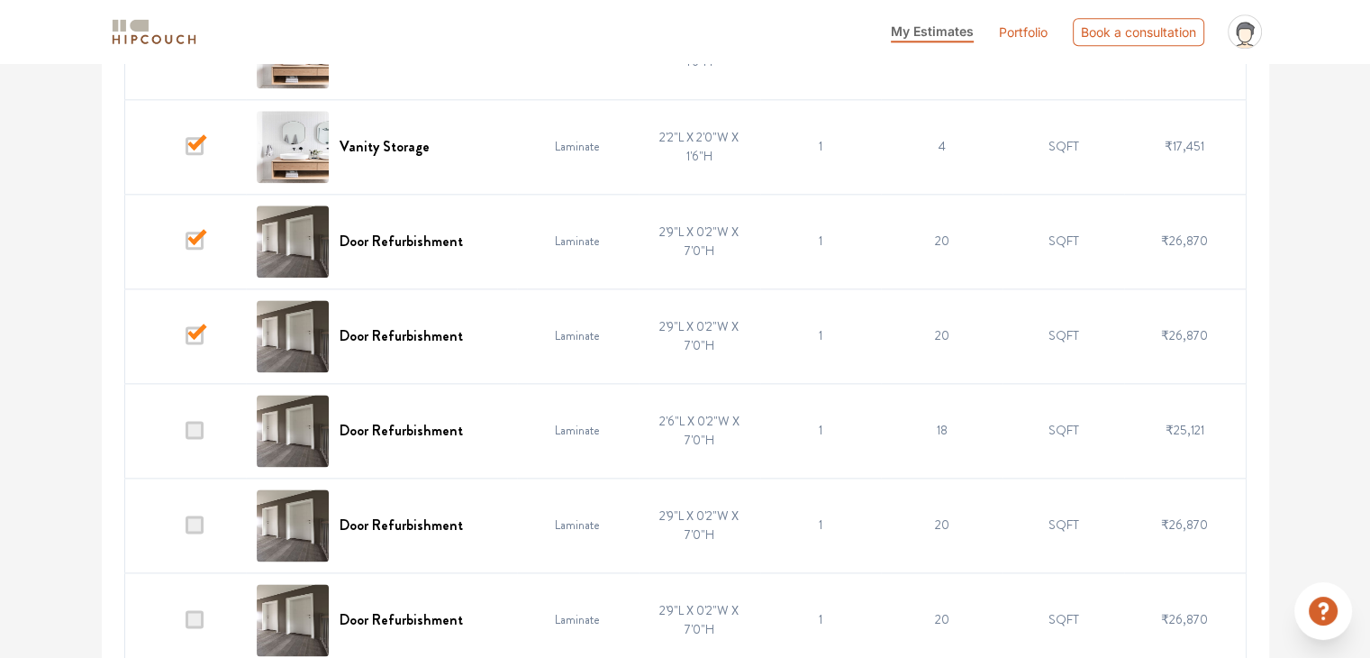
click at [198, 427] on span at bounding box center [195, 430] width 18 height 18
click at [186, 434] on input "checkbox" at bounding box center [186, 434] width 0 height 0
click at [195, 523] on span at bounding box center [195, 524] width 18 height 18
click at [186, 529] on input "checkbox" at bounding box center [186, 529] width 0 height 0
click at [196, 603] on td at bounding box center [185, 619] width 122 height 95
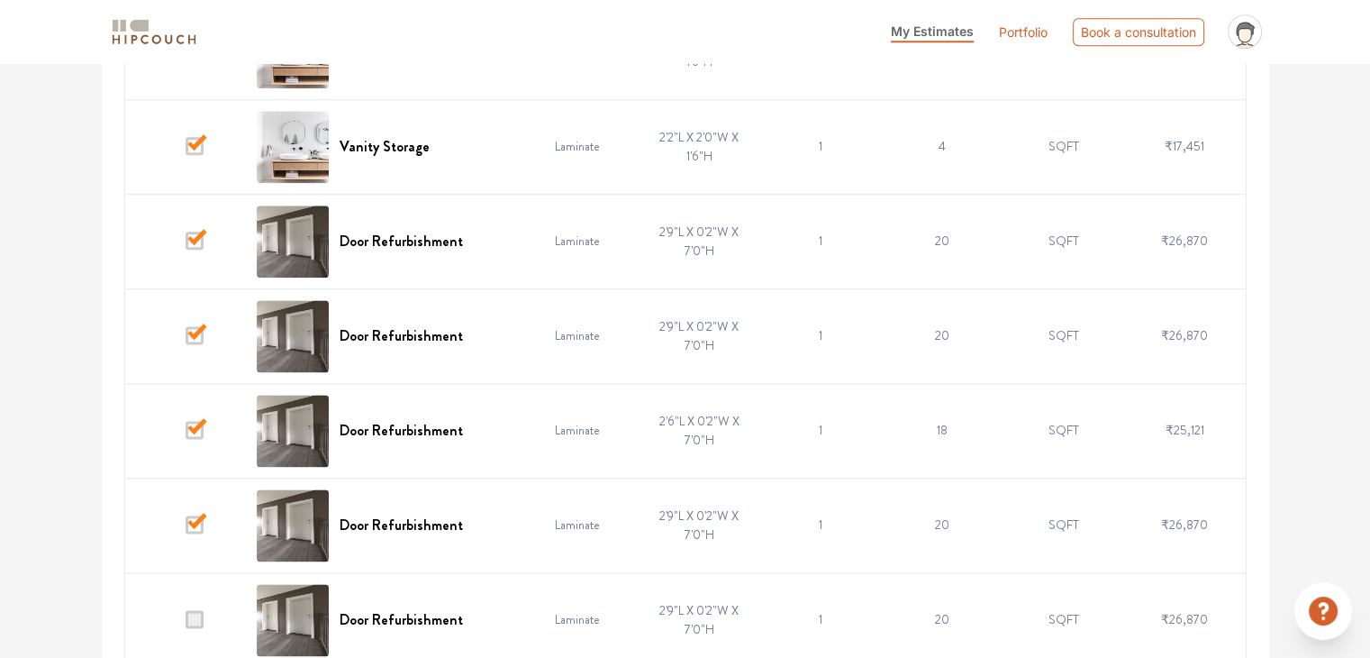
click at [195, 614] on span at bounding box center [195, 619] width 18 height 18
click at [186, 623] on input "checkbox" at bounding box center [186, 623] width 0 height 0
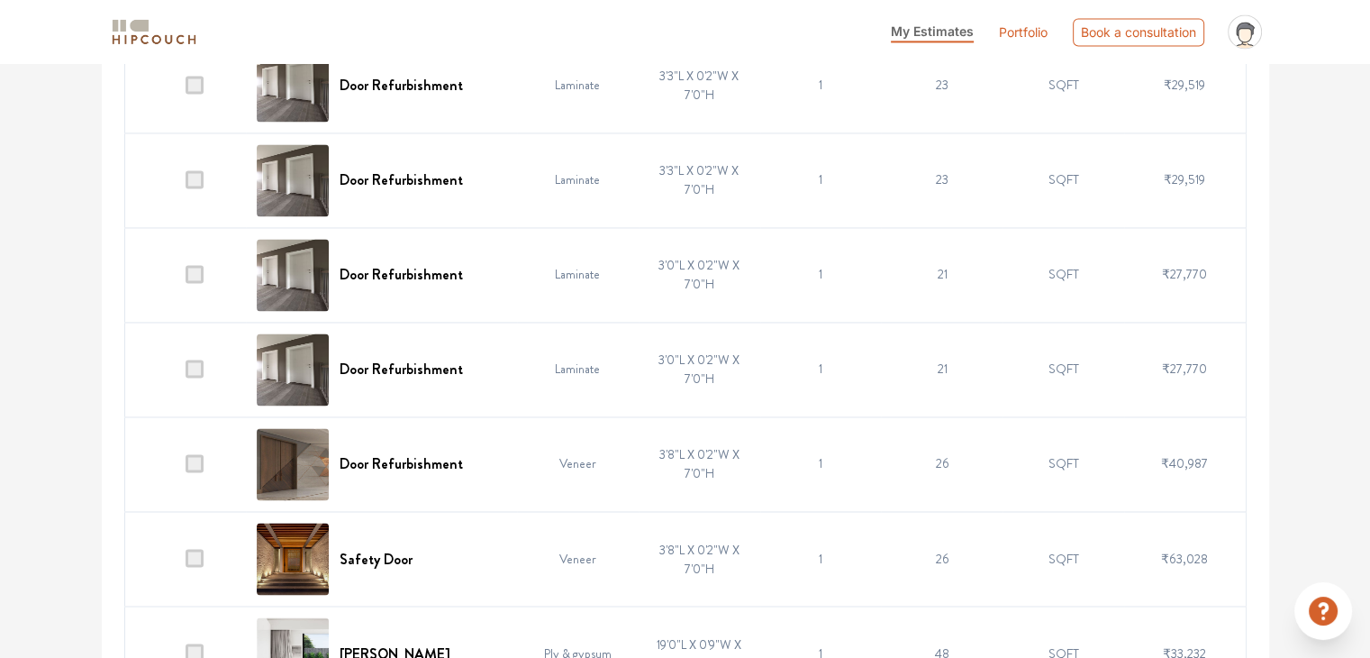
scroll to position [2941, 0]
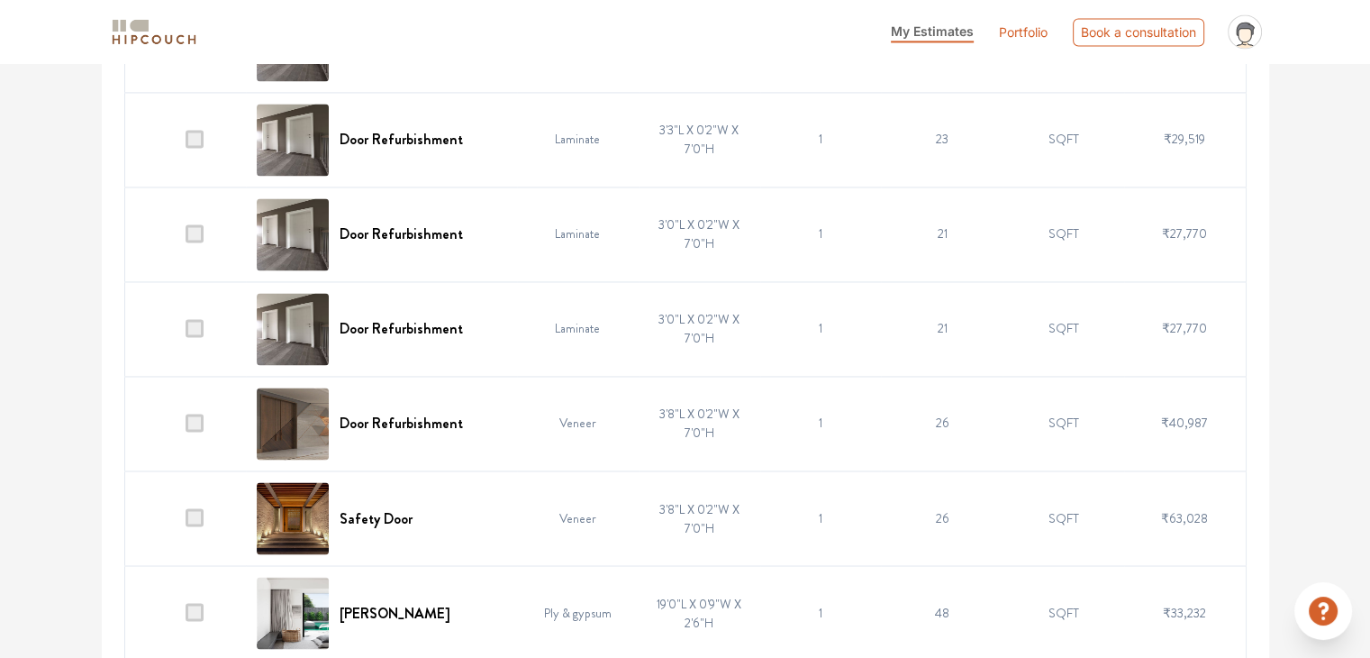
click at [196, 510] on span at bounding box center [195, 517] width 18 height 18
click at [186, 522] on input "checkbox" at bounding box center [186, 522] width 0 height 0
click at [195, 420] on span at bounding box center [195, 423] width 18 height 18
click at [186, 427] on input "checkbox" at bounding box center [186, 427] width 0 height 0
click at [202, 323] on span at bounding box center [195, 328] width 18 height 18
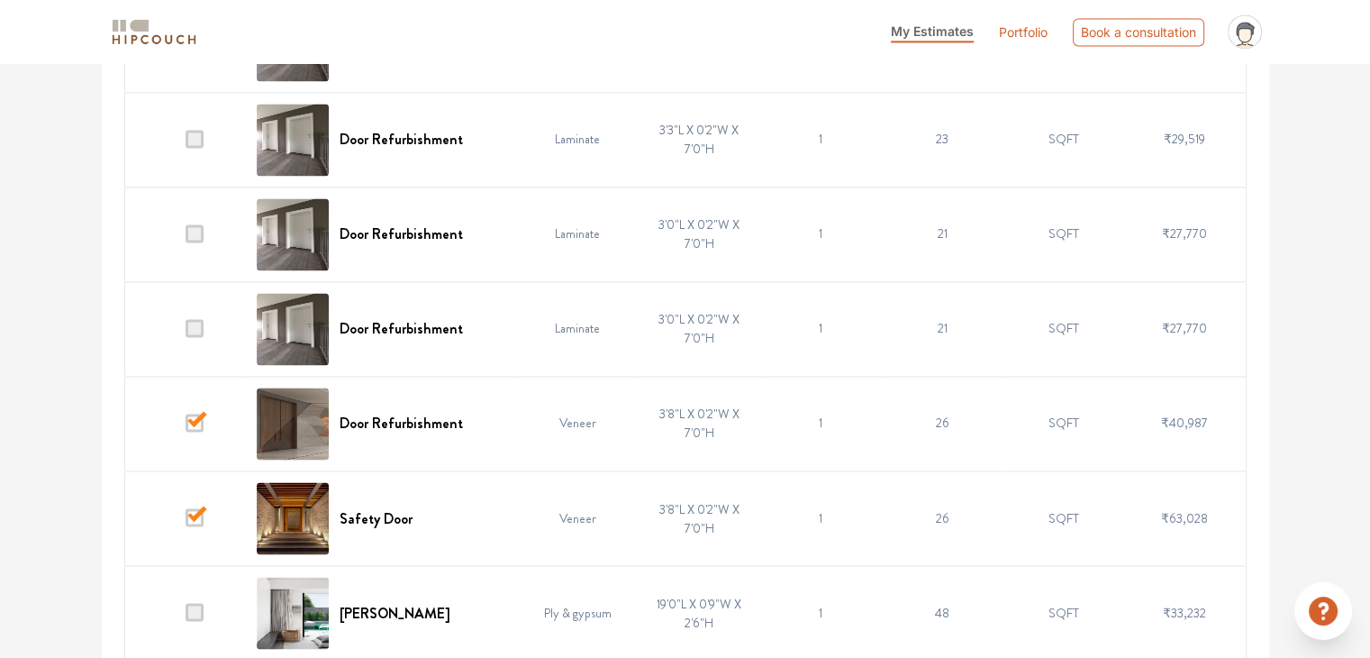
click at [186, 332] on input "checkbox" at bounding box center [186, 332] width 0 height 0
click at [202, 224] on span at bounding box center [195, 233] width 18 height 18
click at [186, 238] on input "checkbox" at bounding box center [186, 238] width 0 height 0
click at [199, 130] on span at bounding box center [195, 139] width 18 height 18
click at [186, 143] on input "checkbox" at bounding box center [186, 143] width 0 height 0
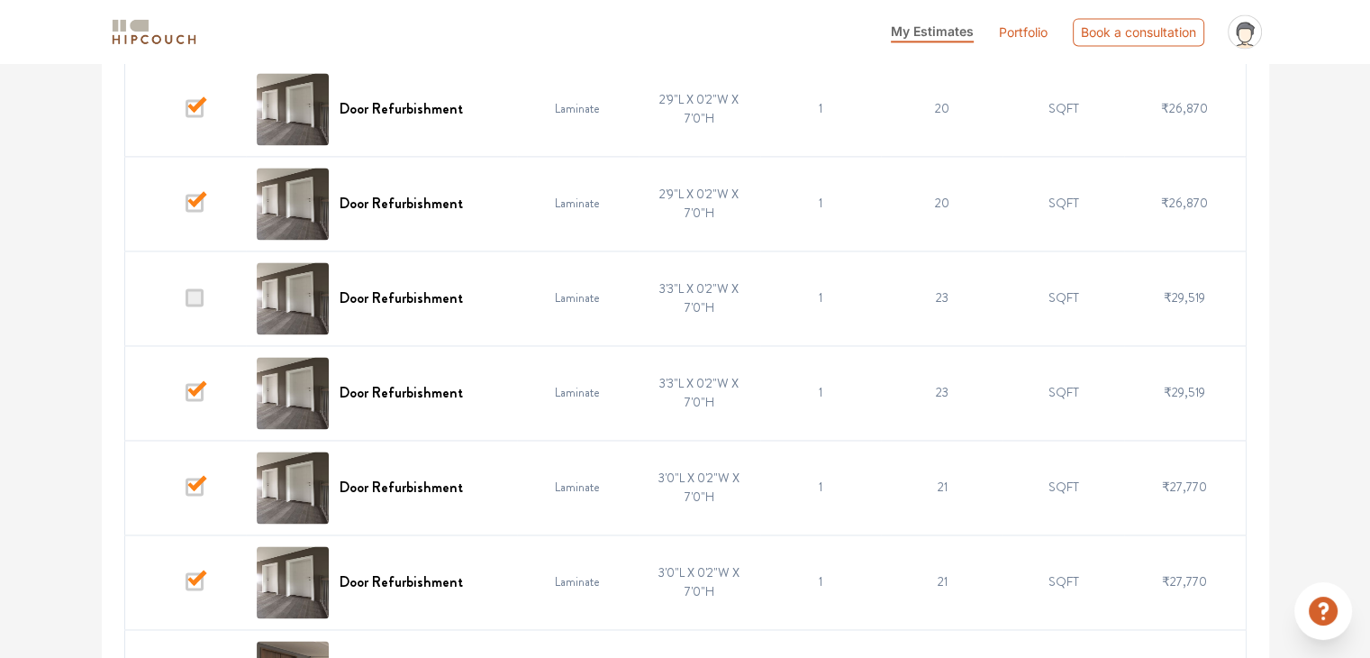
scroll to position [2624, 0]
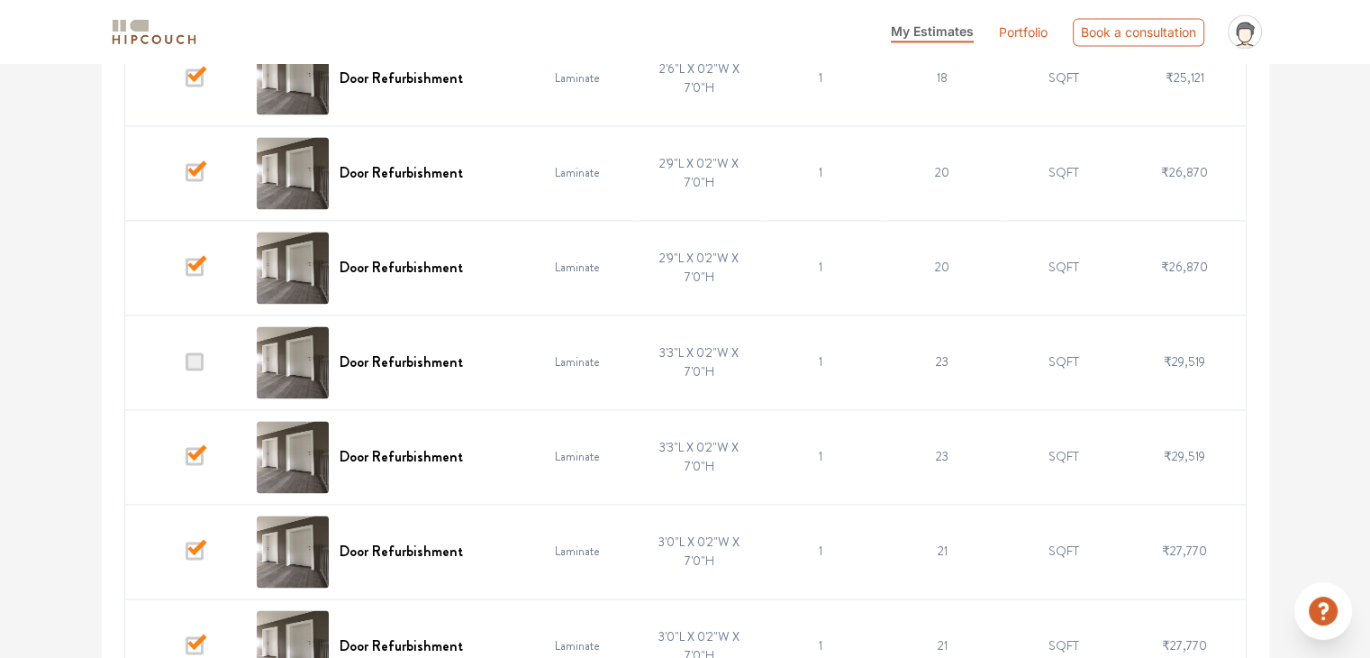
click at [195, 346] on td at bounding box center [185, 361] width 122 height 95
click at [195, 356] on span at bounding box center [195, 361] width 18 height 18
click at [186, 366] on input "checkbox" at bounding box center [186, 366] width 0 height 0
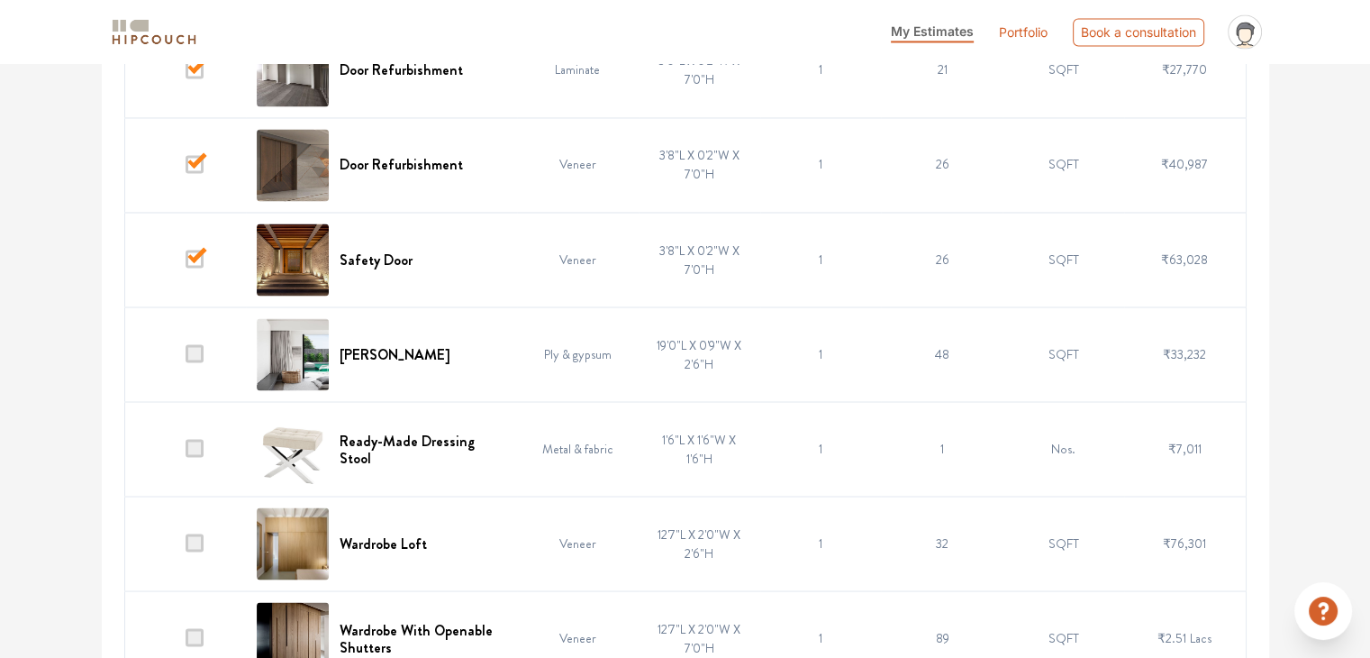
scroll to position [3359, 0]
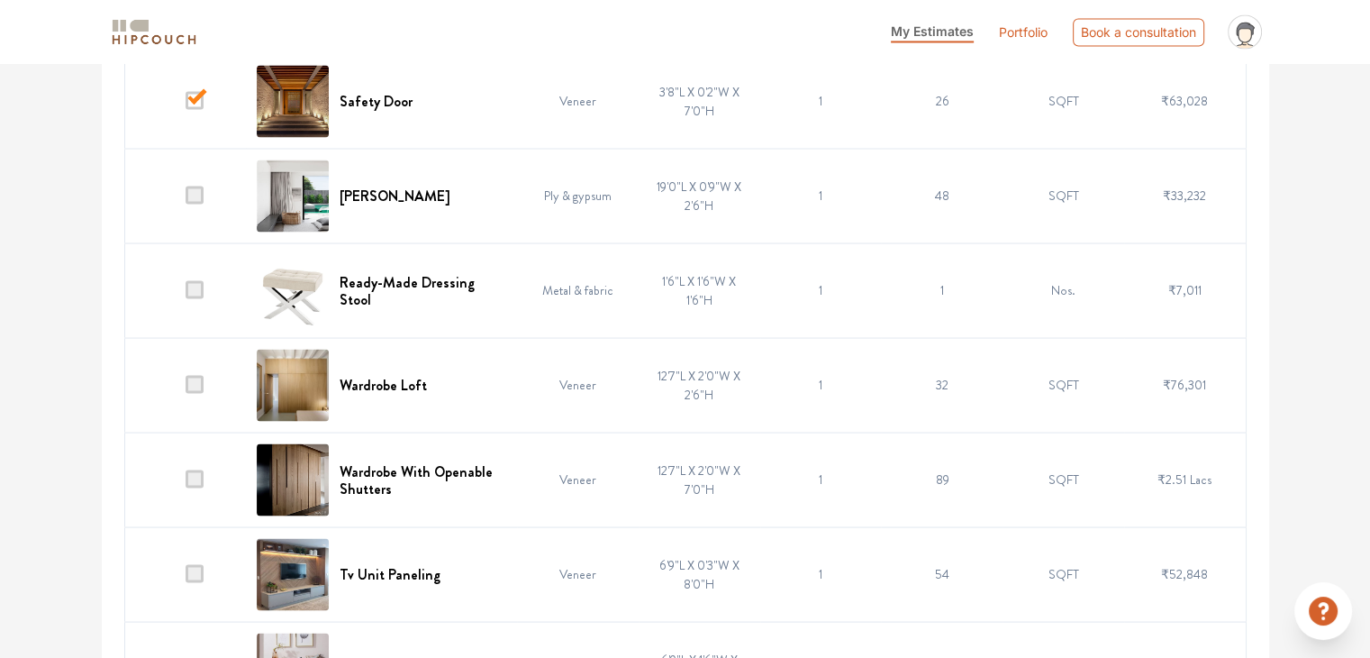
click at [195, 286] on span at bounding box center [195, 289] width 18 height 18
click at [186, 294] on input "checkbox" at bounding box center [186, 294] width 0 height 0
click at [198, 376] on span at bounding box center [195, 384] width 18 height 18
click at [186, 388] on input "checkbox" at bounding box center [186, 388] width 0 height 0
click at [200, 469] on span at bounding box center [195, 478] width 18 height 18
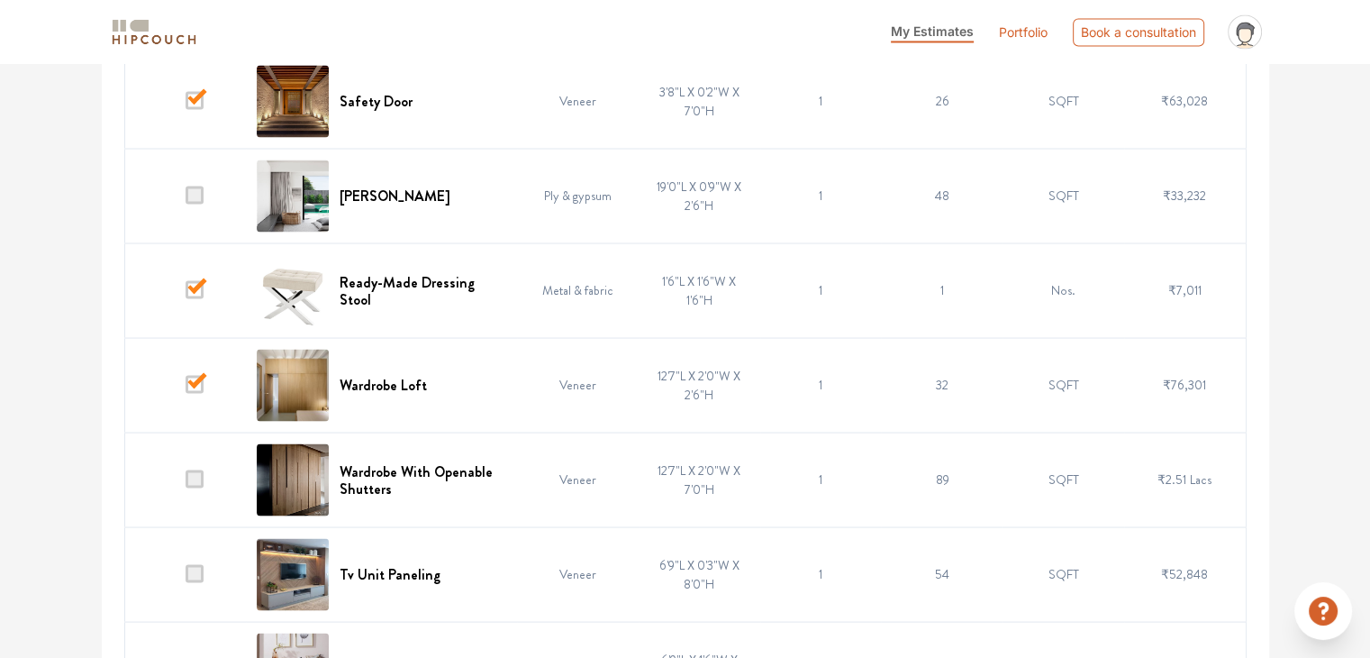
click at [186, 483] on input "checkbox" at bounding box center [186, 483] width 0 height 0
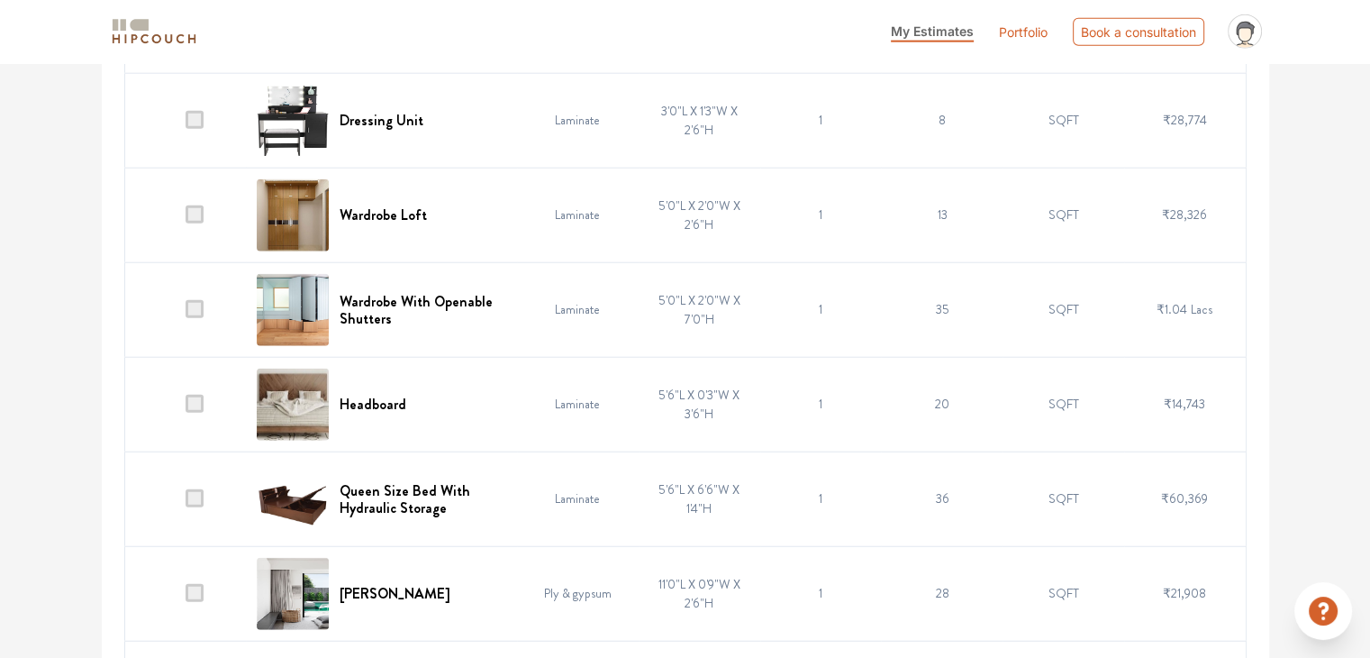
scroll to position [4577, 0]
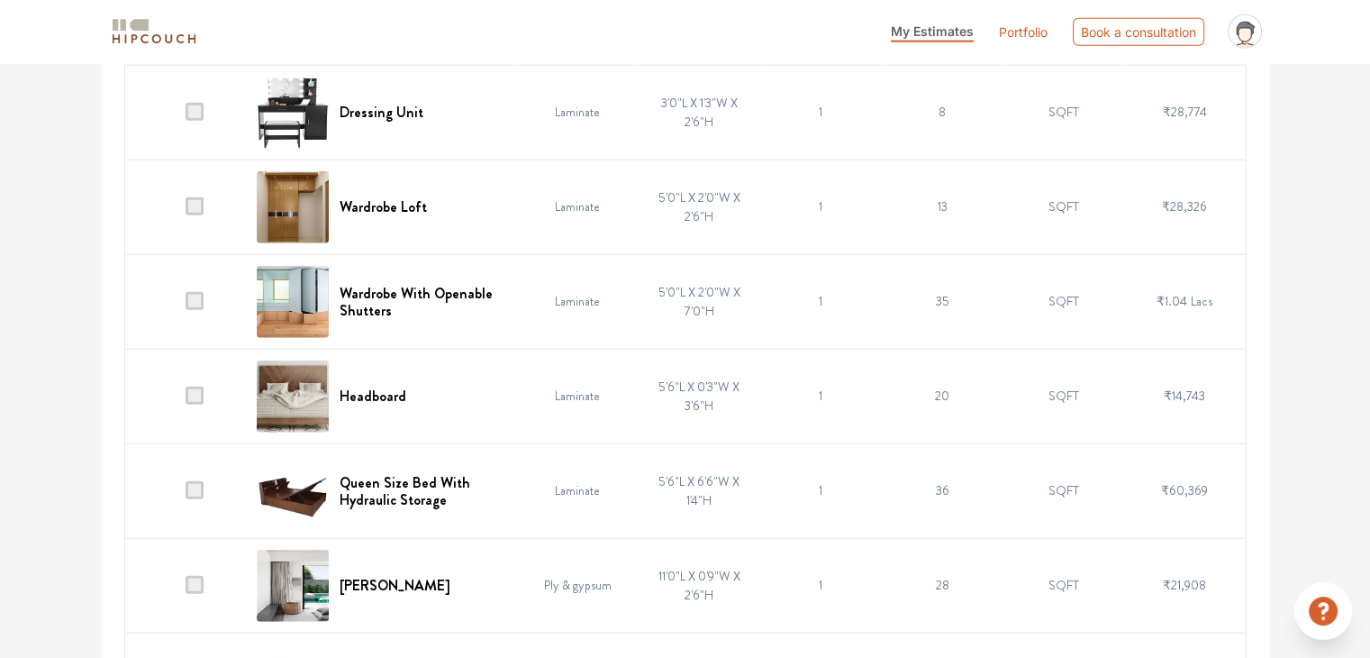
click at [196, 292] on span at bounding box center [195, 301] width 18 height 18
click at [186, 305] on input "checkbox" at bounding box center [186, 305] width 0 height 0
click at [198, 206] on td at bounding box center [185, 206] width 122 height 95
click at [188, 197] on span at bounding box center [195, 206] width 18 height 18
click at [186, 211] on input "checkbox" at bounding box center [186, 211] width 0 height 0
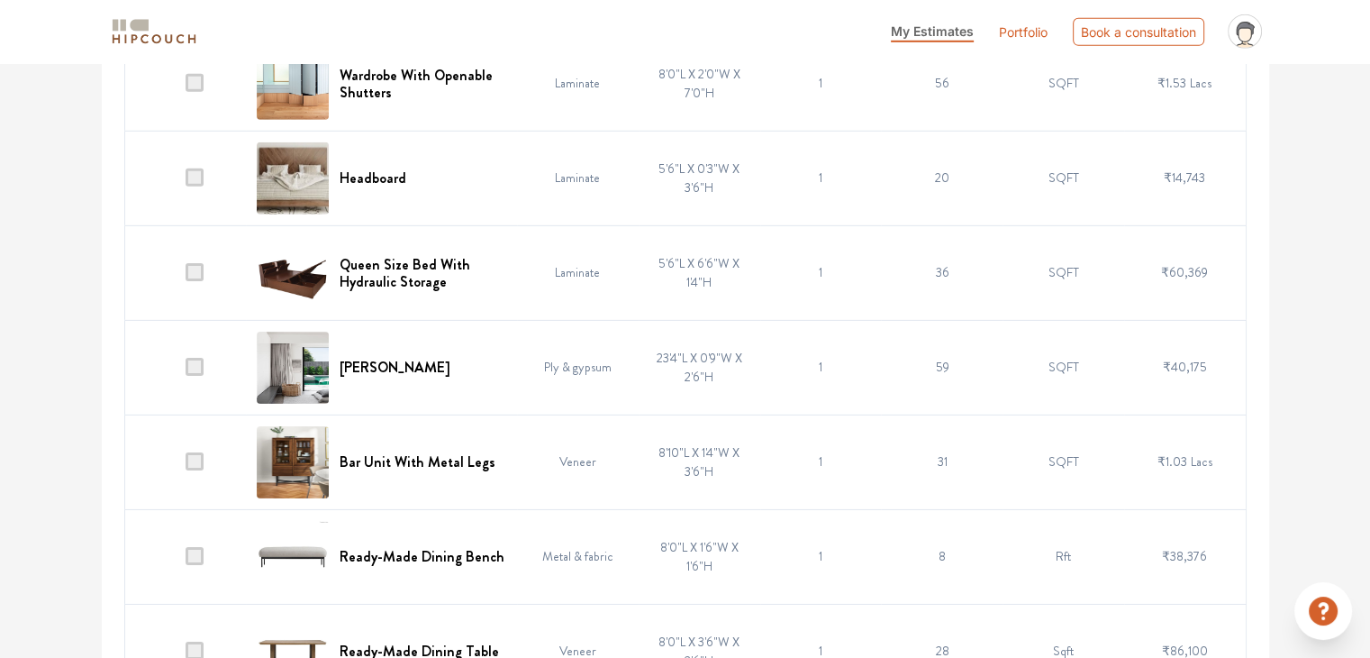
scroll to position [5750, 0]
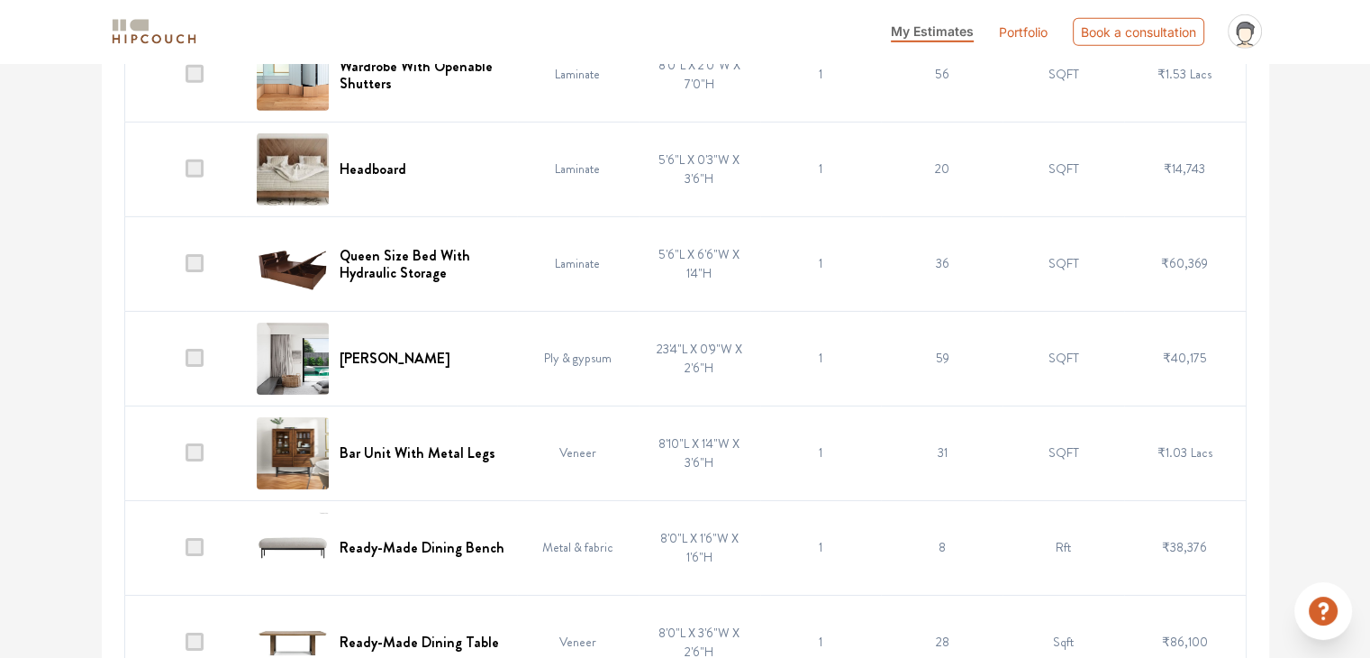
click at [195, 538] on span at bounding box center [195, 547] width 18 height 18
click at [186, 551] on input "checkbox" at bounding box center [186, 551] width 0 height 0
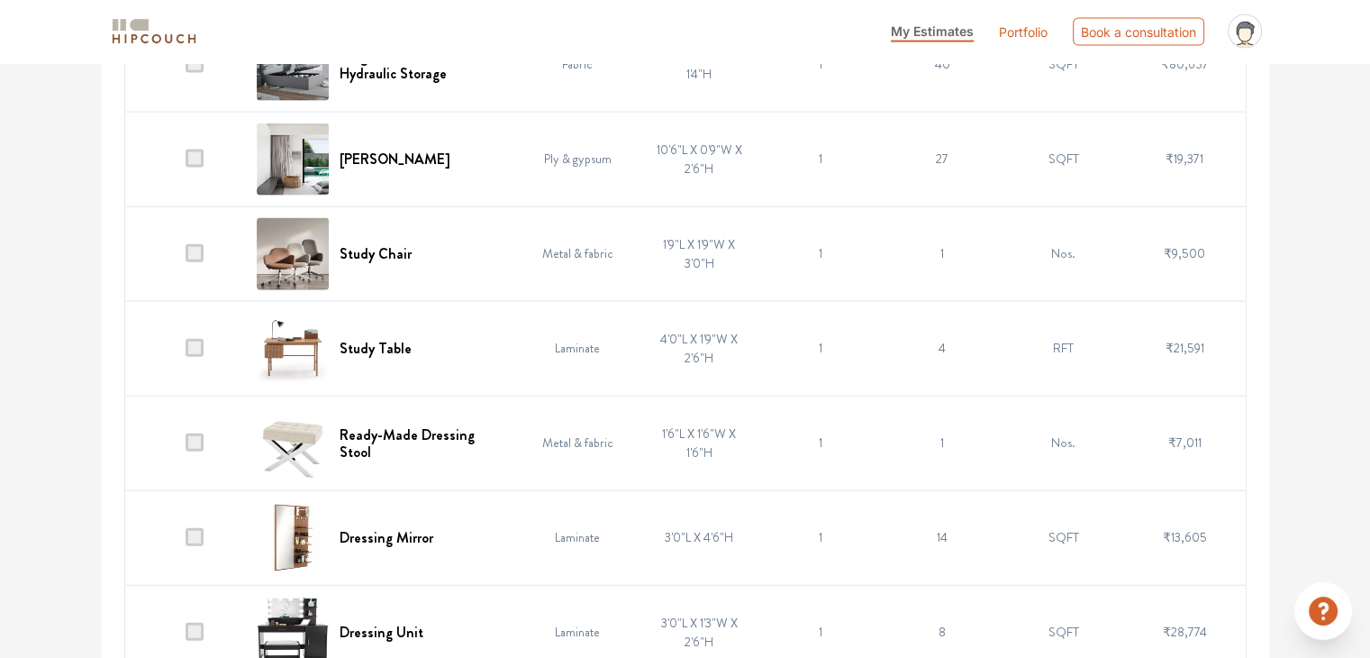
scroll to position [0, 0]
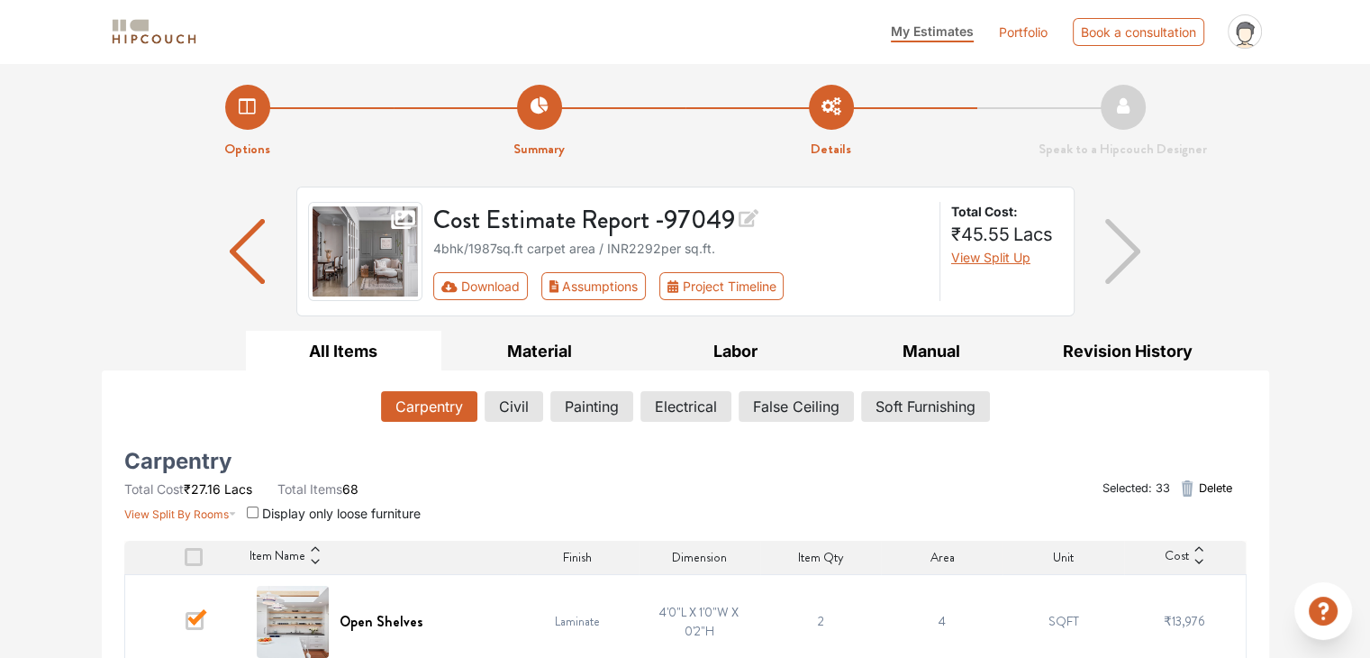
click at [1201, 489] on span "Delete" at bounding box center [1214, 487] width 33 height 17
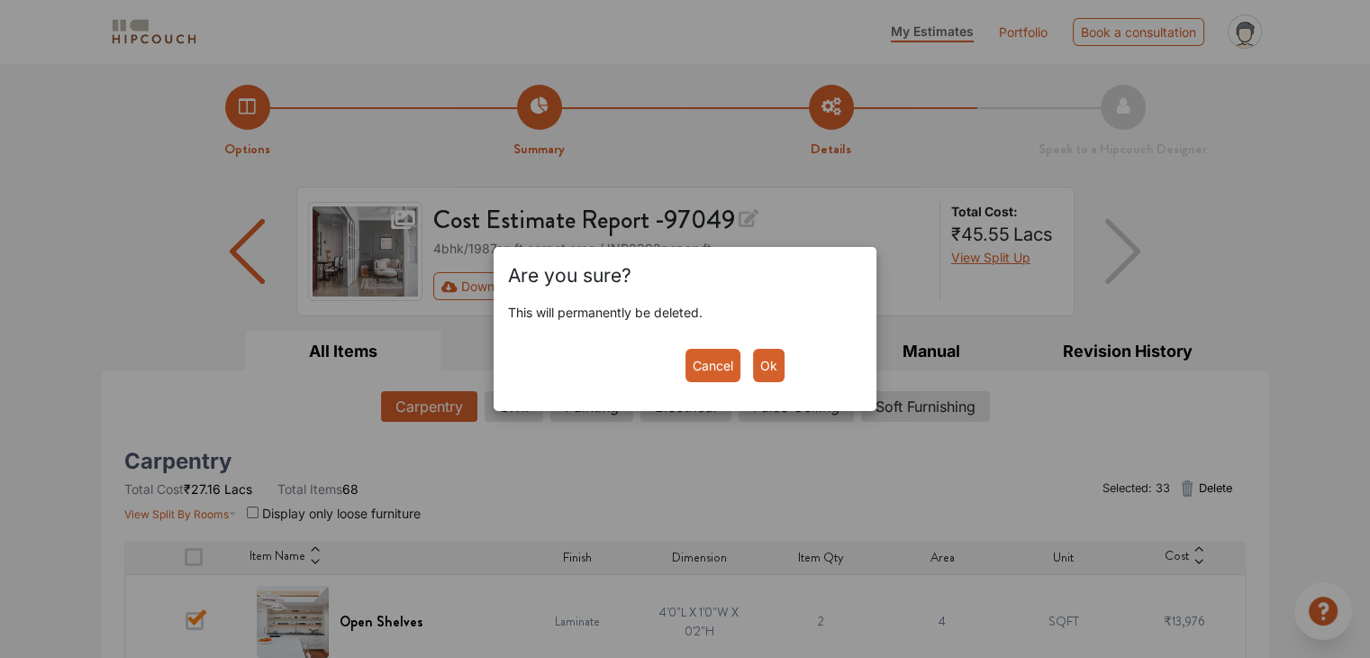
click at [764, 363] on button "Ok" at bounding box center [769, 365] width 32 height 33
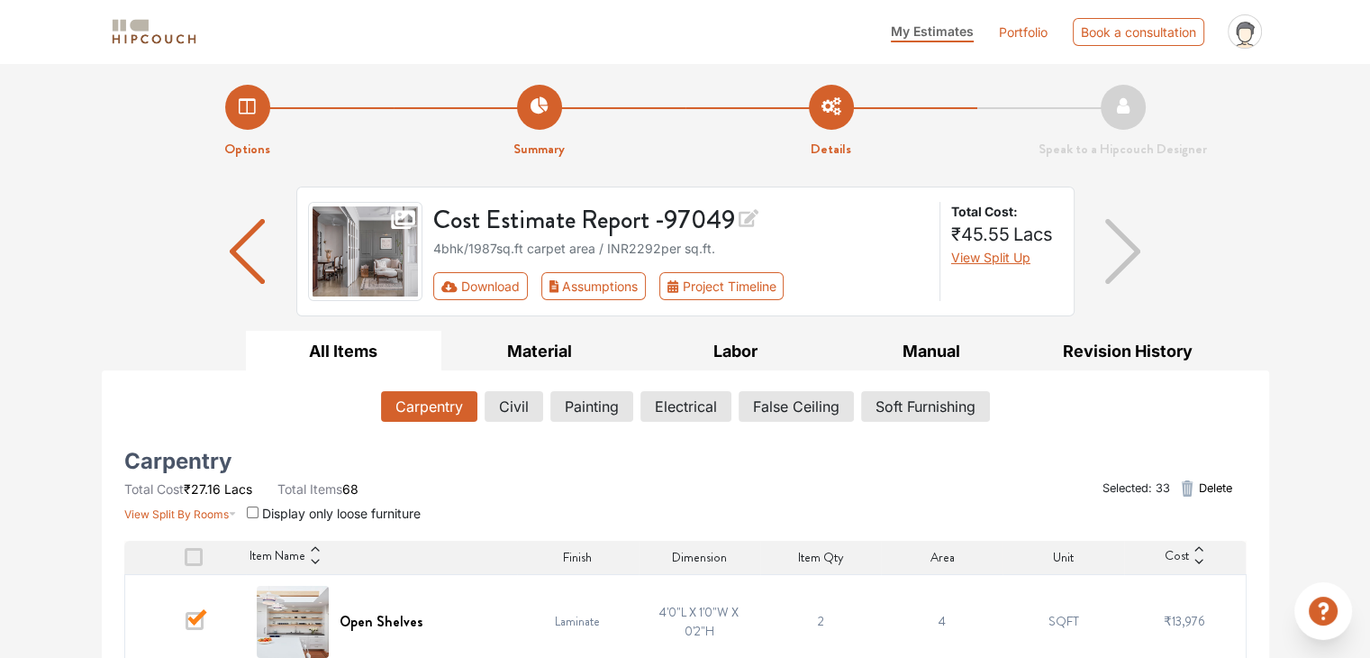
click at [1193, 486] on icon "button" at bounding box center [1188, 488] width 22 height 22
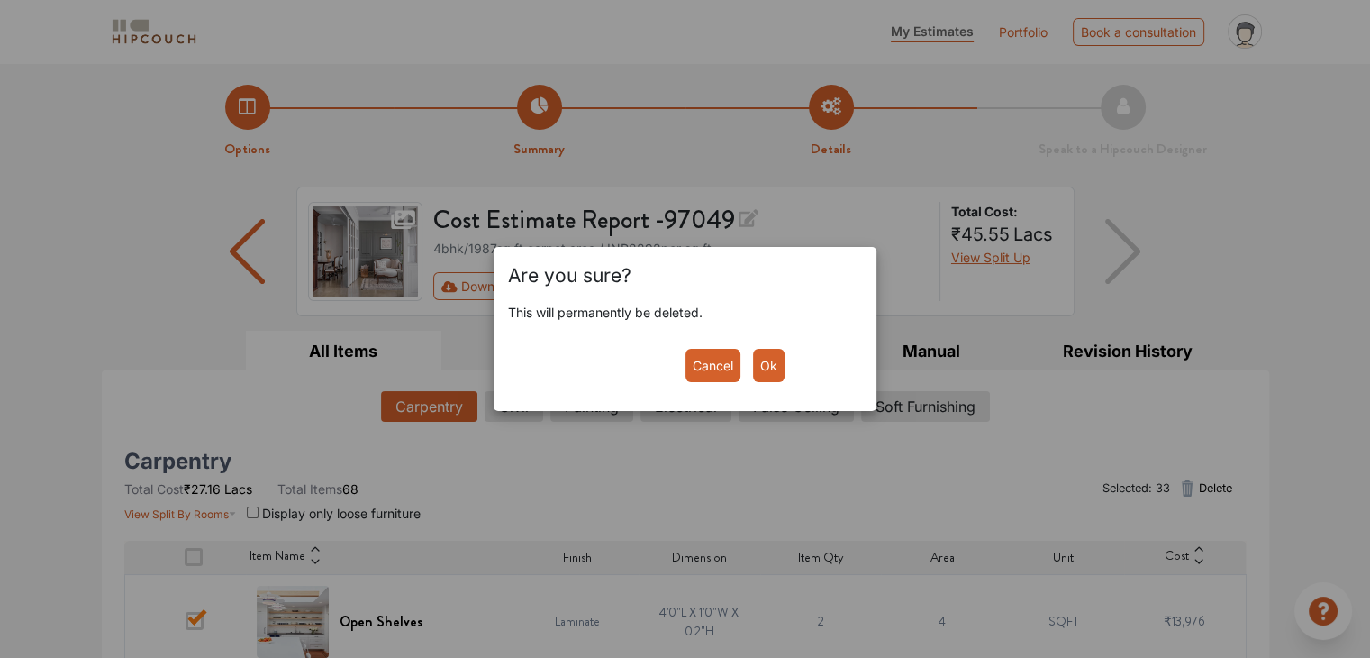
click at [759, 358] on button "Ok" at bounding box center [769, 365] width 32 height 33
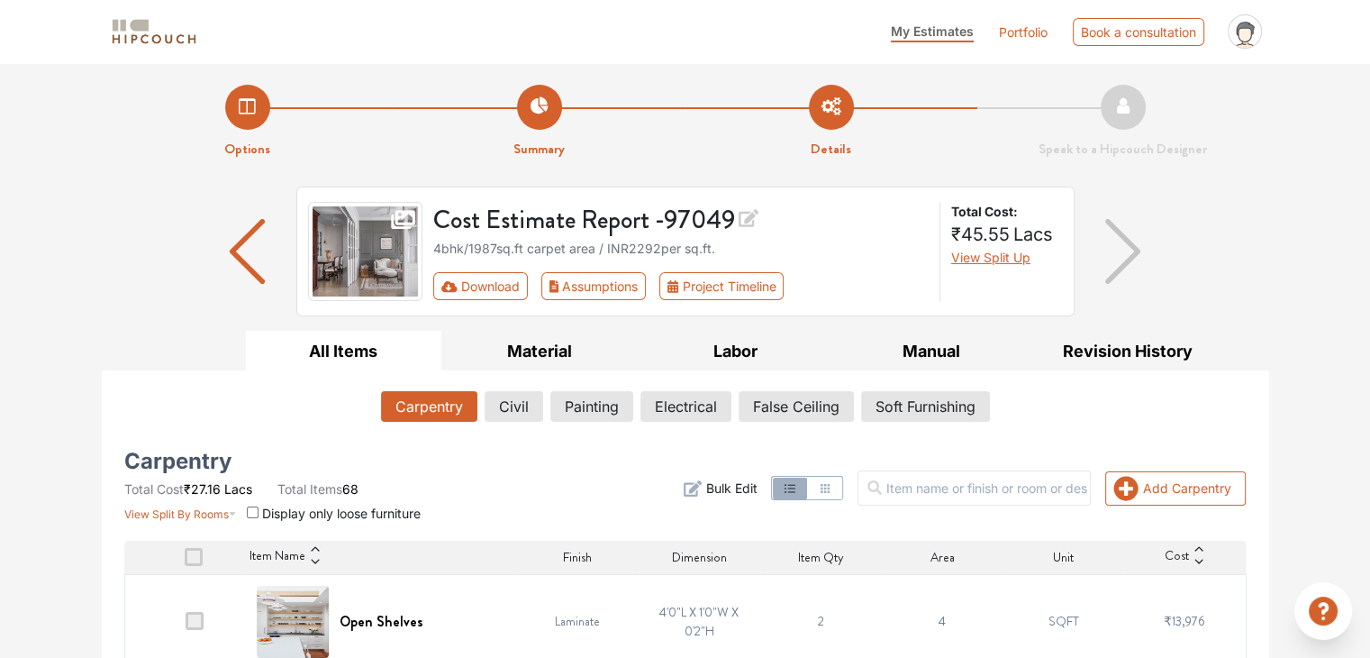
click at [192, 621] on span at bounding box center [195, 621] width 18 height 18
click at [186, 625] on input "checkbox" at bounding box center [186, 625] width 0 height 0
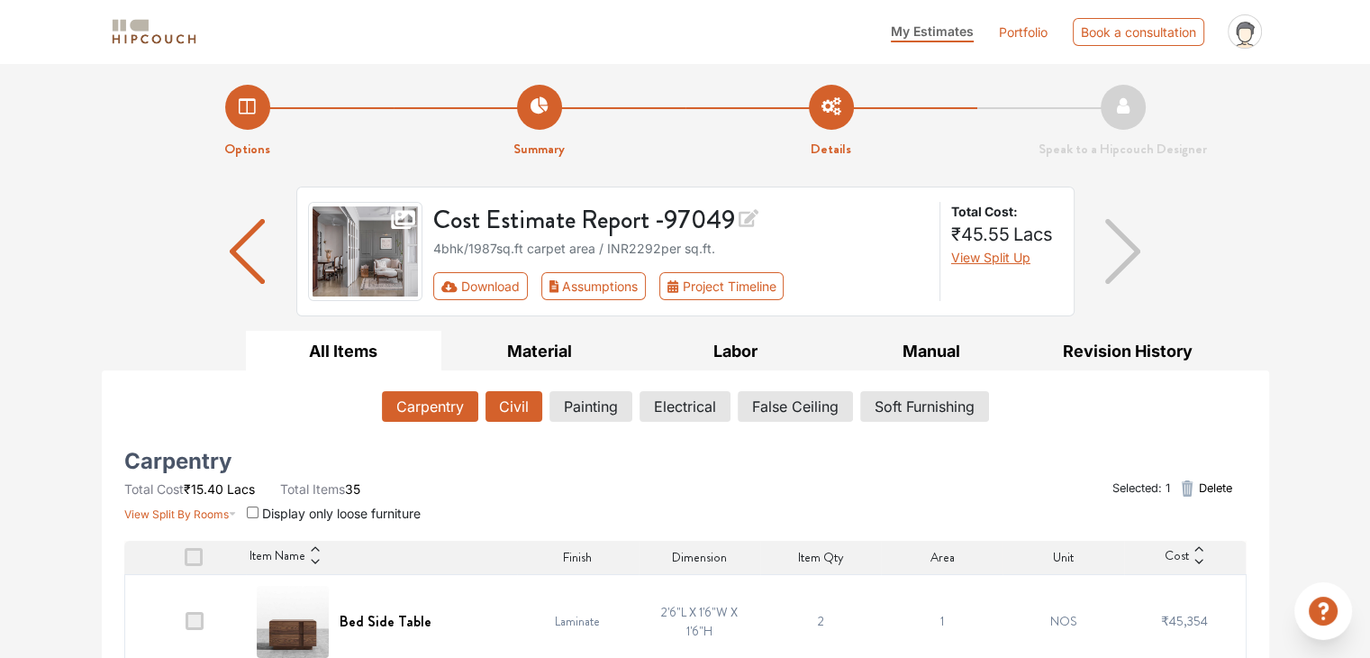
click at [522, 394] on button "Civil" at bounding box center [514, 406] width 57 height 31
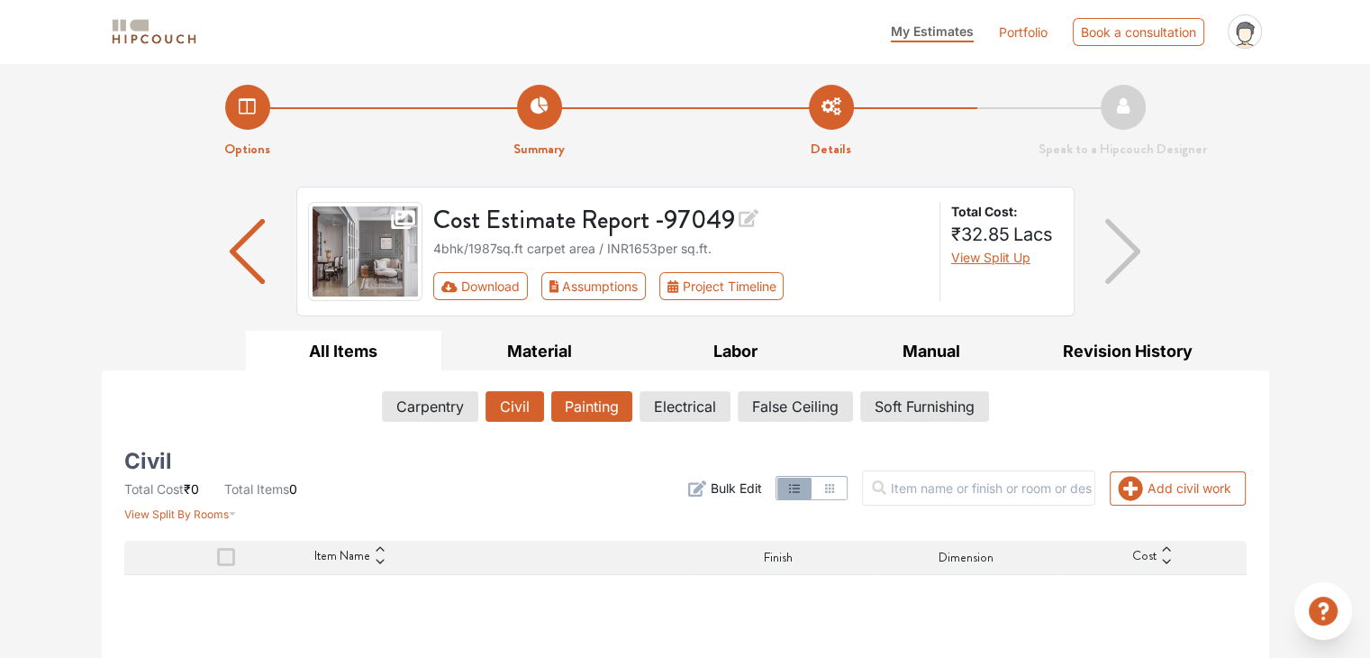
click at [587, 404] on button "Painting" at bounding box center [591, 406] width 81 height 31
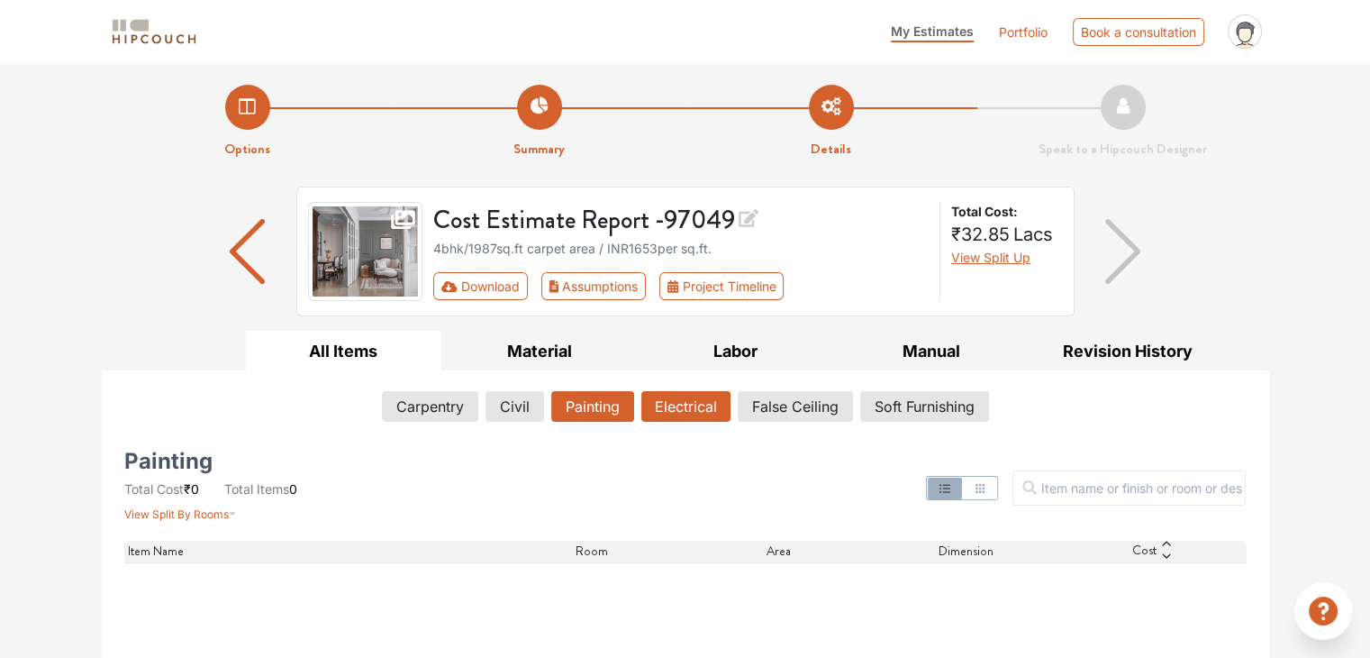
click at [679, 406] on button "Electrical" at bounding box center [685, 406] width 89 height 31
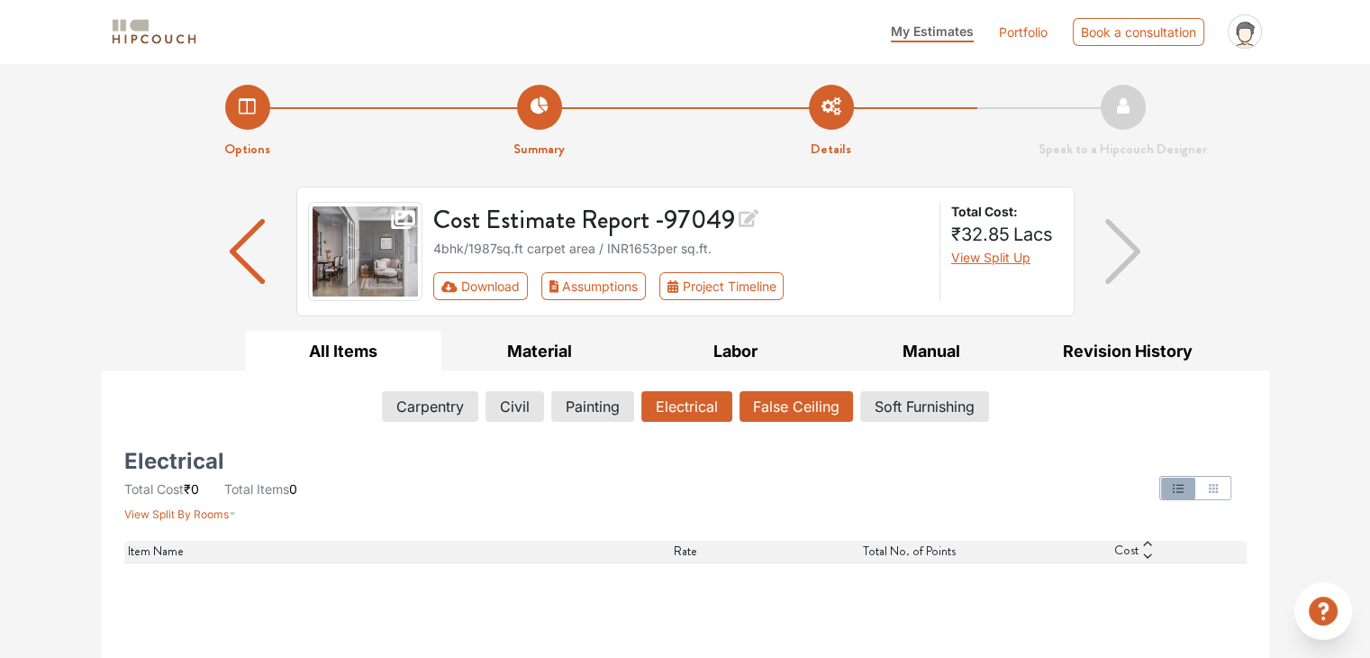
click at [792, 415] on button "False Ceiling" at bounding box center [797, 406] width 114 height 31
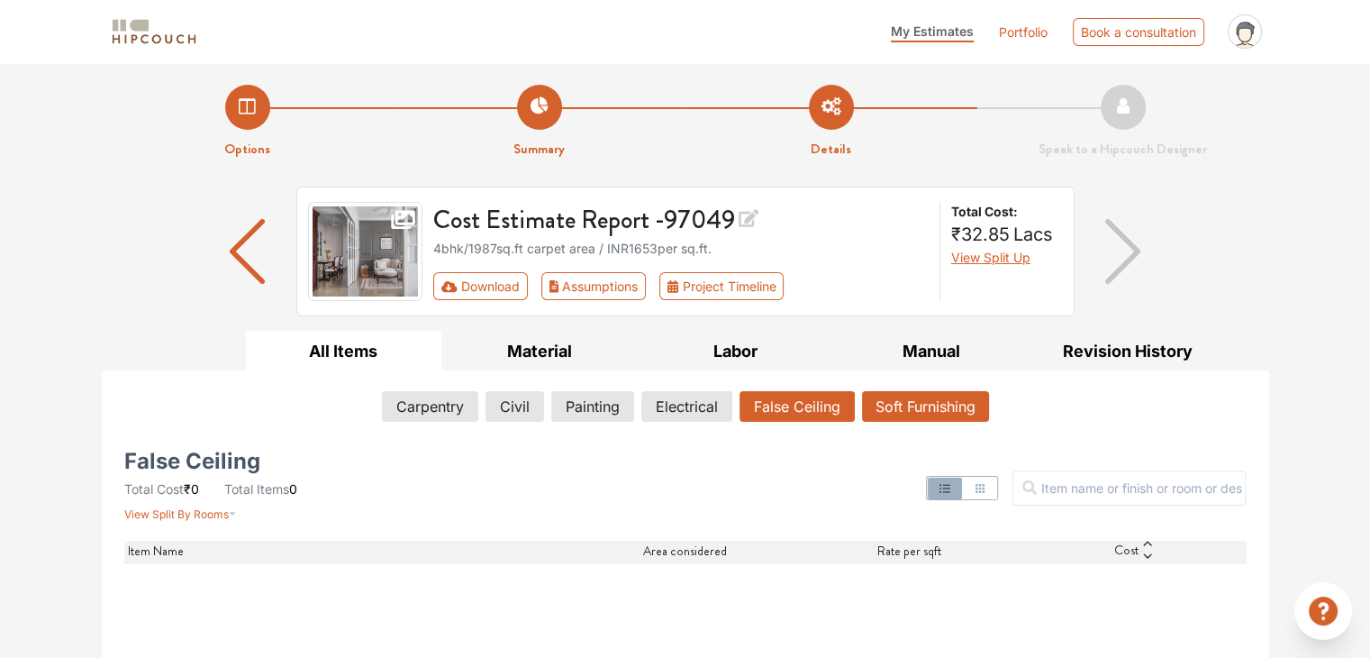
click at [882, 406] on button "Soft Furnishing" at bounding box center [925, 406] width 127 height 31
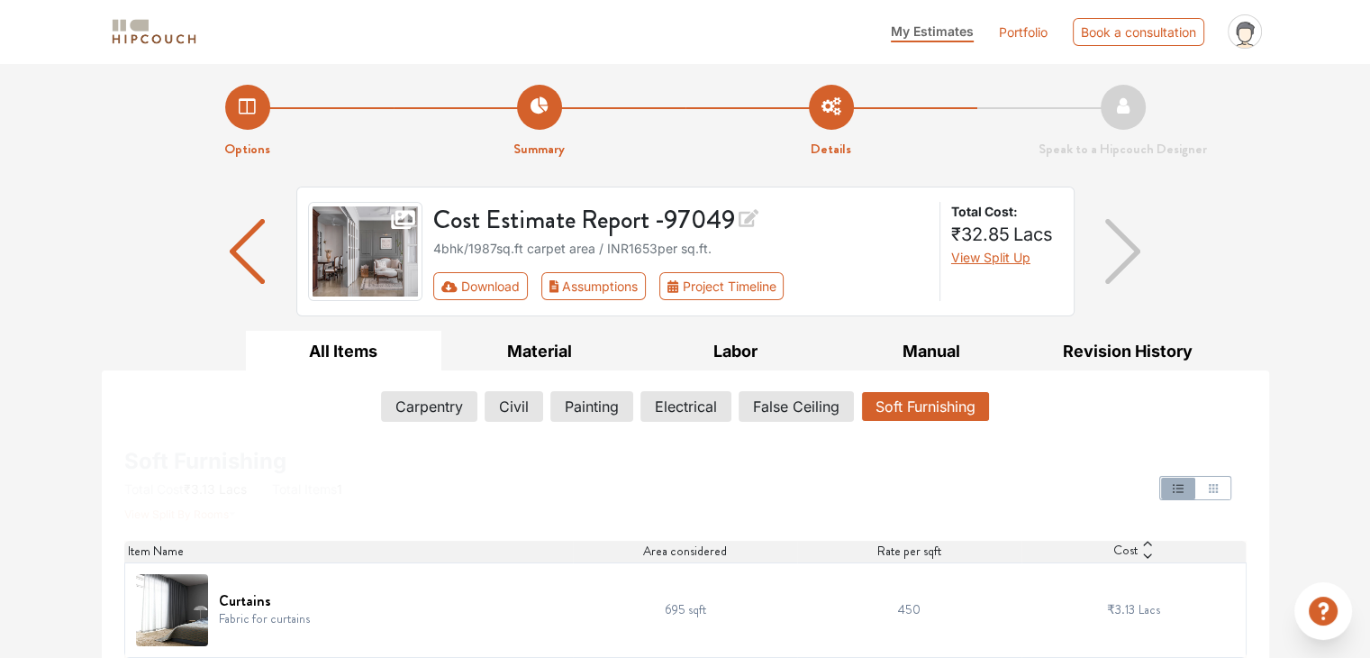
scroll to position [13, 0]
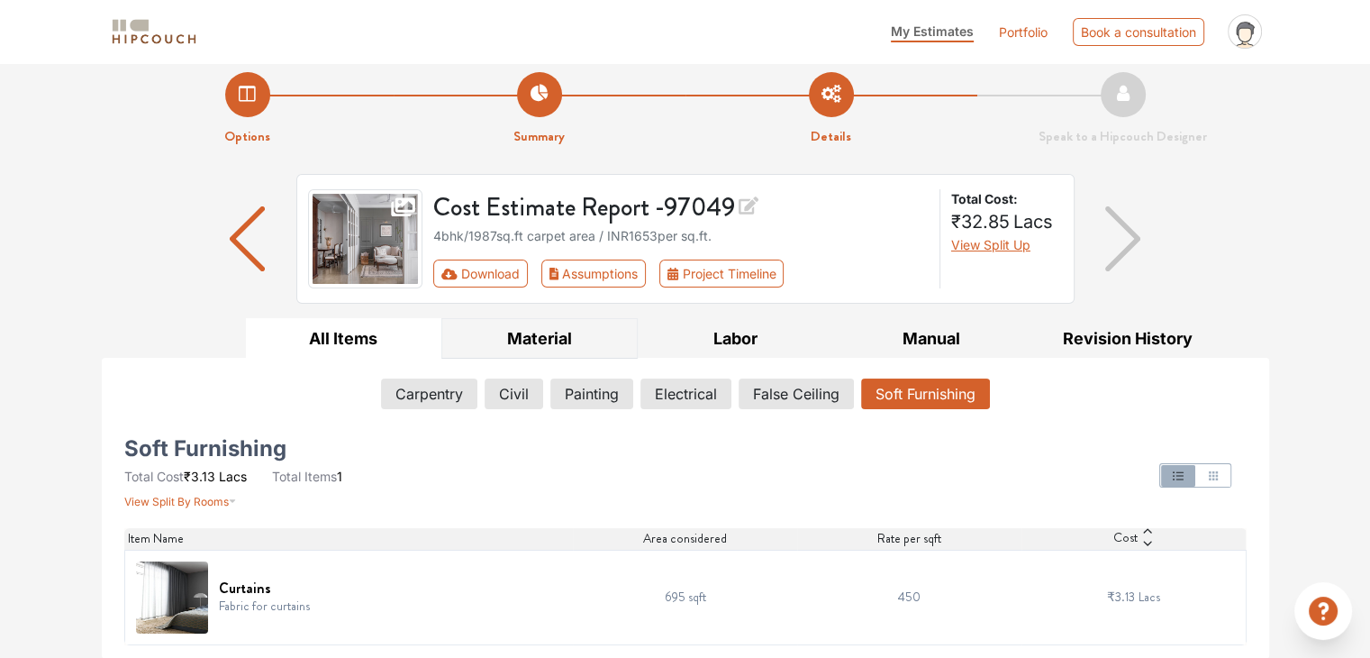
click at [532, 336] on button "Material" at bounding box center [539, 338] width 196 height 41
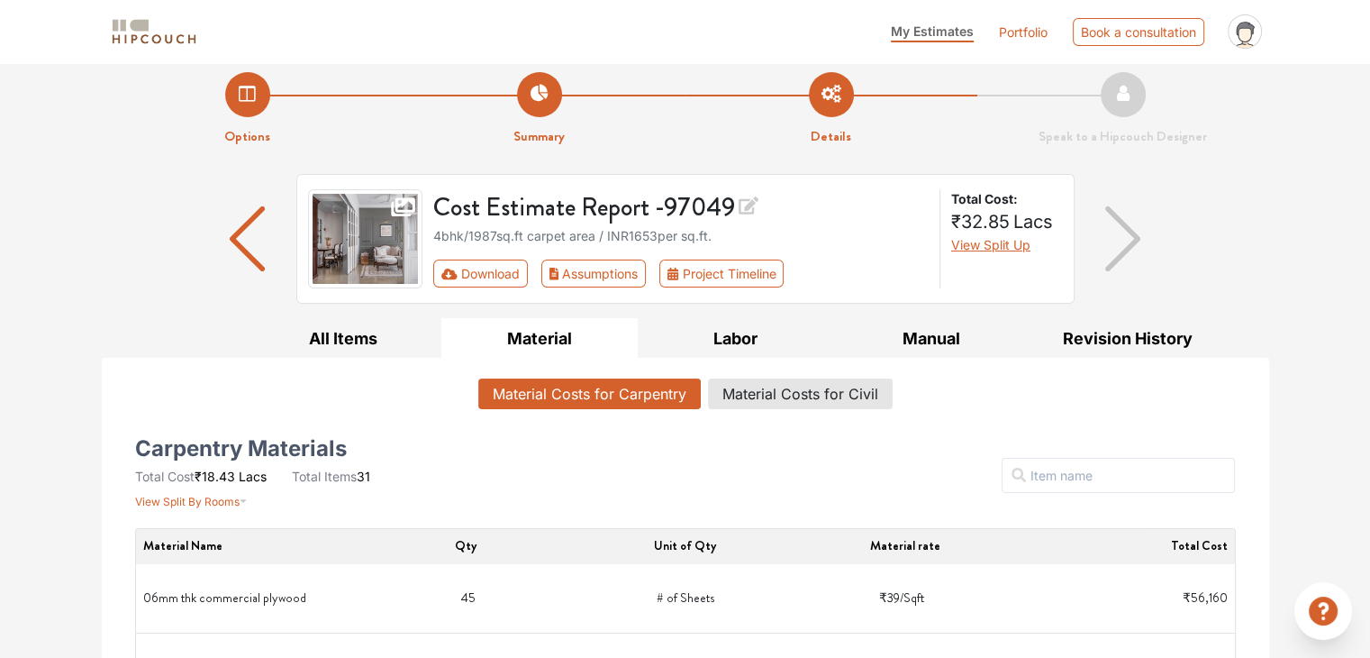
drag, startPoint x: 1369, startPoint y: 156, endPoint x: 1373, endPoint y: 251, distance: 95.6
click at [1369, 251] on html "My Estimates Portfolio Book a consultation profile pic Upload Boq Logout Option…" at bounding box center [685, 316] width 1370 height 658
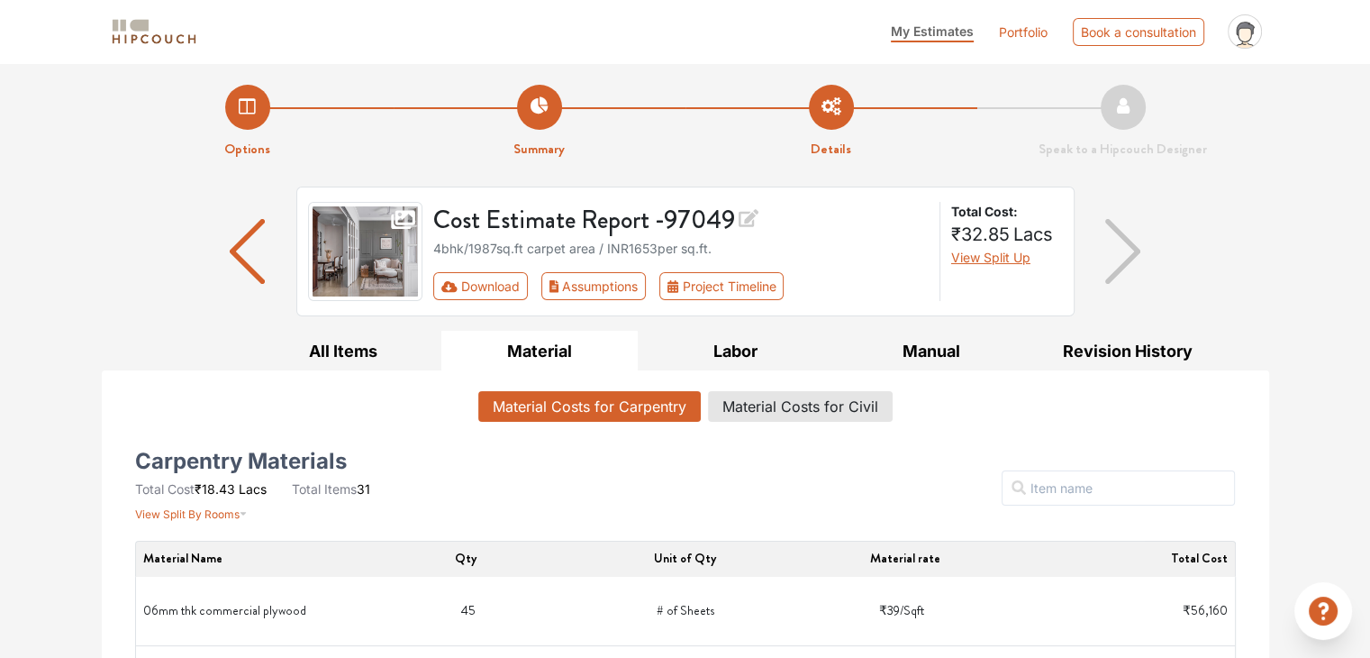
scroll to position [3, 0]
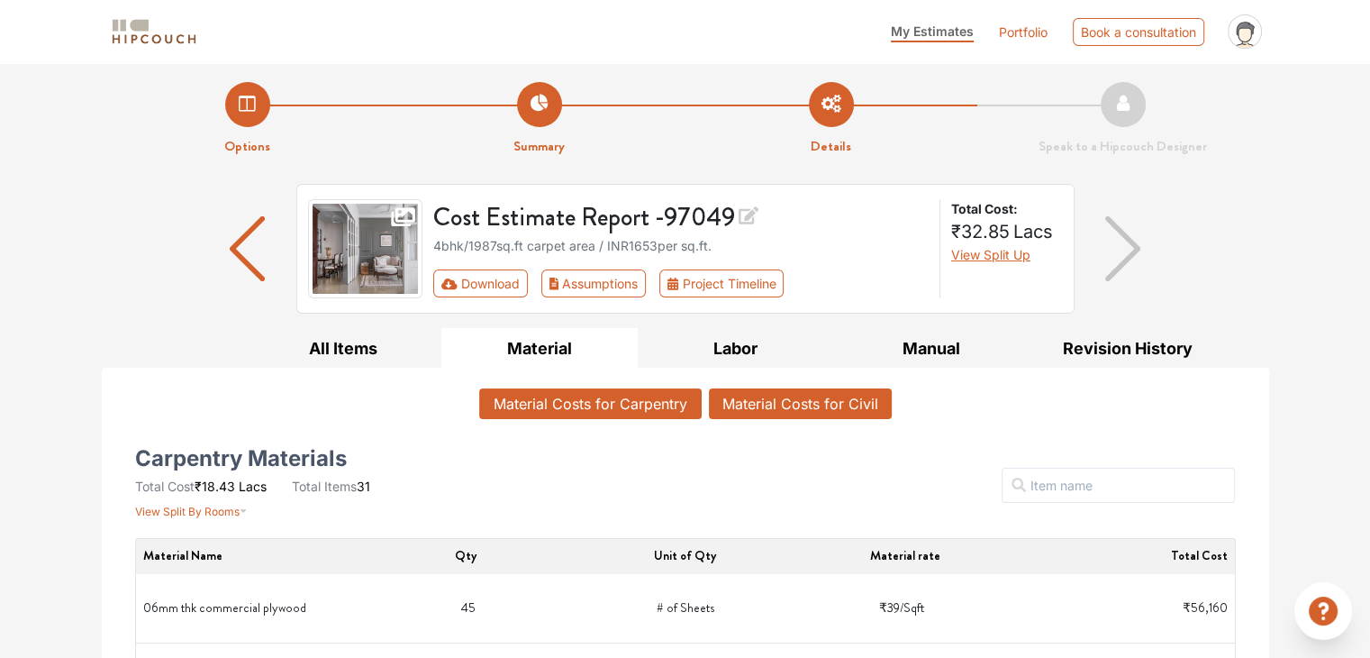
click at [792, 404] on button "Material Costs for Civil" at bounding box center [800, 403] width 183 height 31
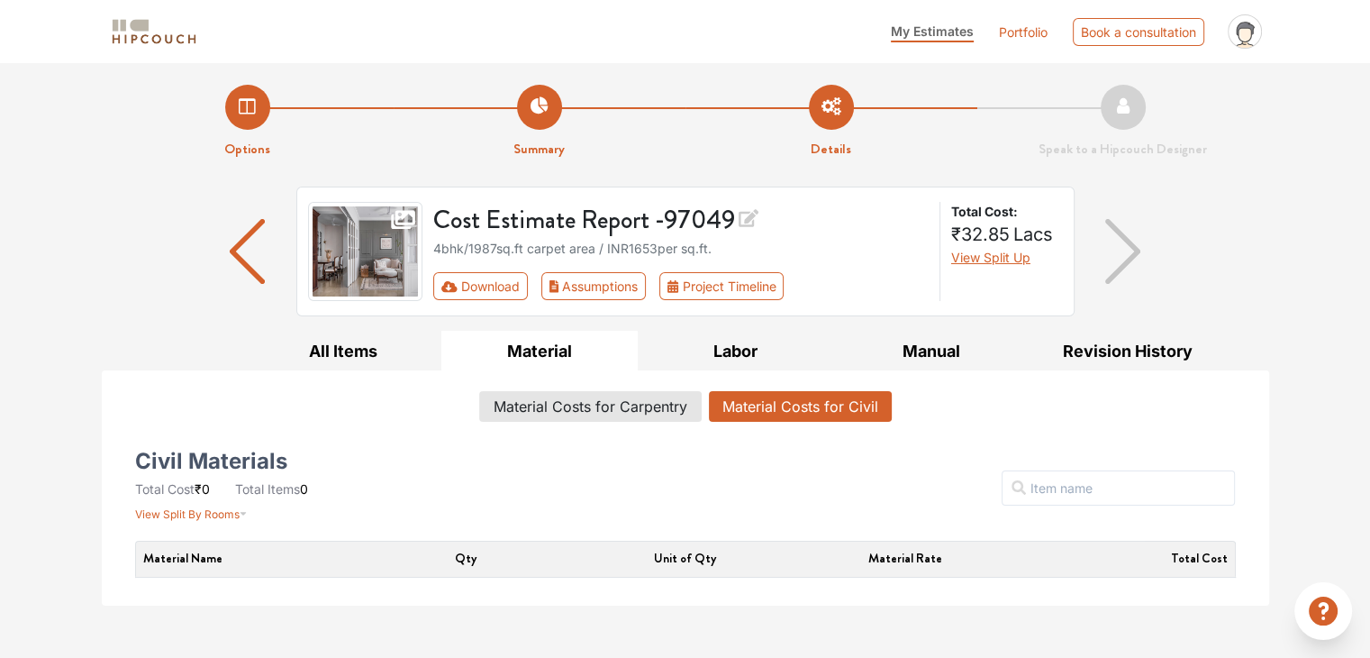
scroll to position [0, 0]
click at [1113, 356] on button "Revision History" at bounding box center [1128, 351] width 196 height 41
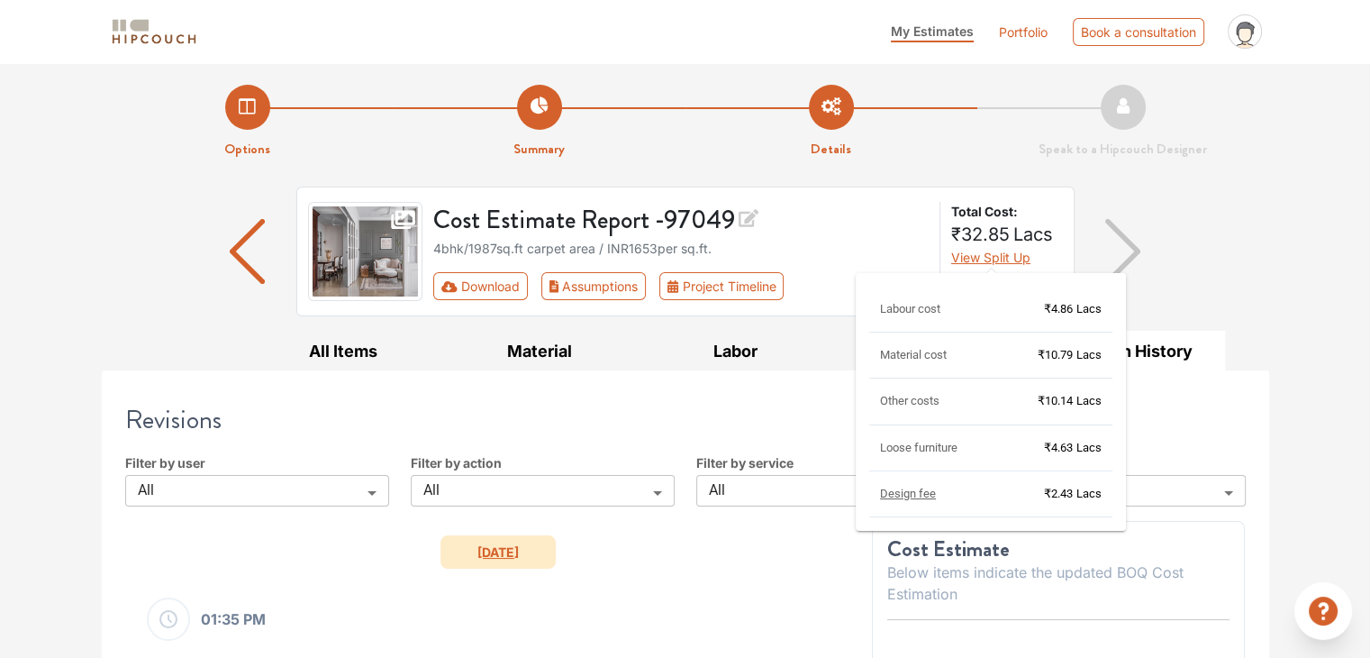
click at [987, 259] on span "View Split Up" at bounding box center [990, 257] width 79 height 15
